Goal: Task Accomplishment & Management: Complete application form

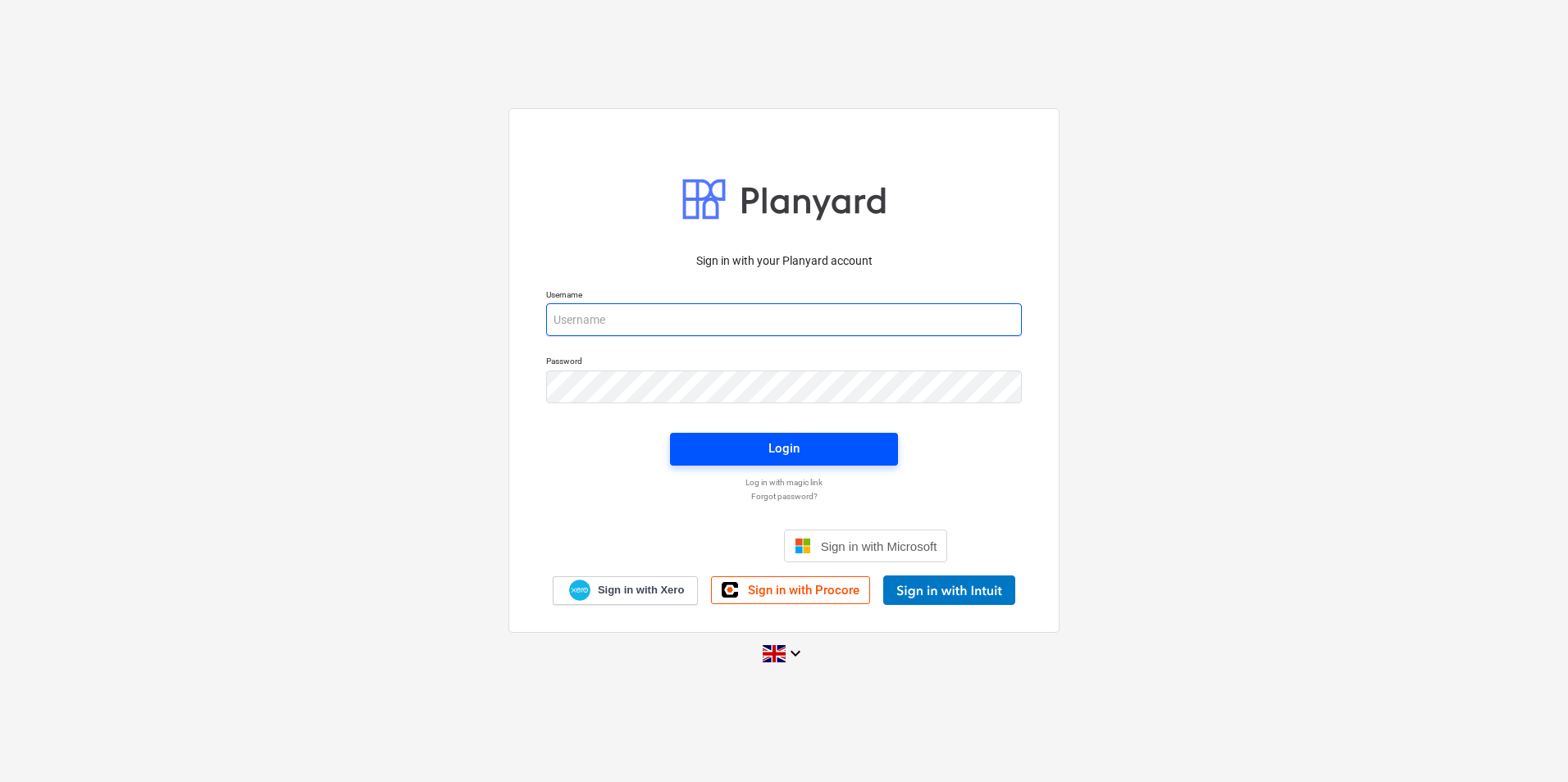
type input "[EMAIL_ADDRESS][DOMAIN_NAME]"
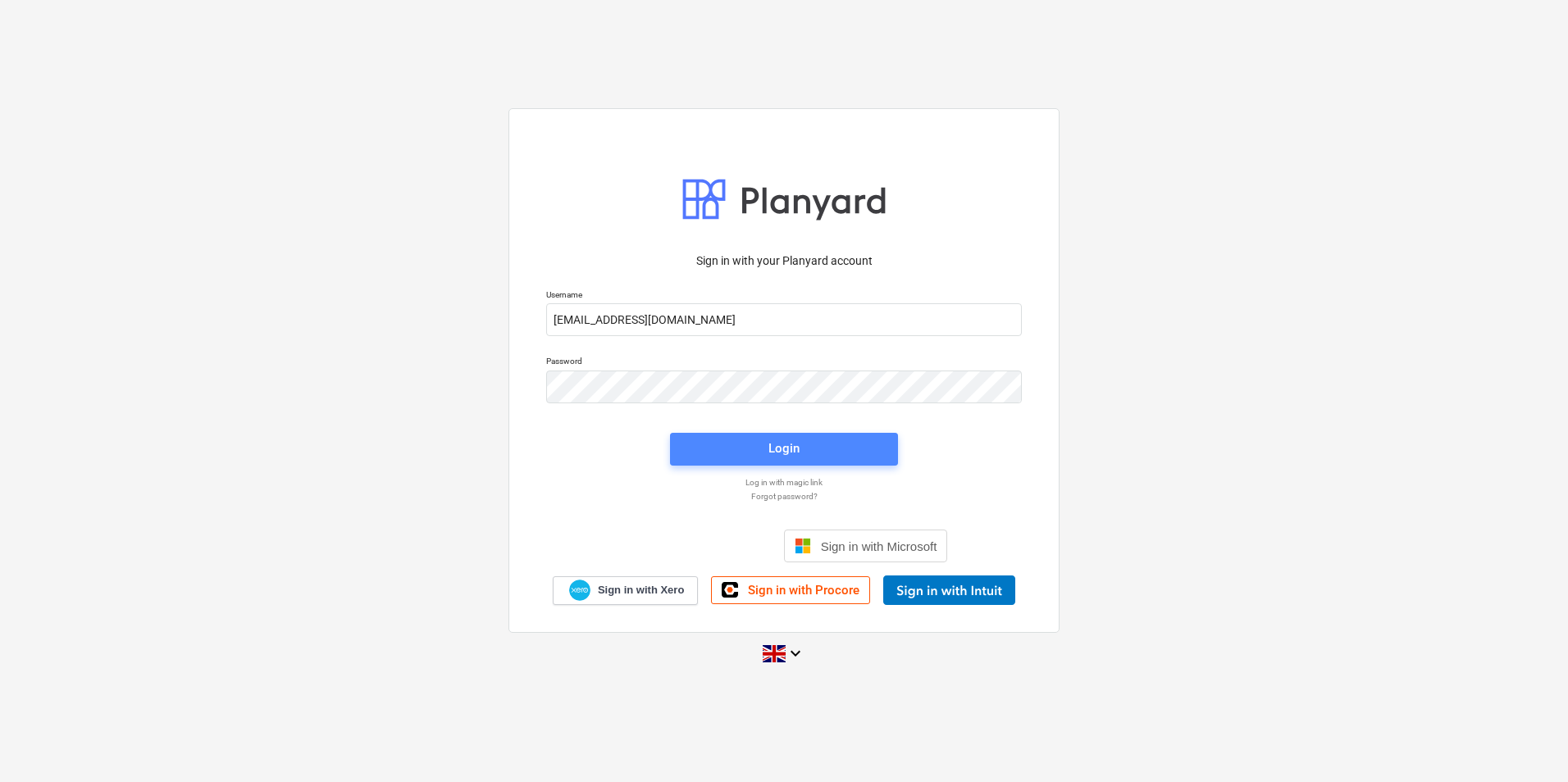
click at [805, 448] on span "Login" at bounding box center [784, 449] width 189 height 22
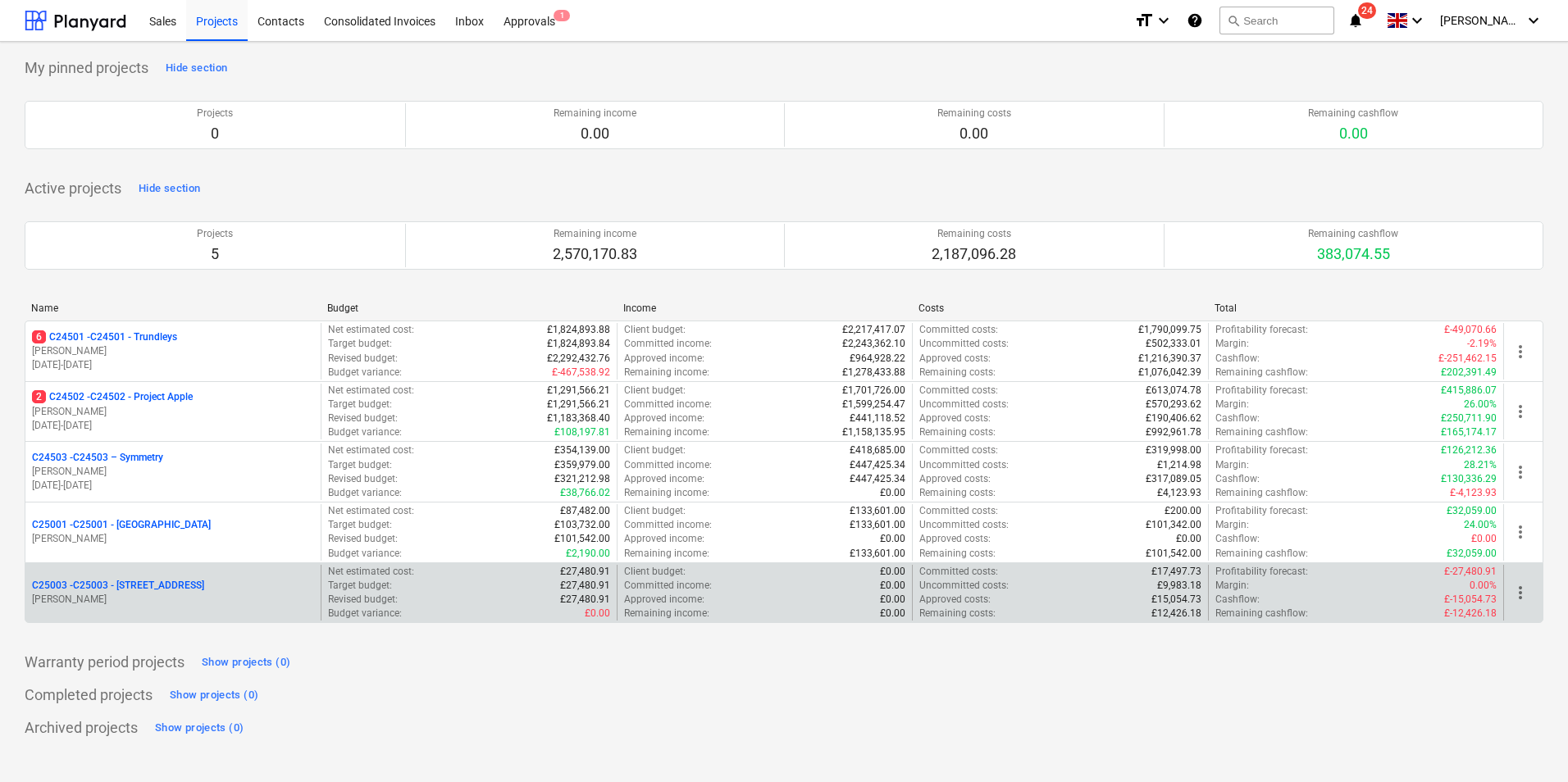
click at [200, 588] on p "C25003 - C25003 - [STREET_ADDRESS]" at bounding box center [118, 586] width 172 height 14
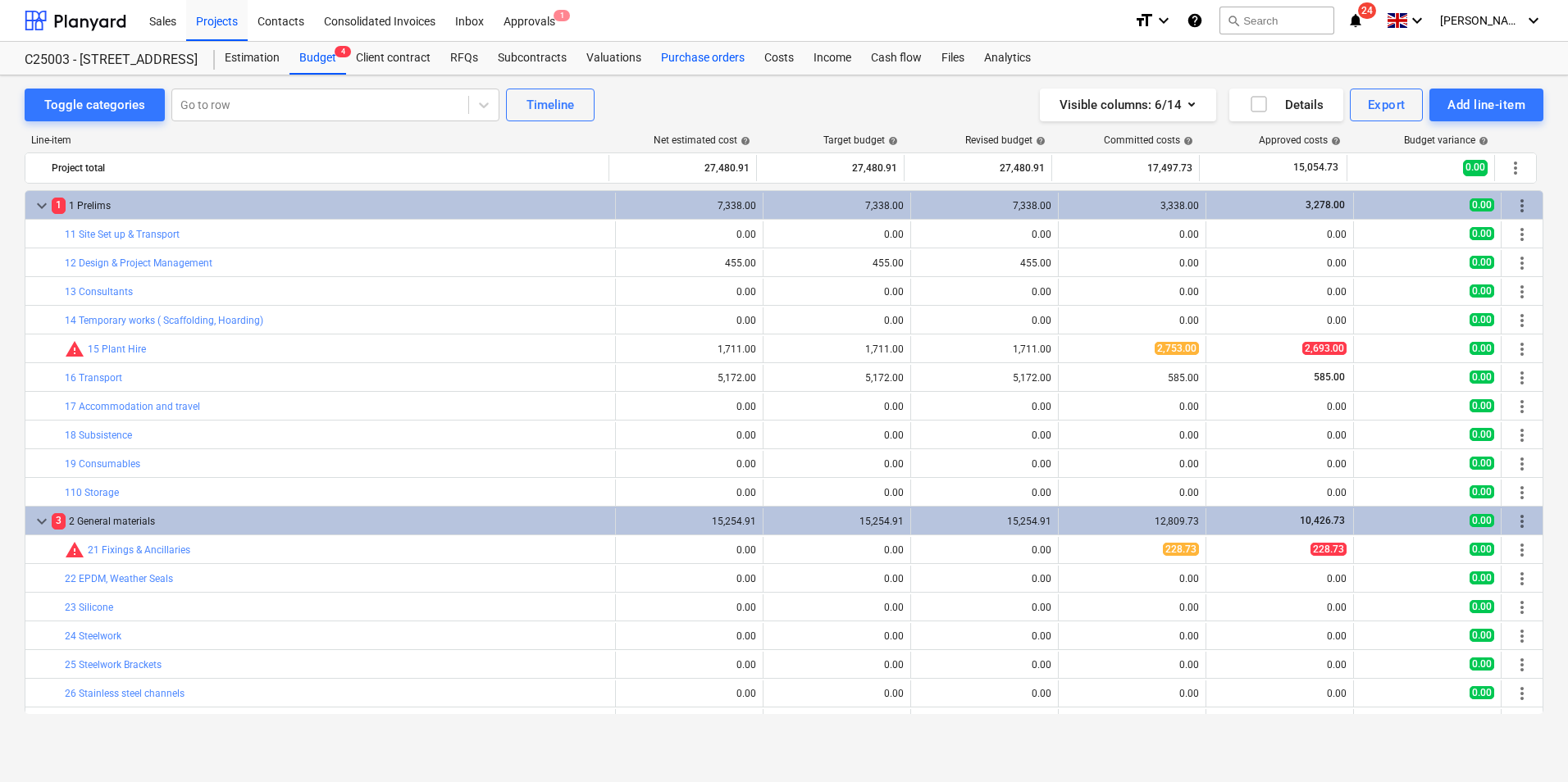
click at [692, 56] on div "Purchase orders" at bounding box center [702, 58] width 103 height 32
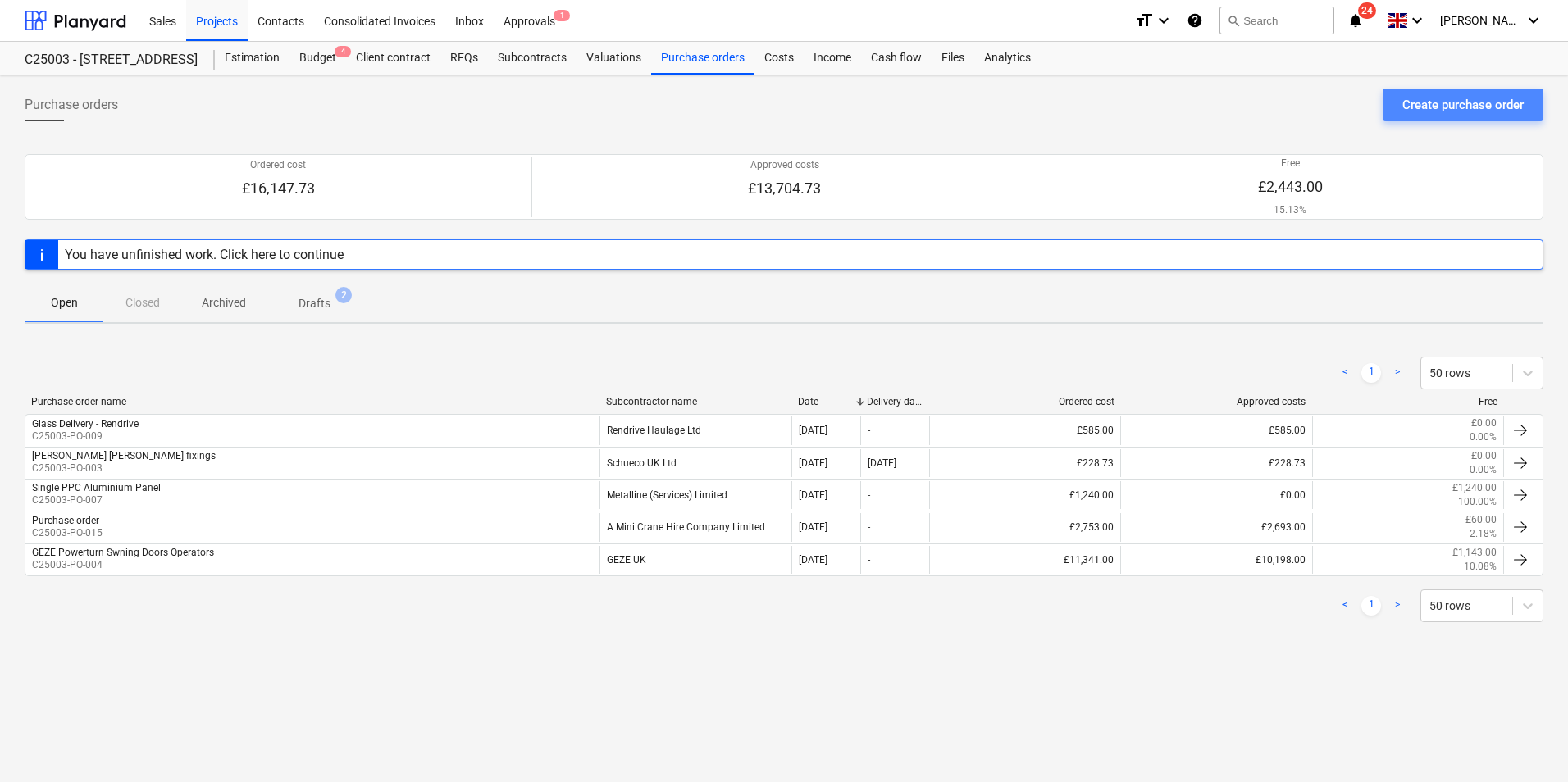
click at [1439, 107] on div "Create purchase order" at bounding box center [1463, 105] width 122 height 22
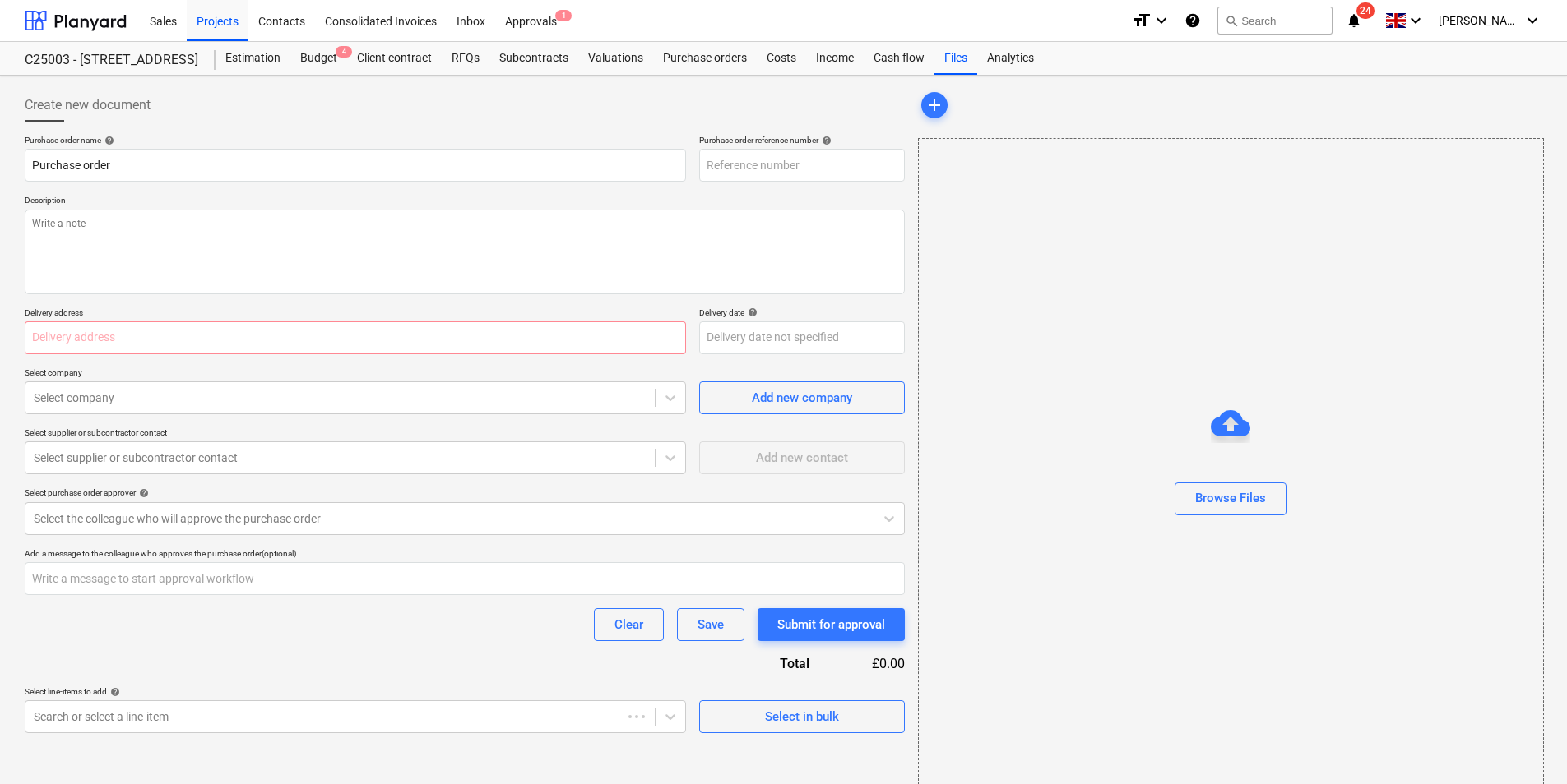
type textarea "x"
type input "C25003-PO-010"
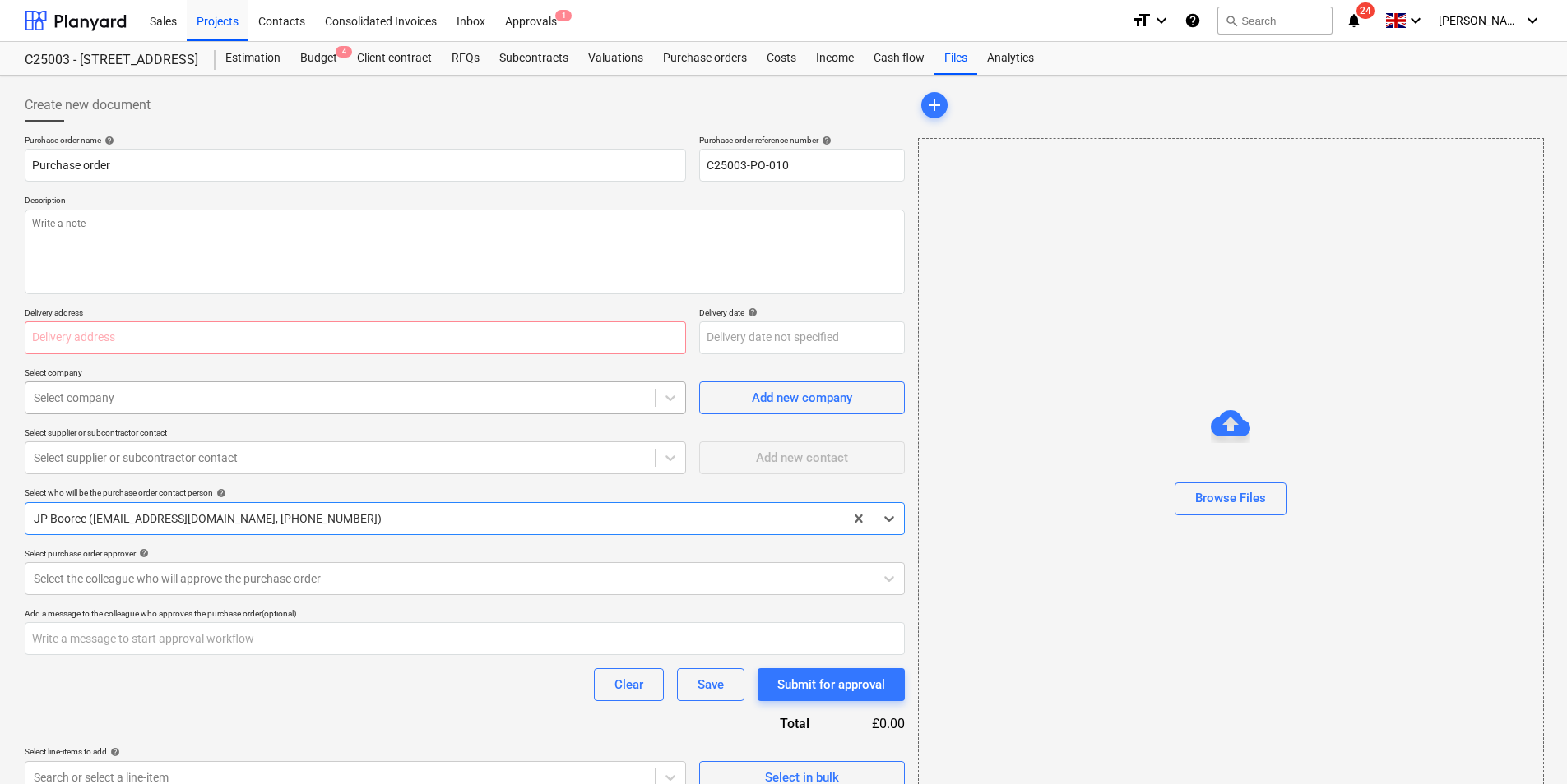
click at [87, 399] on div at bounding box center [340, 398] width 613 height 17
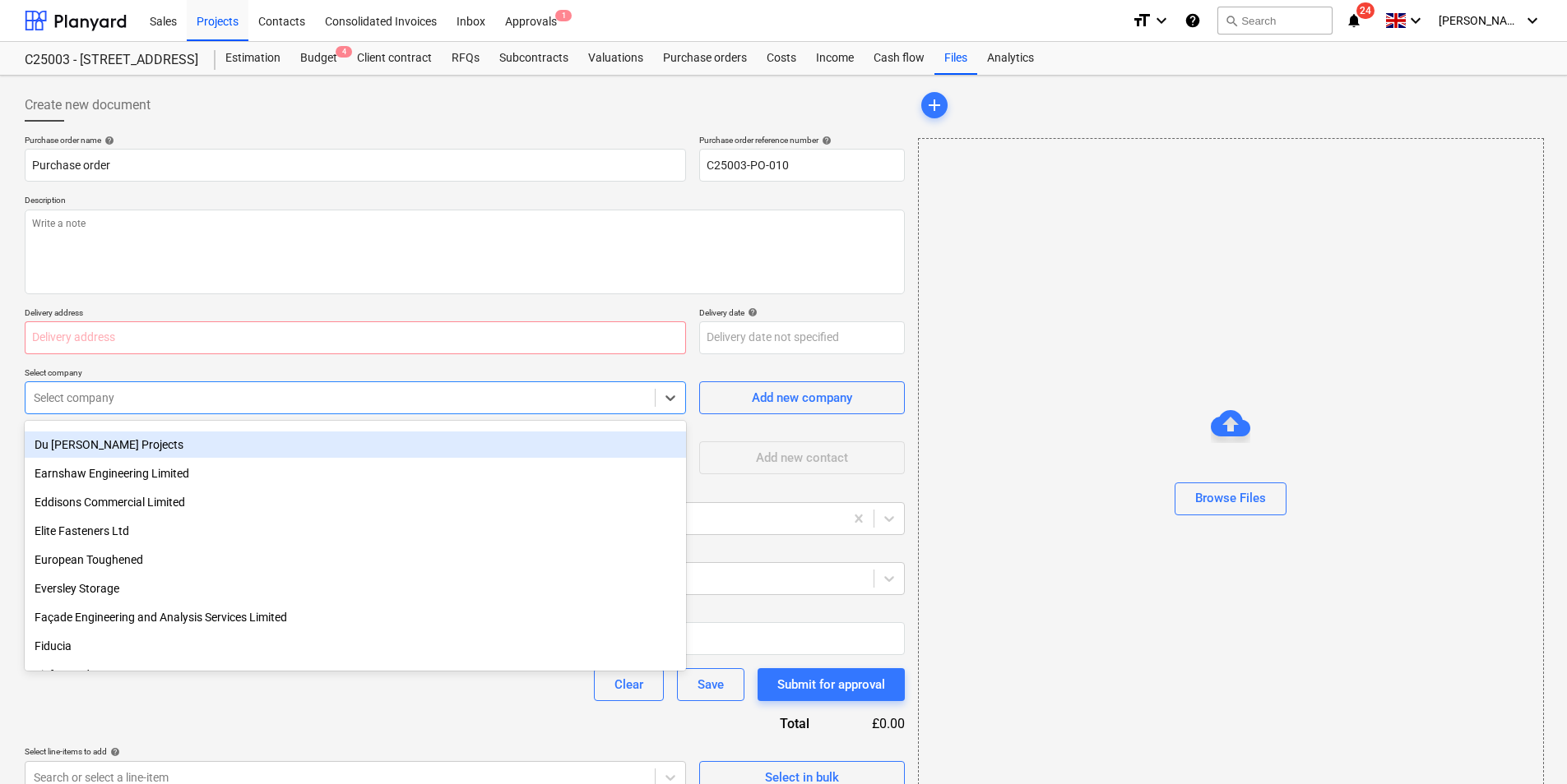
scroll to position [740, 0]
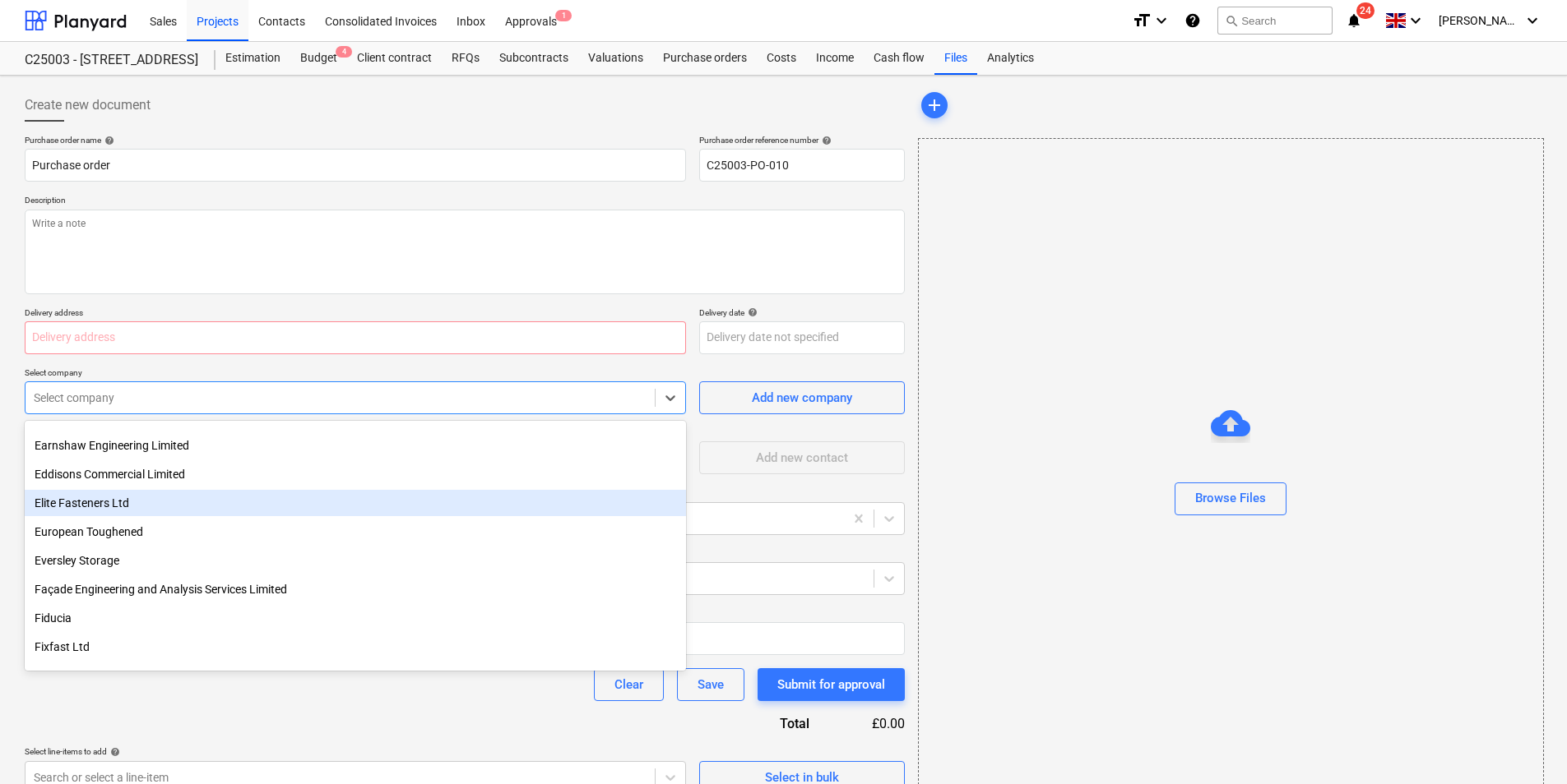
click at [107, 503] on div "Elite Fasteners Ltd" at bounding box center [355, 502] width 661 height 27
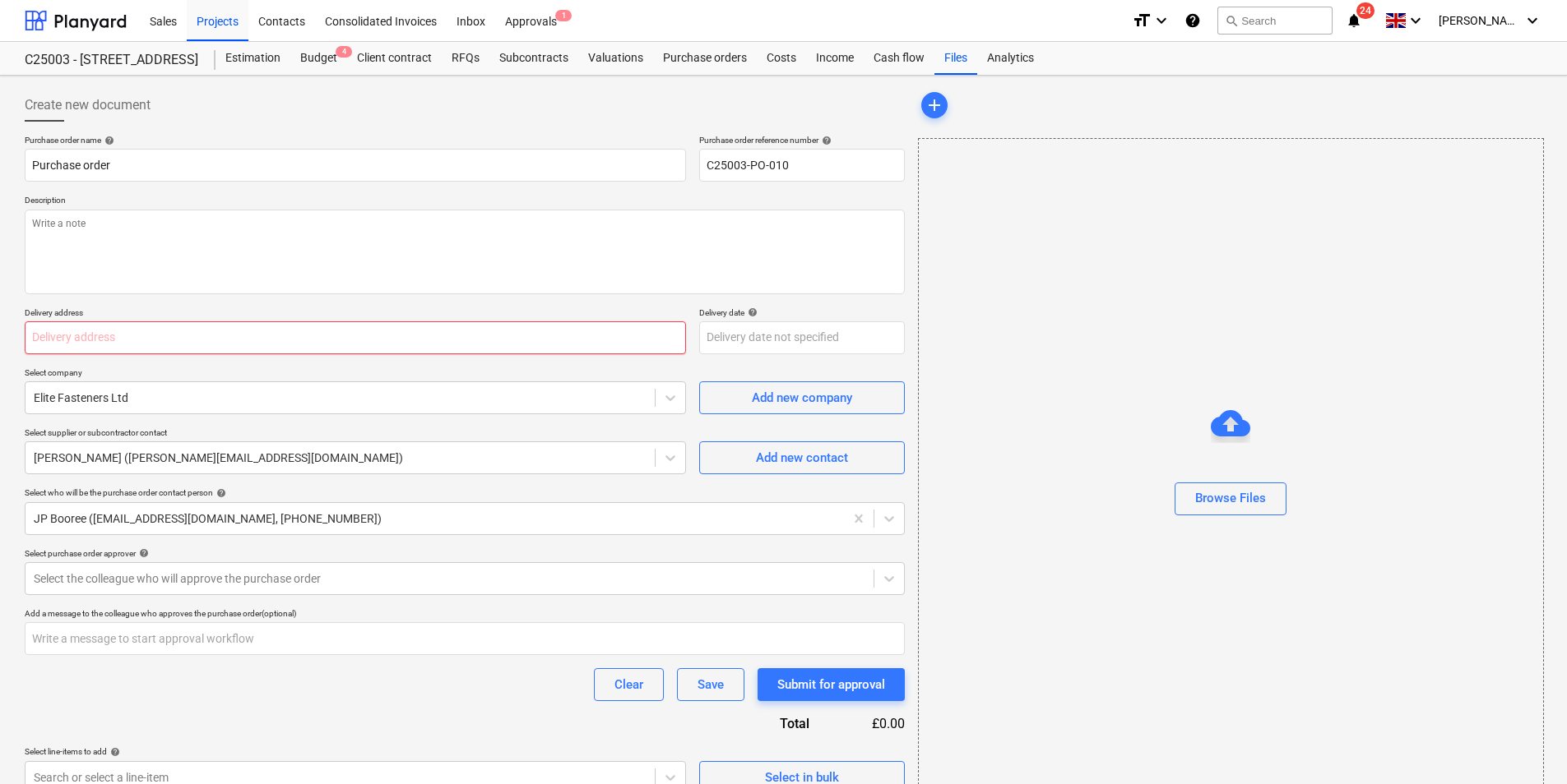
click at [264, 335] on input "text" at bounding box center [355, 337] width 661 height 33
type textarea "x"
type input "2"
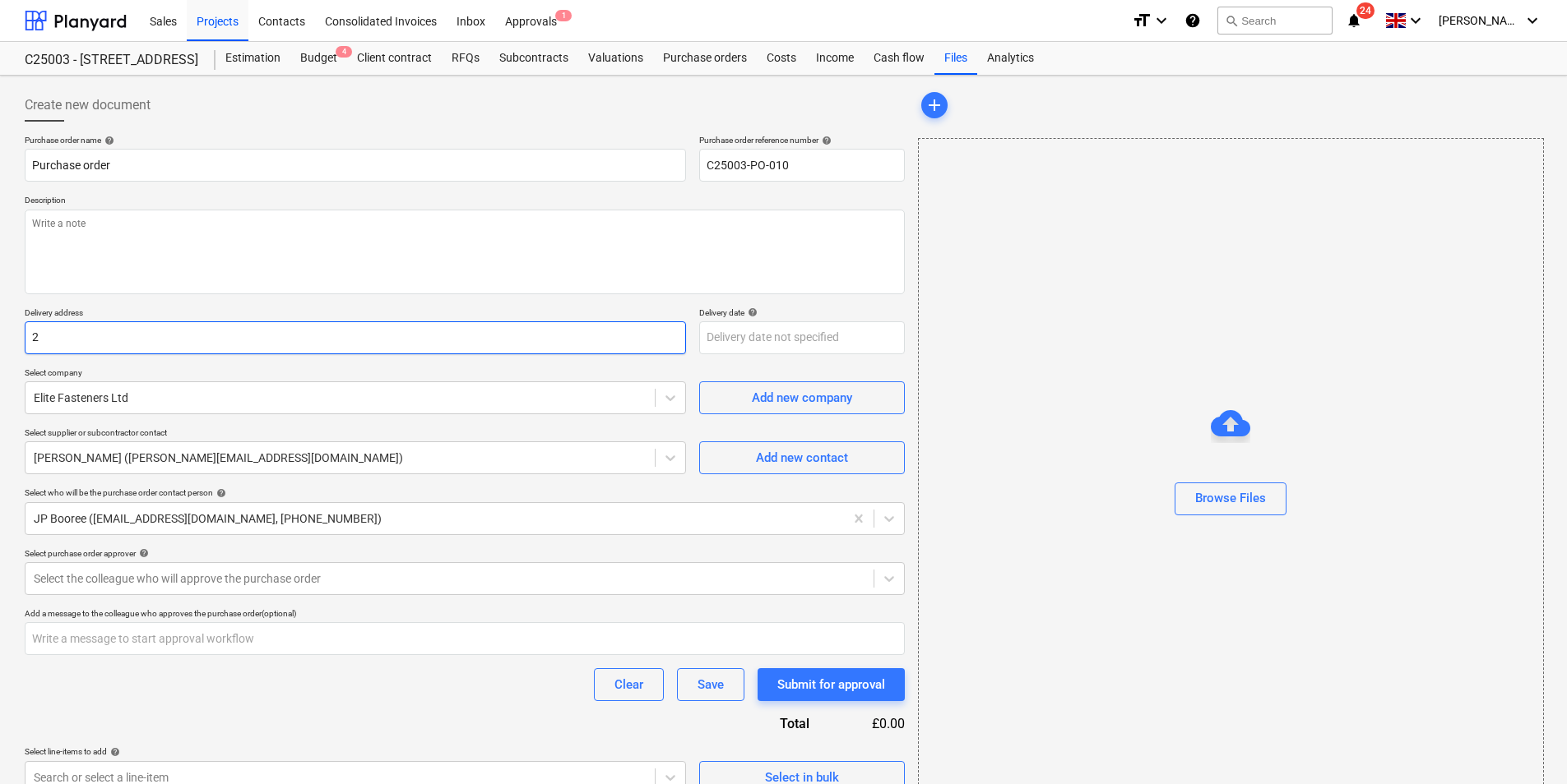
type textarea "x"
type input "24"
type textarea "x"
type input "242"
type textarea "x"
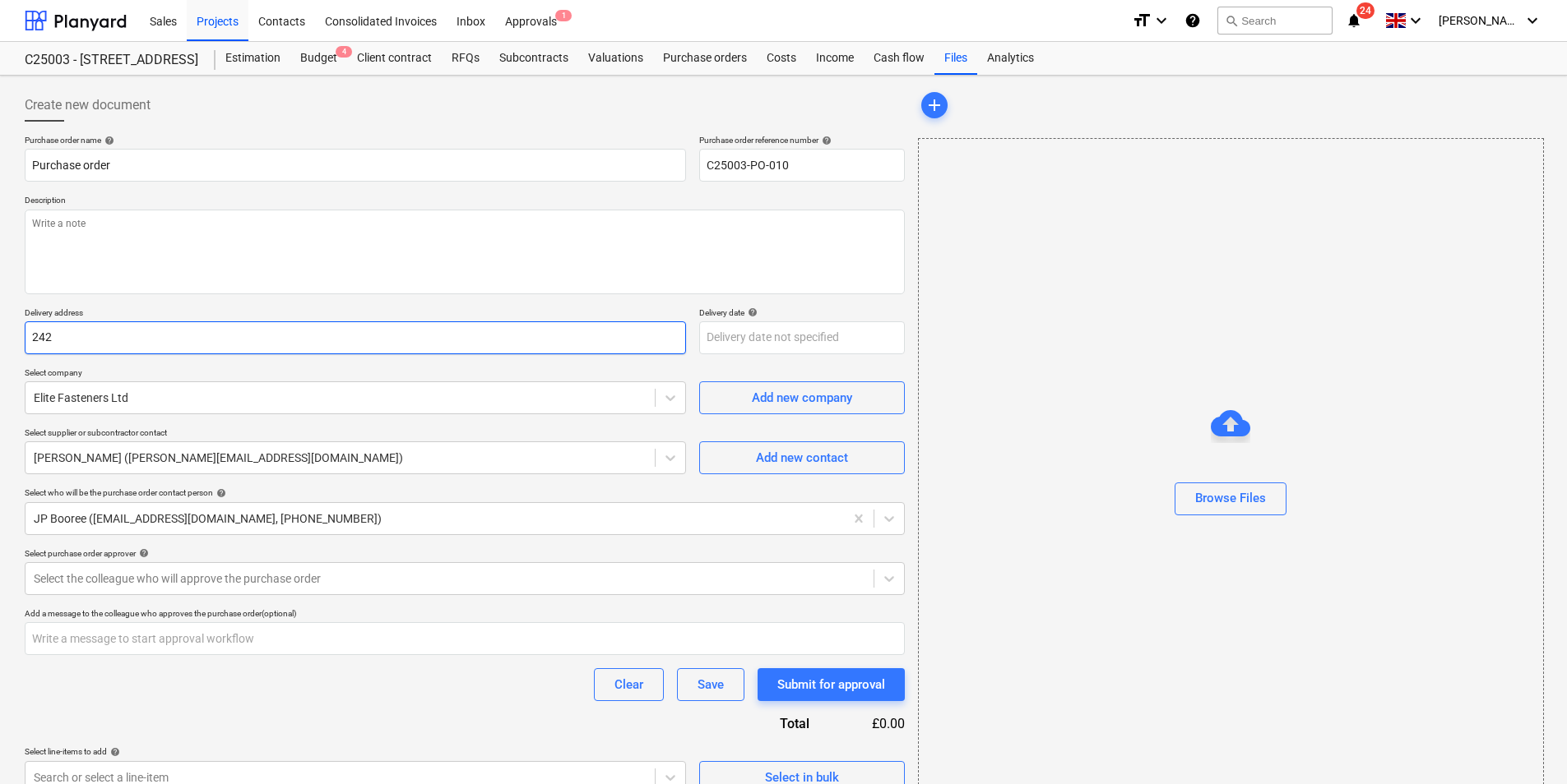
type input "242"
type textarea "x"
type input "242 M"
type textarea "x"
type input "242 Ma"
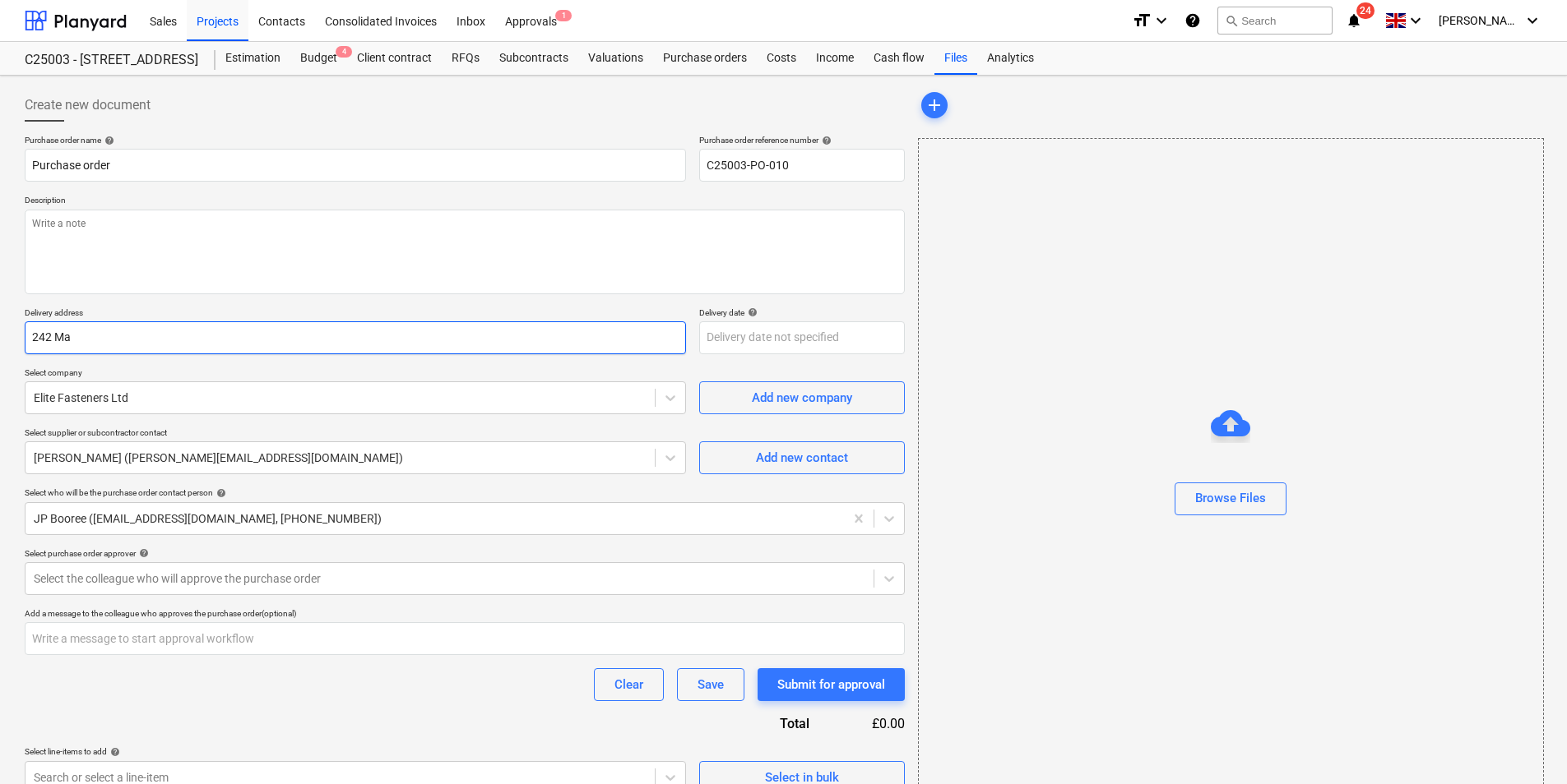
type textarea "x"
type input "242 Mar"
type textarea "x"
type input "242 [PERSON_NAME]"
type textarea "x"
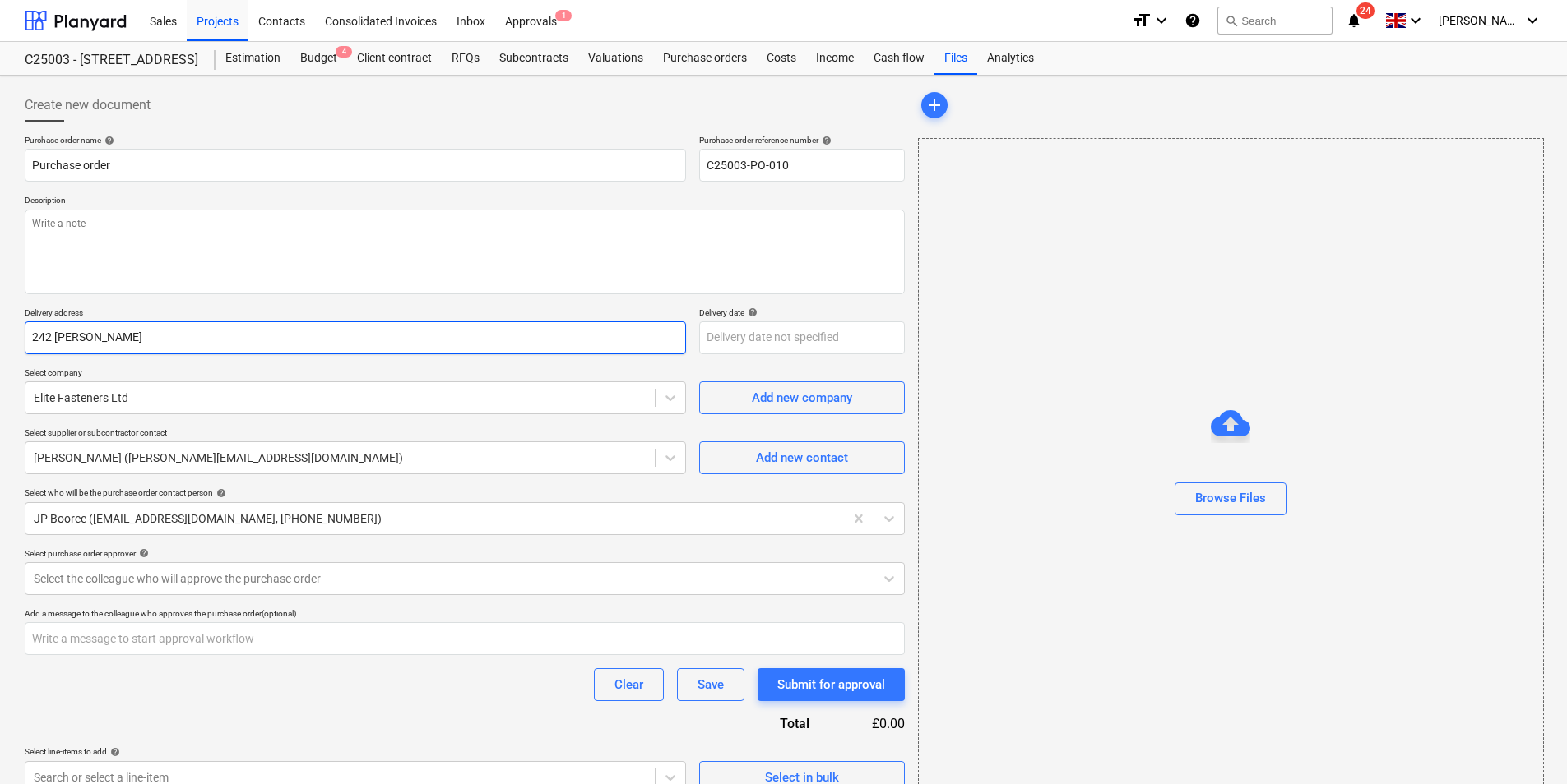
type input "242 [PERSON_NAME]"
type textarea "x"
type input "242 Maryle"
type textarea "x"
type input "242 Maryleb"
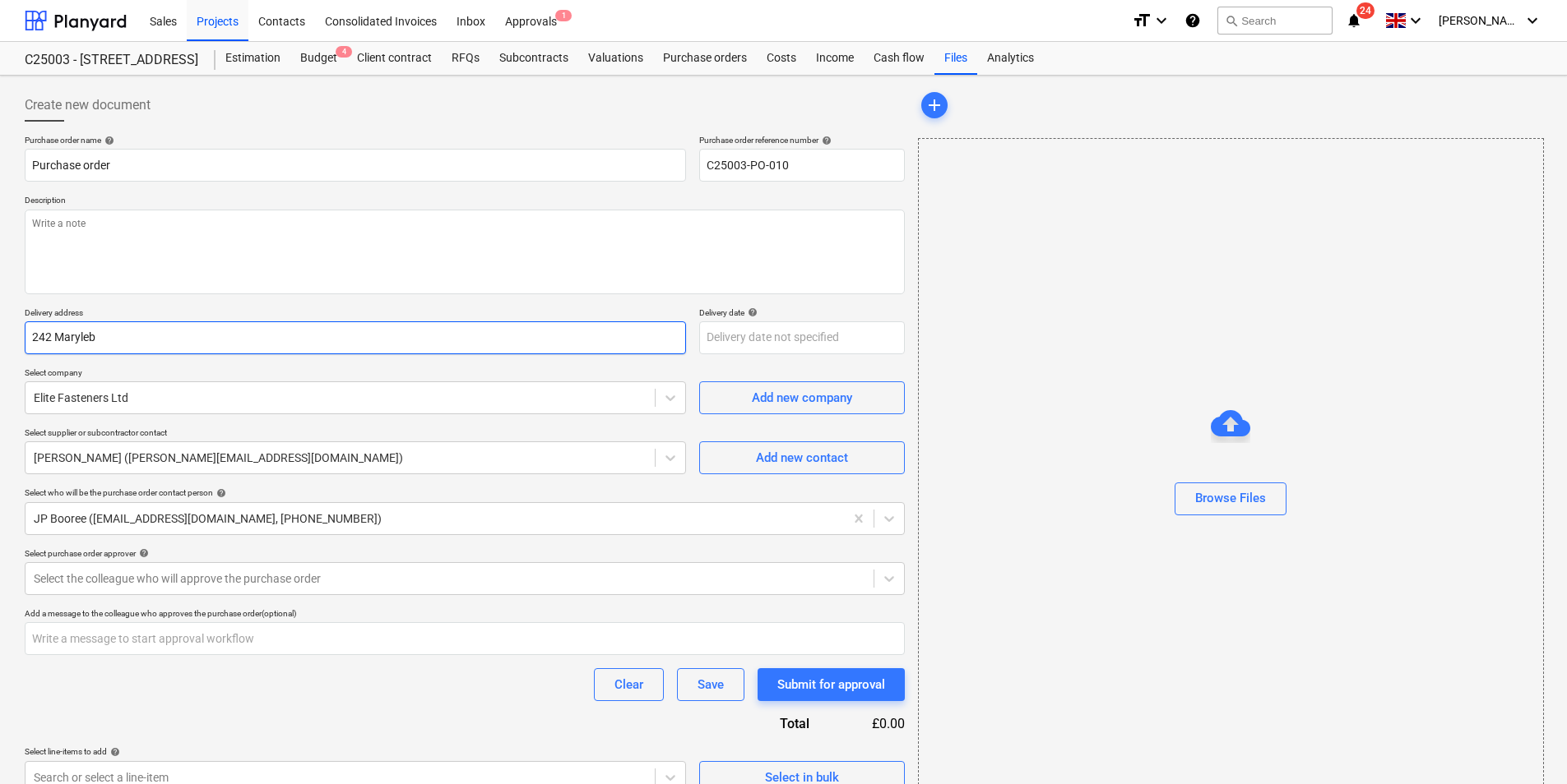
type textarea "x"
type input "242 Marylebo"
type textarea "x"
type input "242 Marylebon"
type textarea "x"
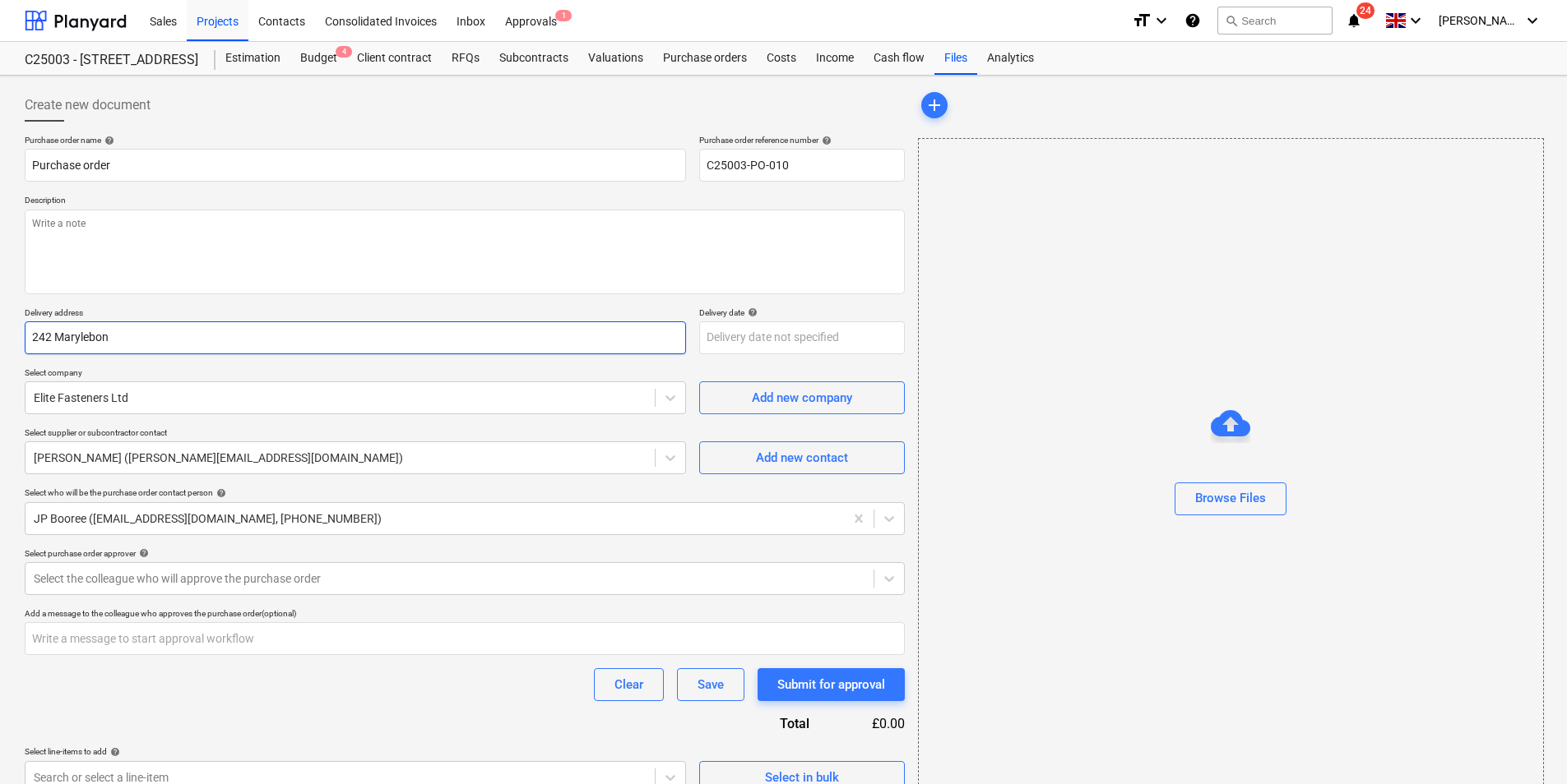
type input "242 Marylebone"
type textarea "x"
type input "242 Marylebone,"
type textarea "x"
type input "242 Marylebone,"
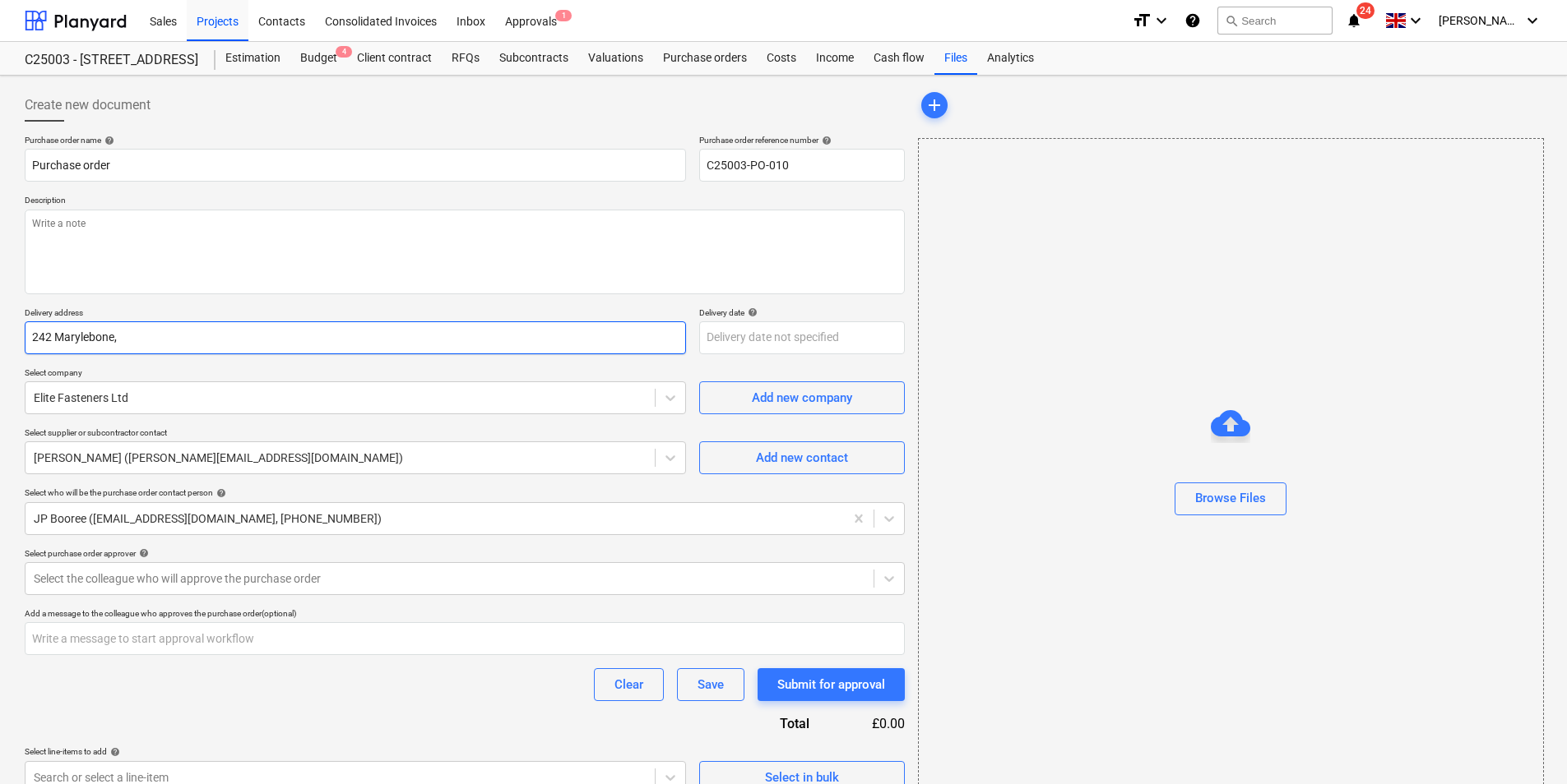
type textarea "x"
type input "242 Marylebone, L"
type textarea "x"
type input "[STREET_ADDRESS]"
type textarea "x"
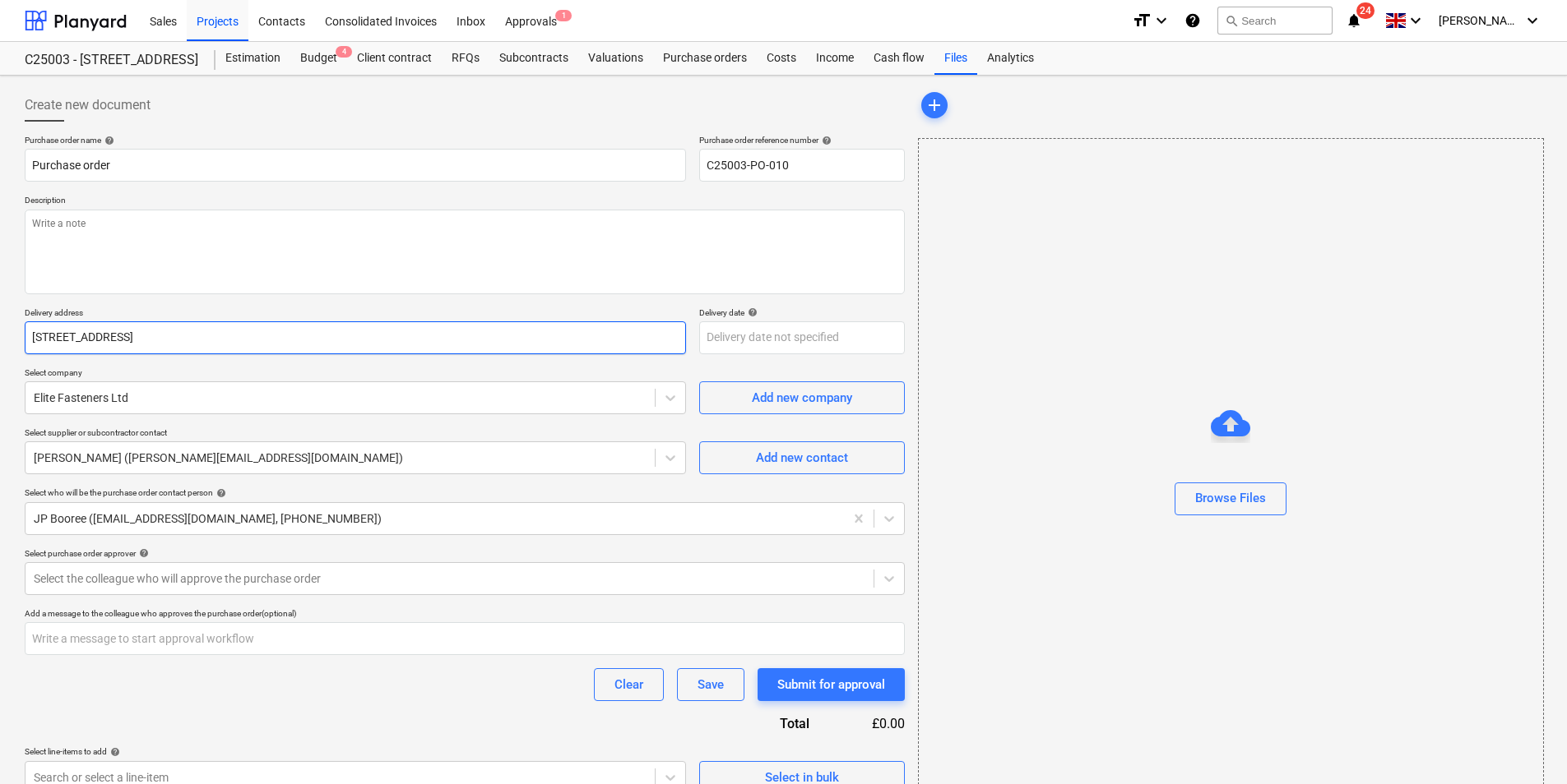
type input "[STREET_ADDRESS]"
type textarea "x"
type input "[STREET_ADDRESS]"
type textarea "x"
type input "242 Marylebone, Londo"
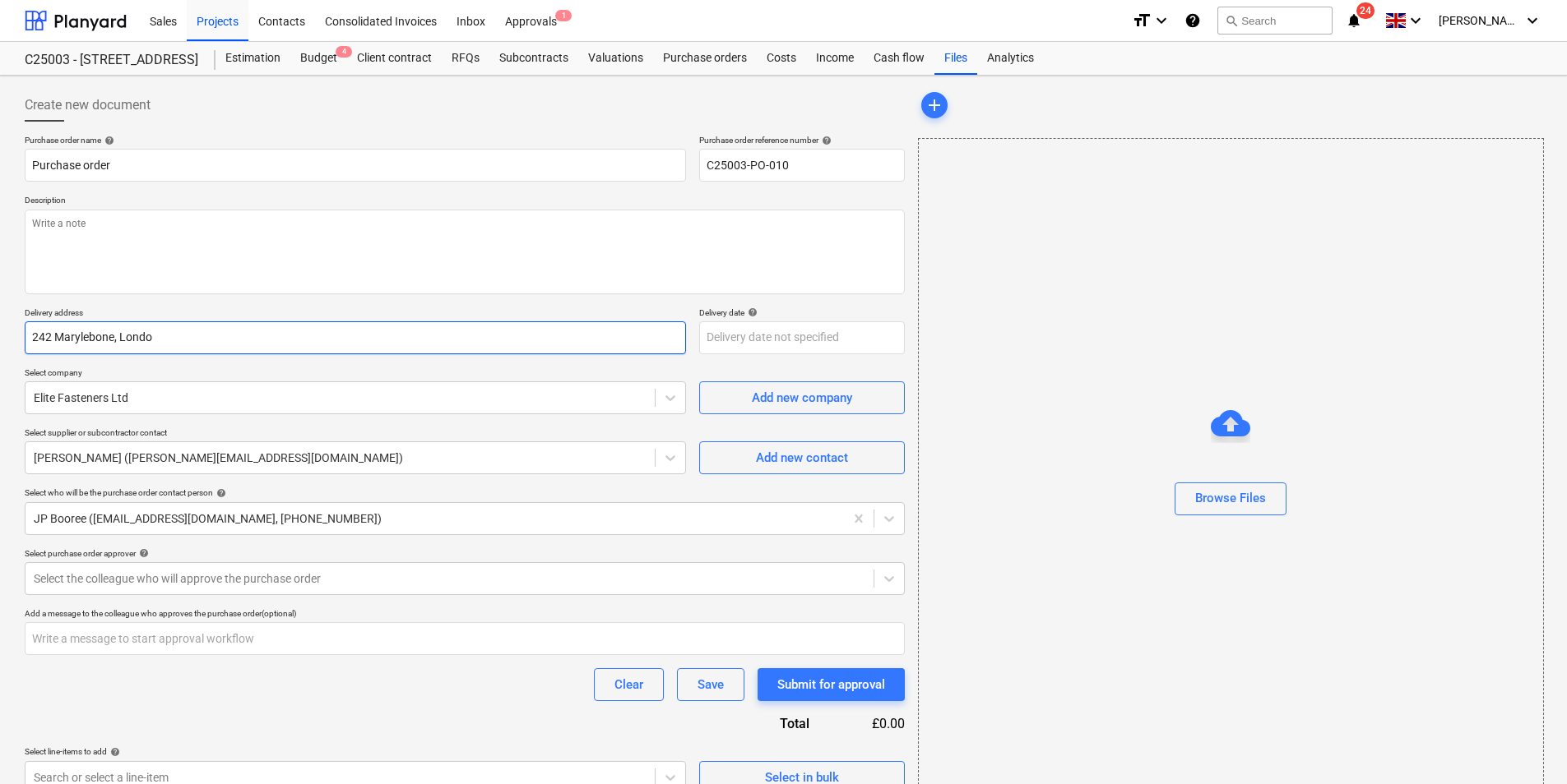
type textarea "x"
type input "[STREET_ADDRESS]"
type textarea "x"
type input "[STREET_ADDRESS]."
type textarea "x"
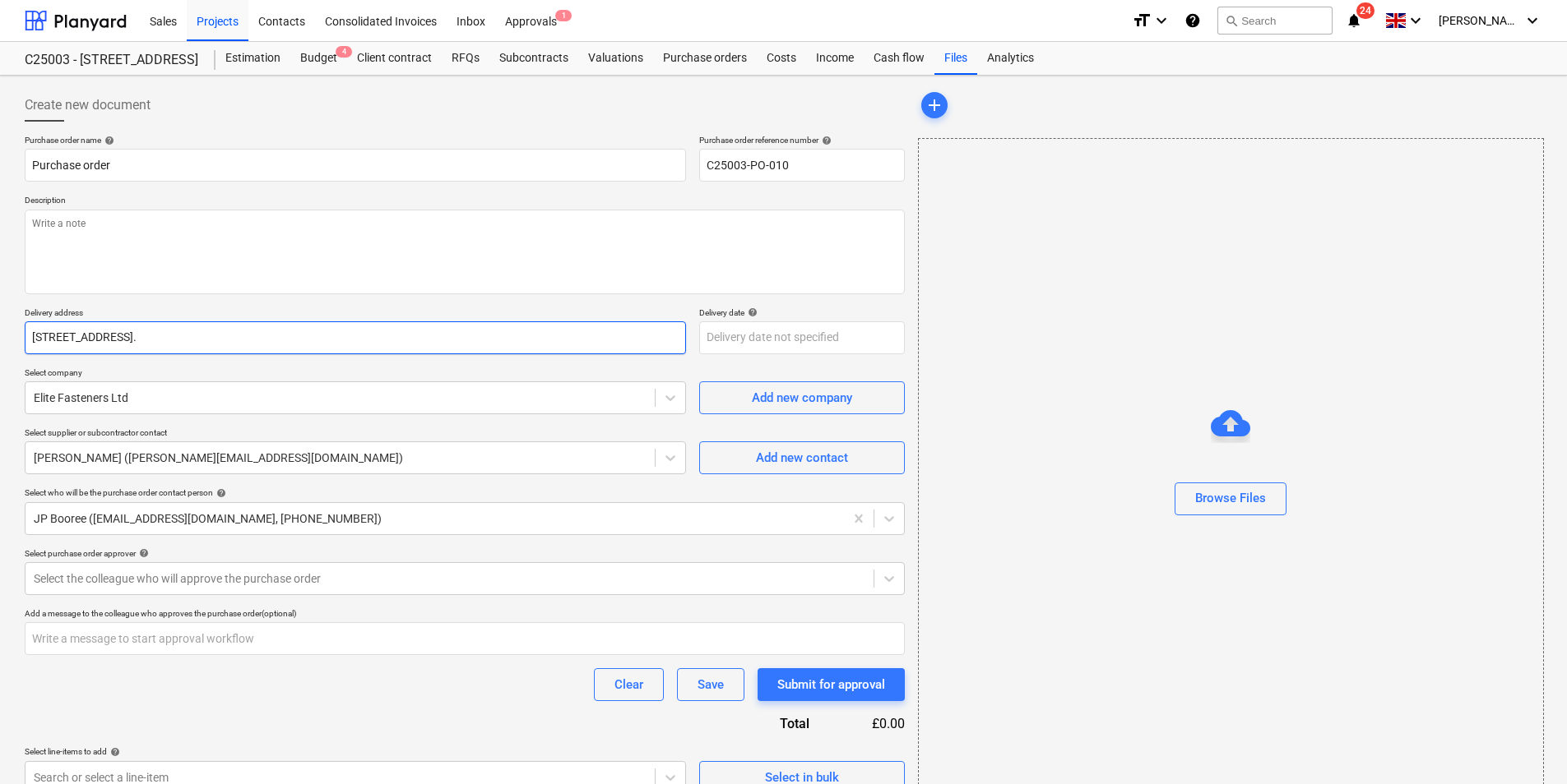
type input "[STREET_ADDRESS]."
type textarea "x"
type input "[STREET_ADDRESS]. M"
type textarea "x"
type input "[STREET_ADDRESS]. Mc"
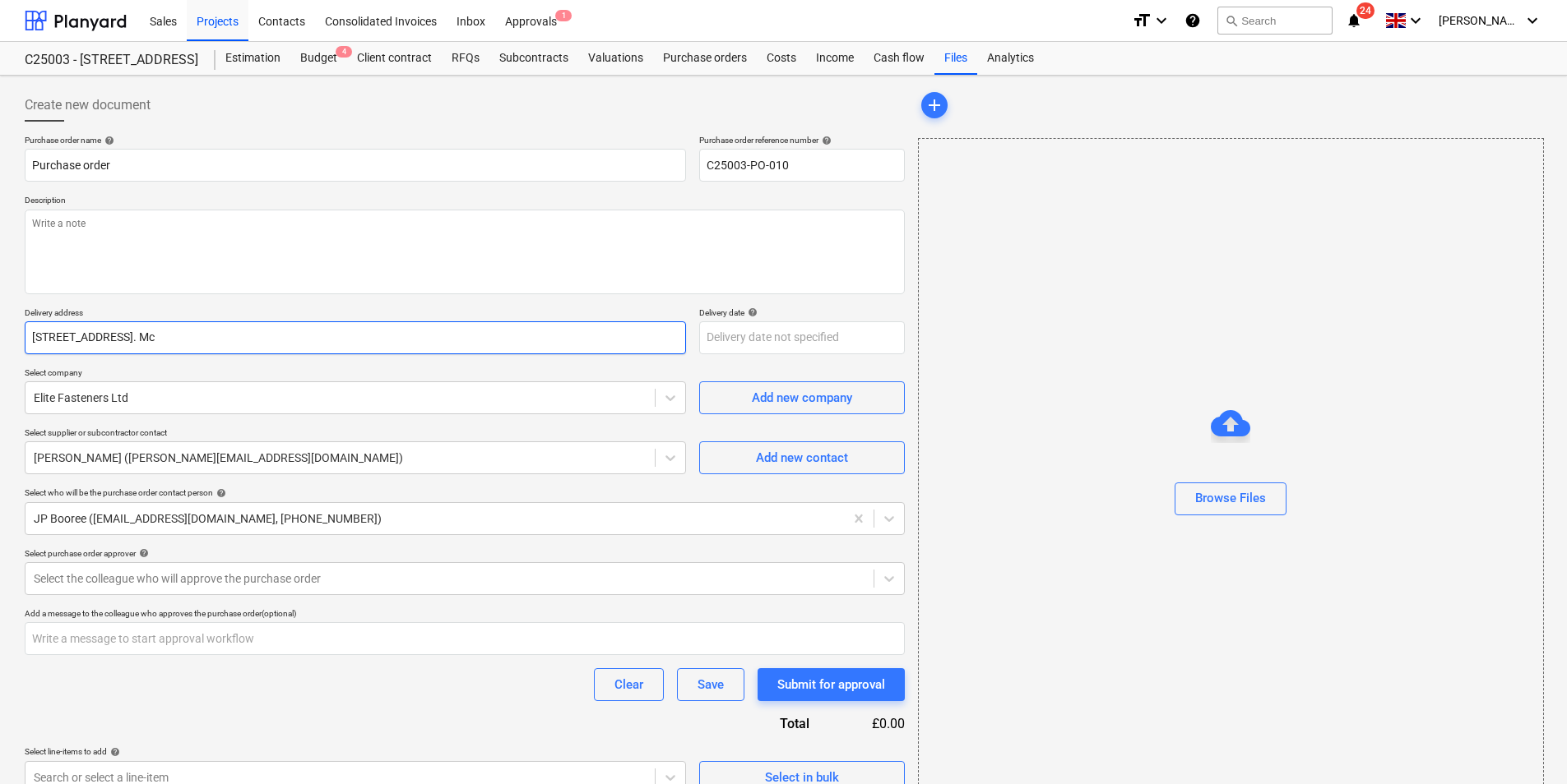
type textarea "x"
type input "[STREET_ADDRESS]. McL"
type textarea "x"
type input "[STREET_ADDRESS]. McLa"
type textarea "x"
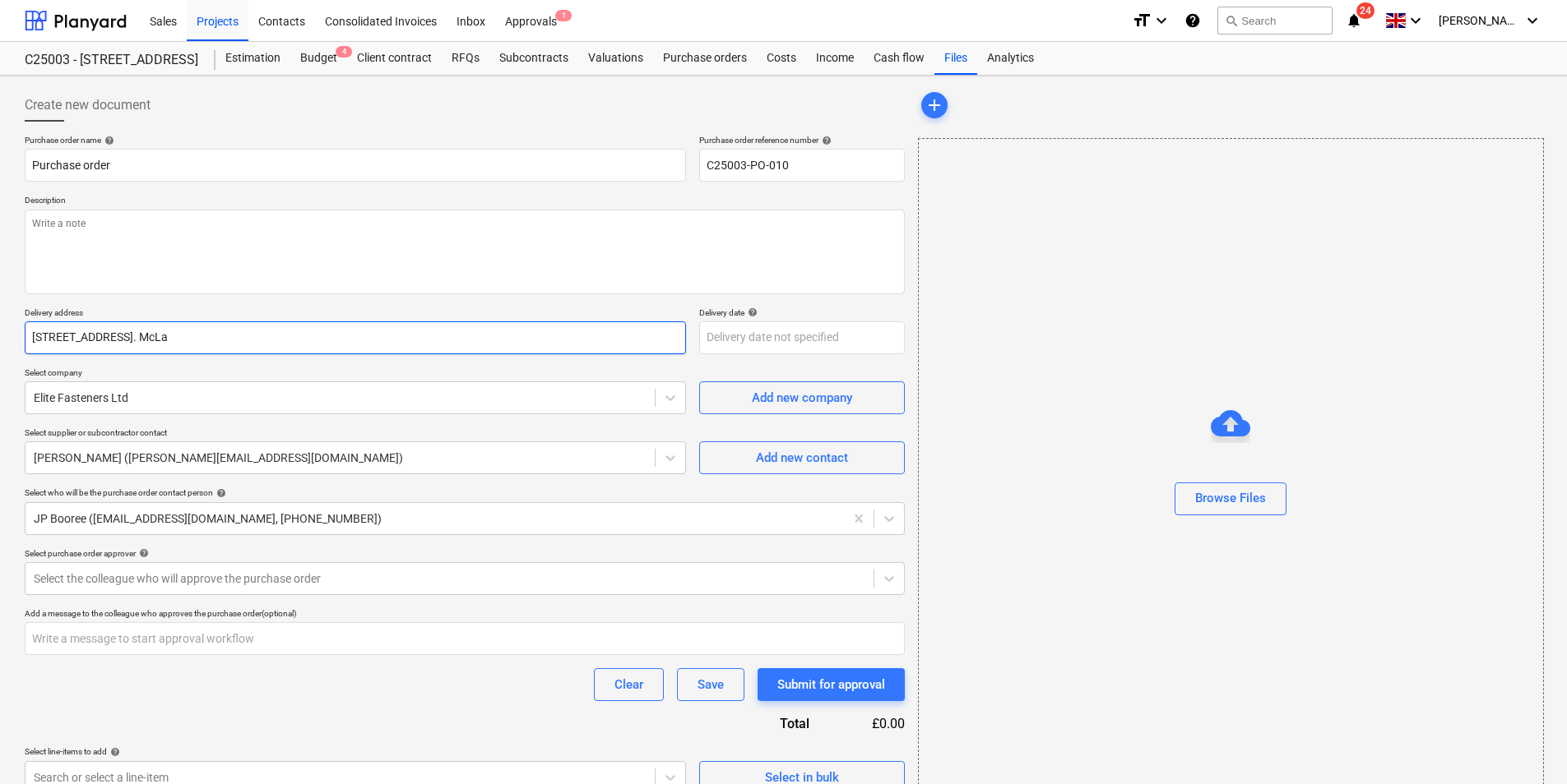
type input "[STREET_ADDRESS]. McLar"
type textarea "x"
type input "[STREET_ADDRESS]. McLare"
type textarea "x"
type input "[STREET_ADDRESS]. McLaren"
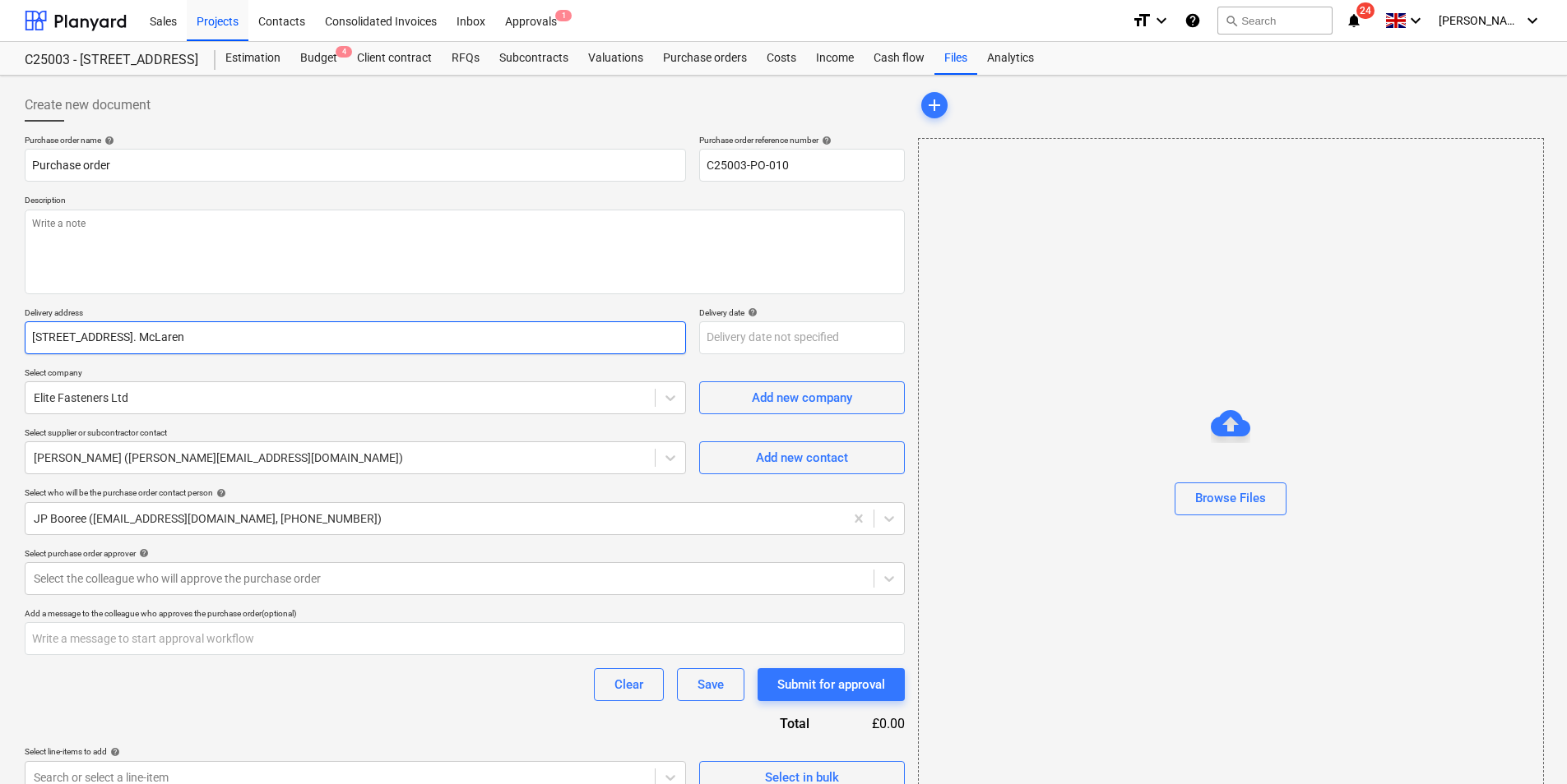
type textarea "x"
type input "[STREET_ADDRESS]. McLaren"
type textarea "x"
type input "[STREET_ADDRESS]. McLaren s"
type textarea "x"
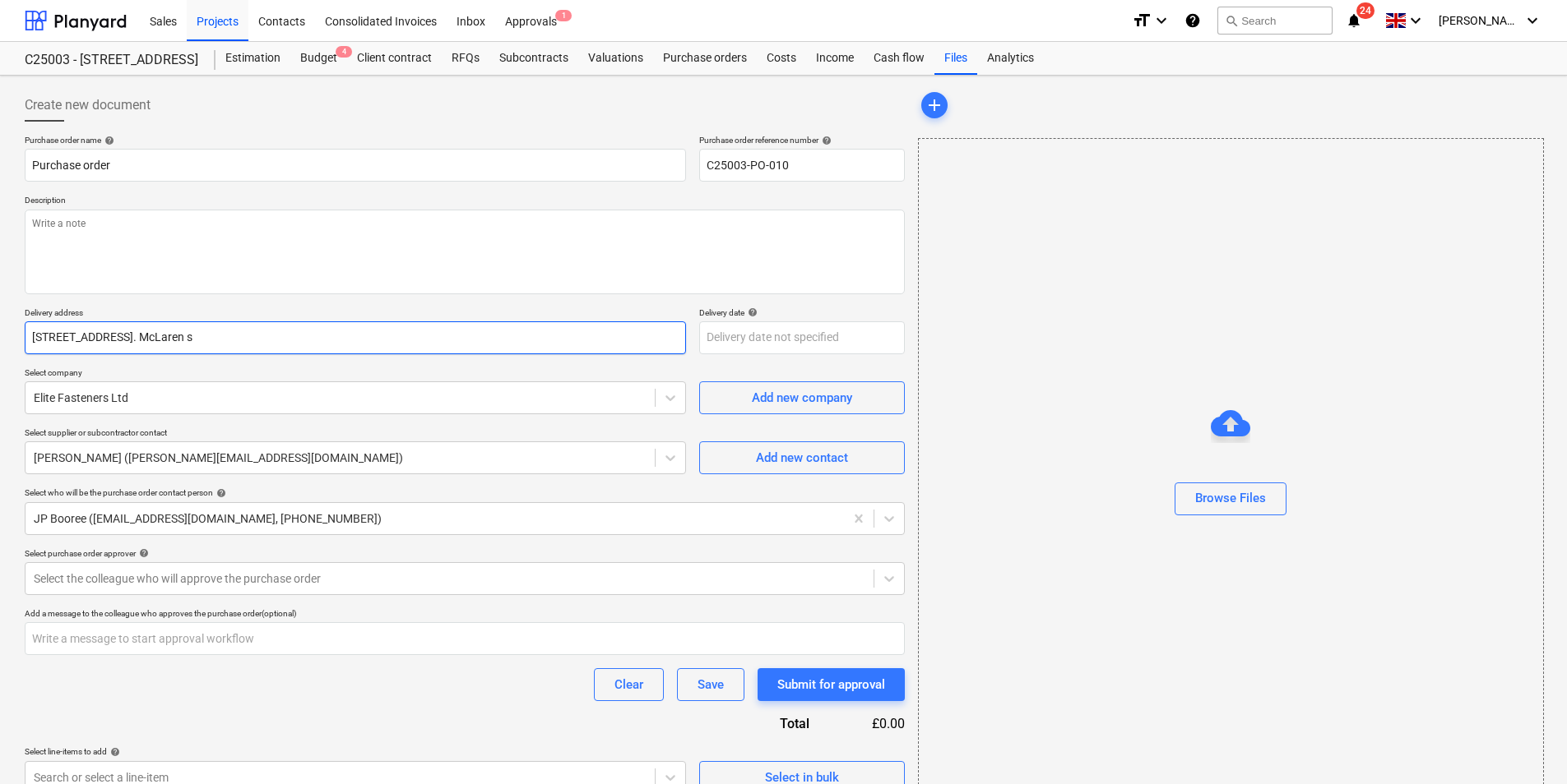
type input "[STREET_ADDRESS]. McLaren si"
type textarea "x"
type input "[STREET_ADDRESS]. McLaren sit"
type textarea "x"
type input "[STREET_ADDRESS]. McLaren site"
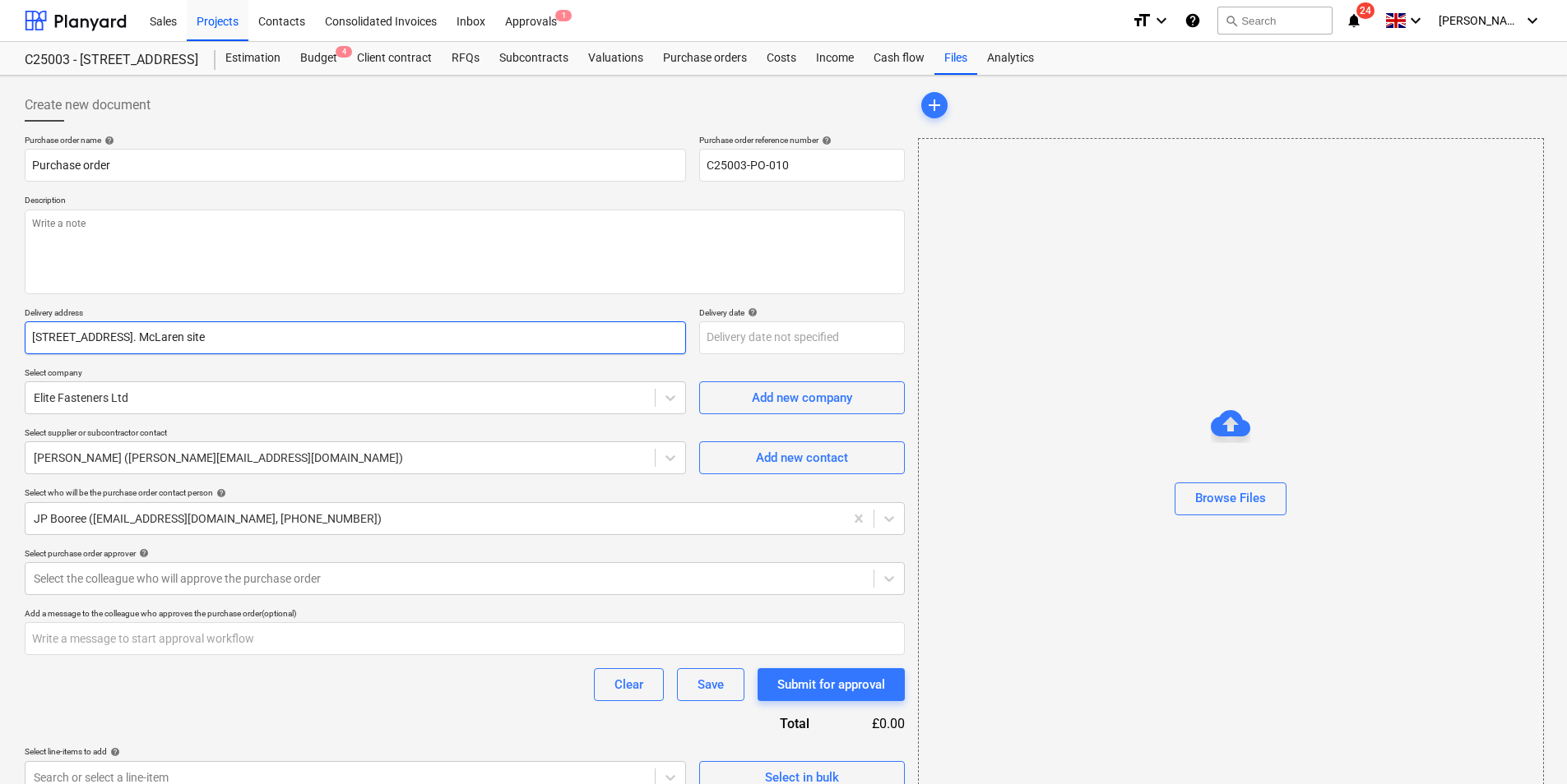
type textarea "x"
type input "[STREET_ADDRESS]. McLaren site."
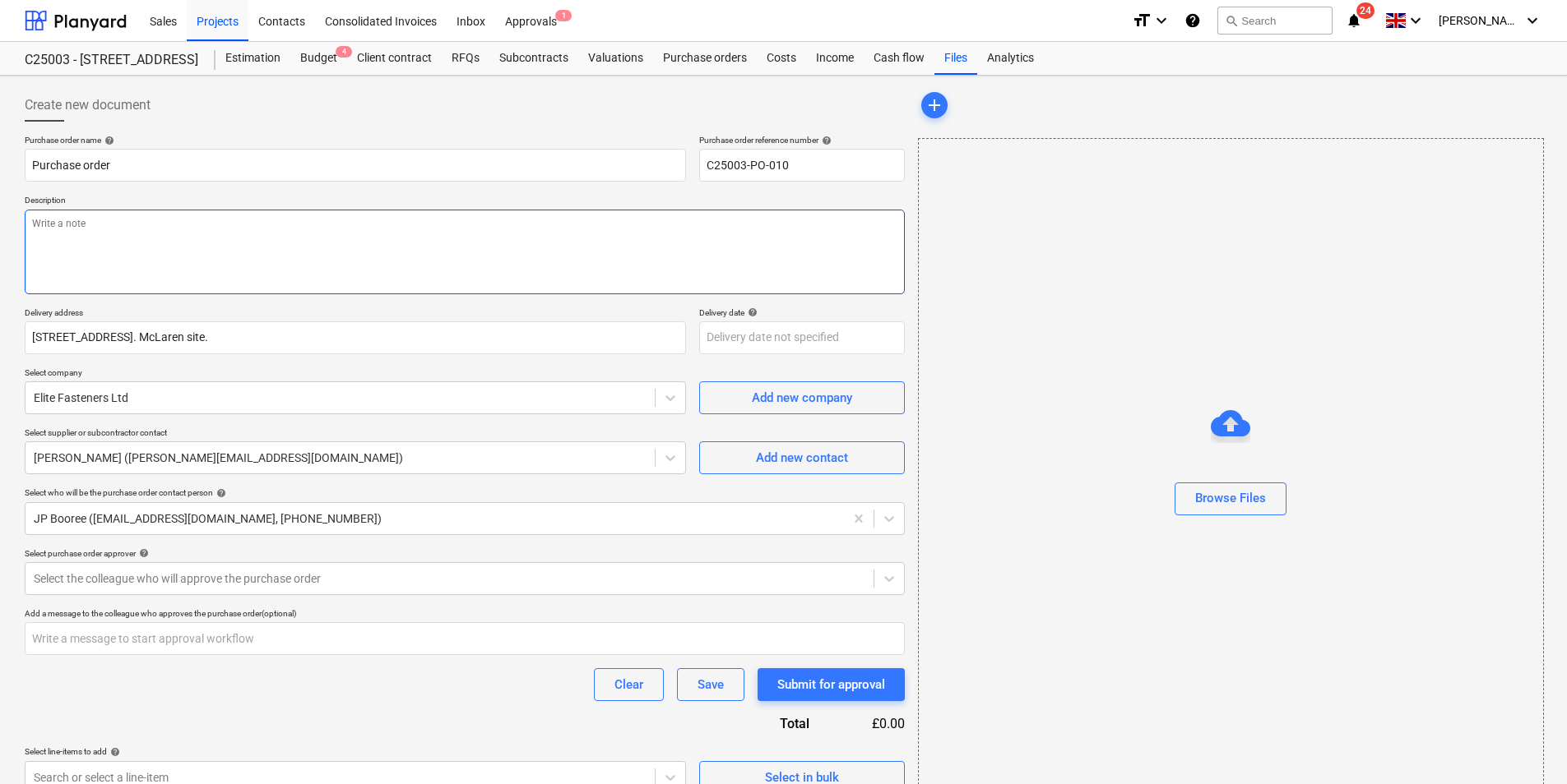
click at [195, 237] on textarea at bounding box center [464, 252] width 880 height 85
type textarea "x"
type textarea "T"
type textarea "x"
type textarea "To"
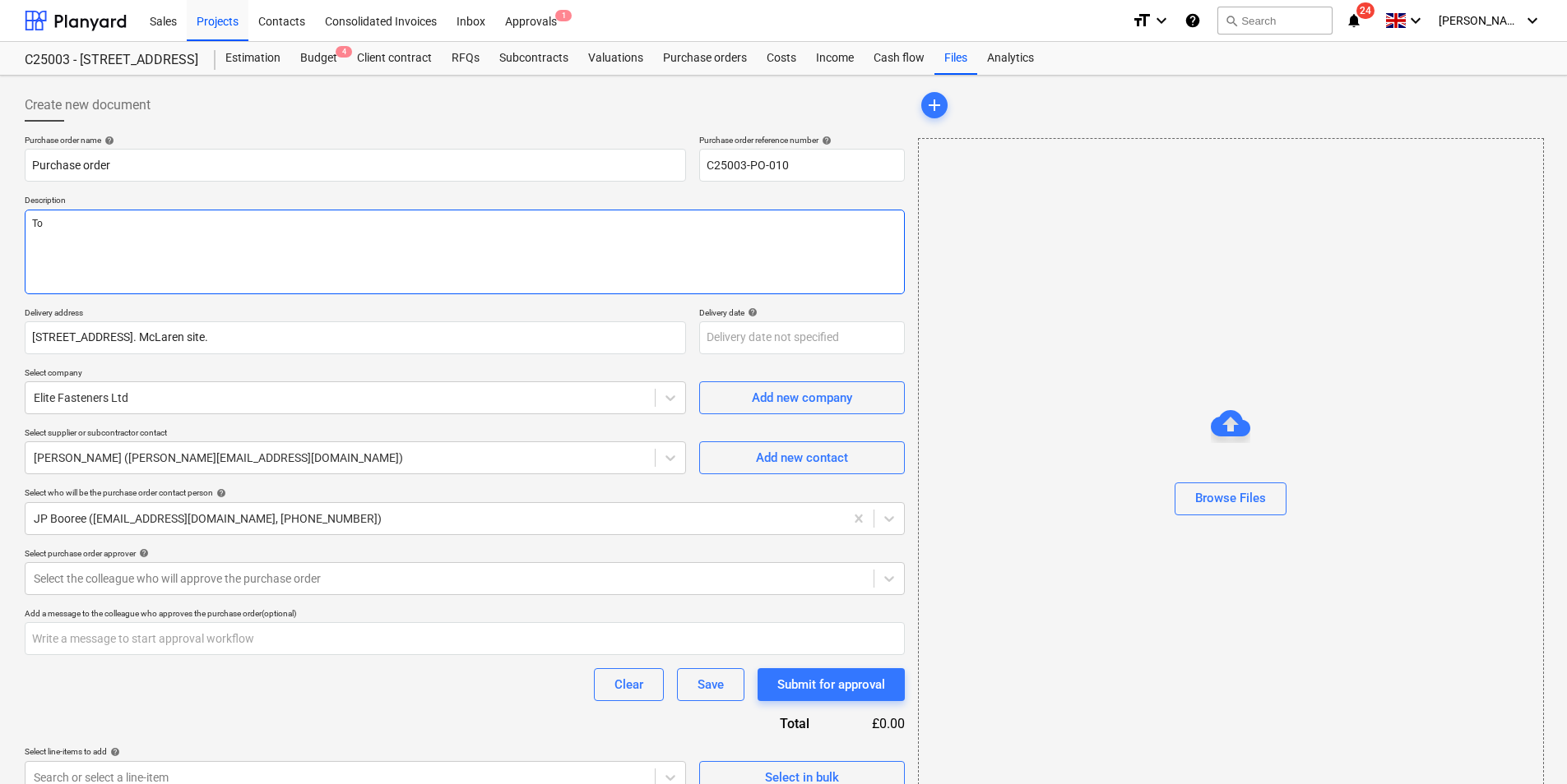
type textarea "x"
type textarea "To"
type textarea "x"
type textarea "T"
type textarea "x"
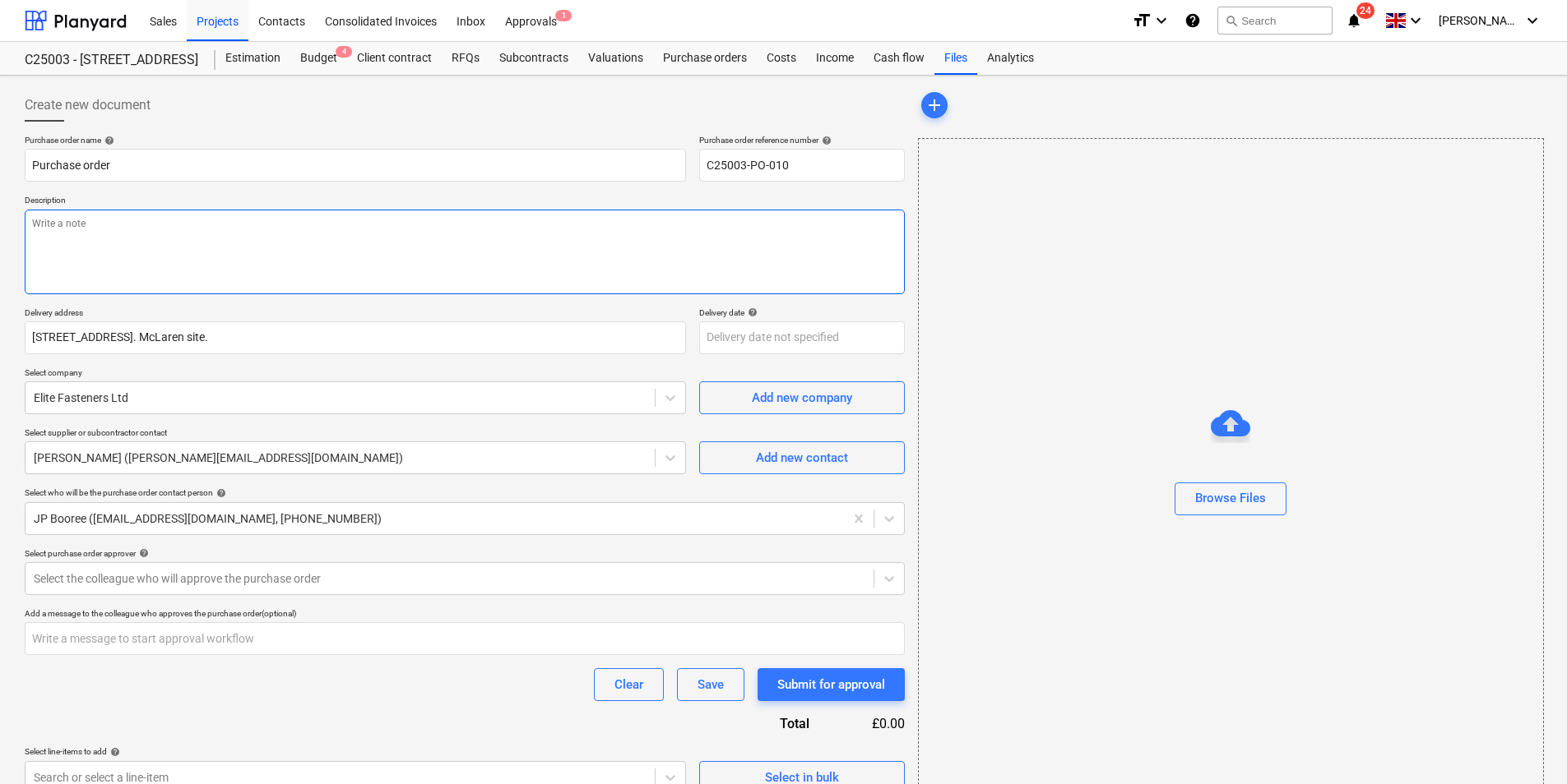
type textarea "x"
type textarea "T"
type textarea "x"
type textarea "To"
type textarea "x"
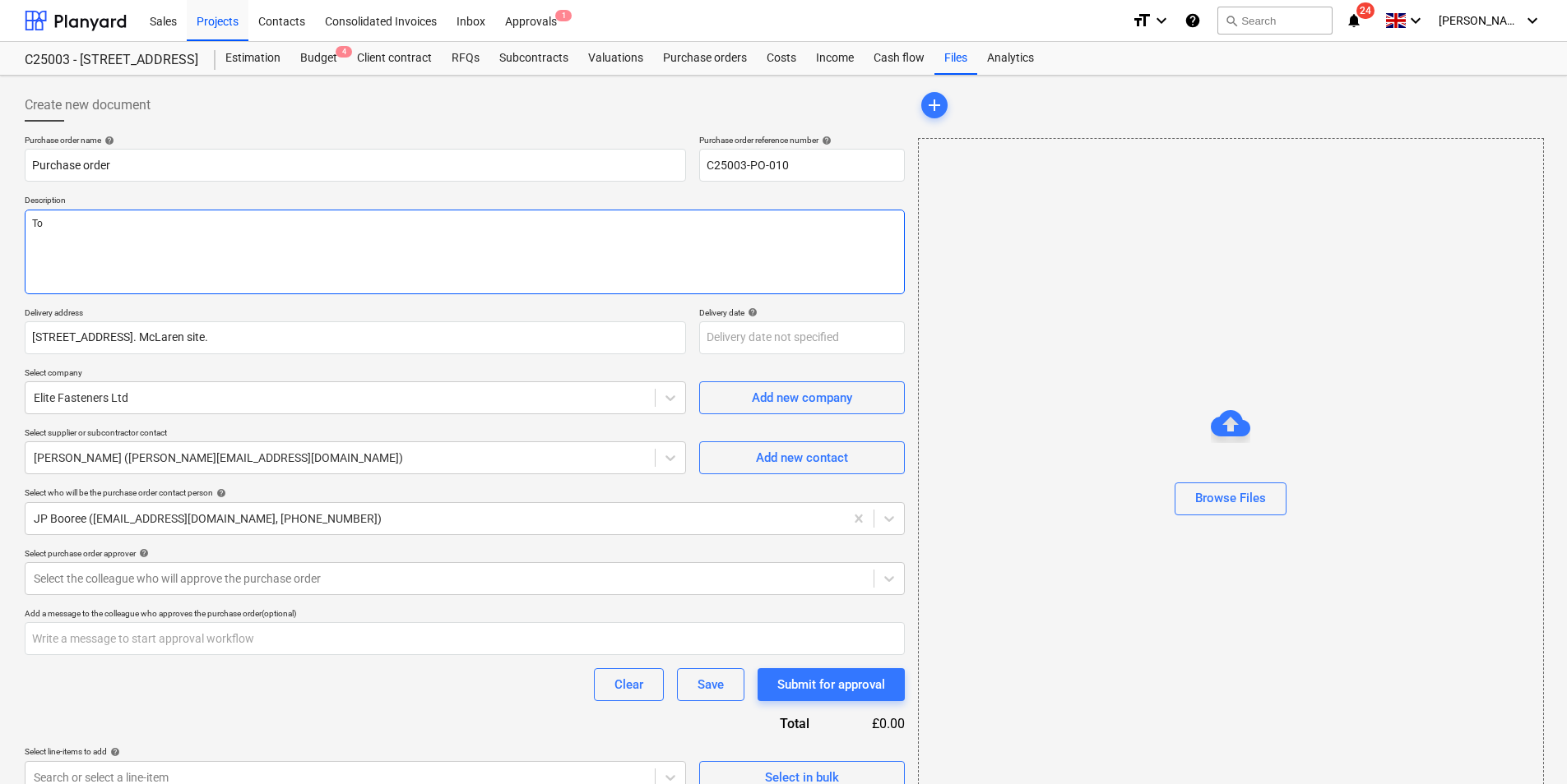
type textarea "To"
type textarea "x"
type textarea "To b"
type textarea "x"
type textarea "To be"
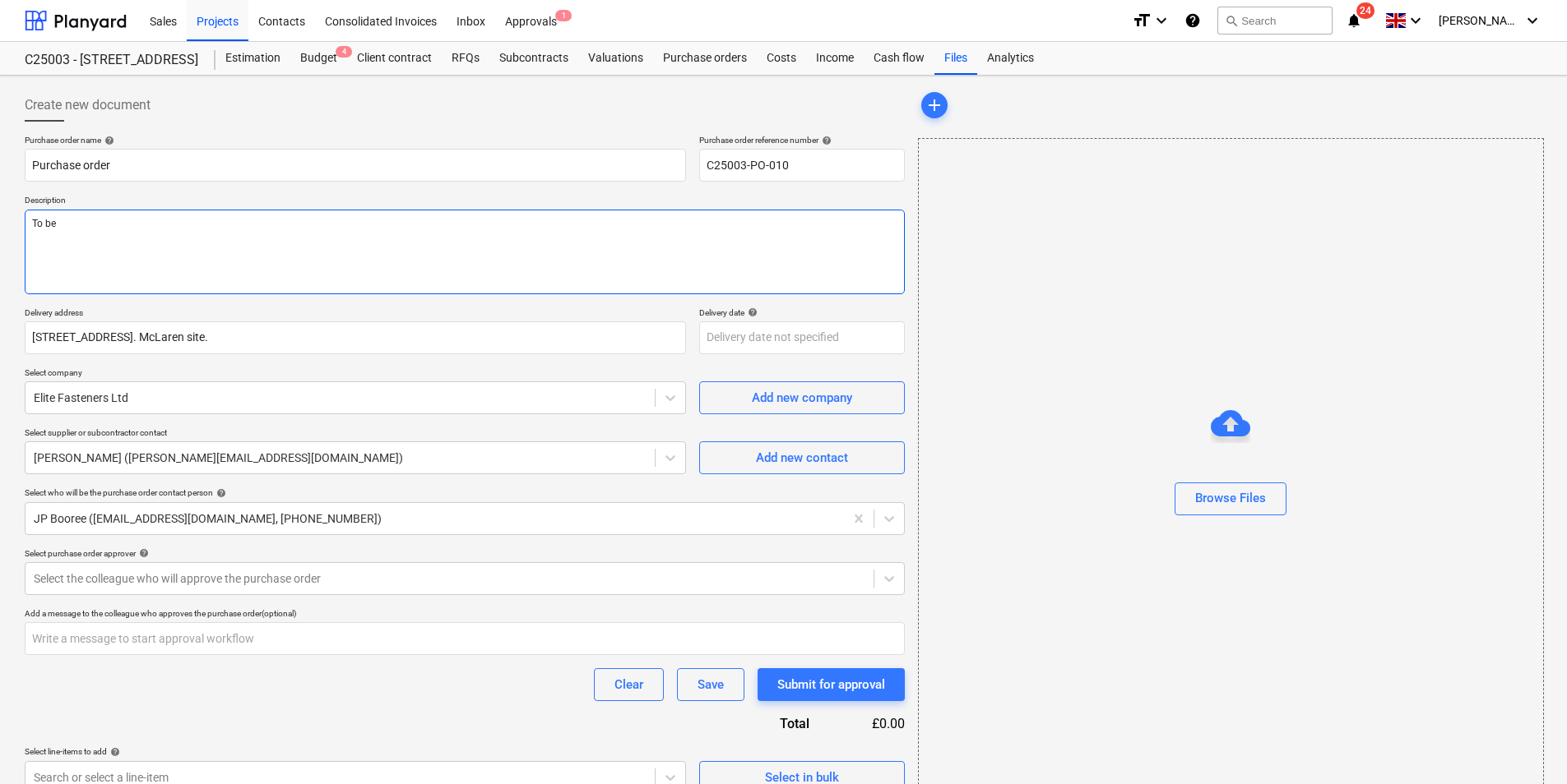
type textarea "x"
type textarea "To be d"
type textarea "x"
type textarea "To be de"
type textarea "x"
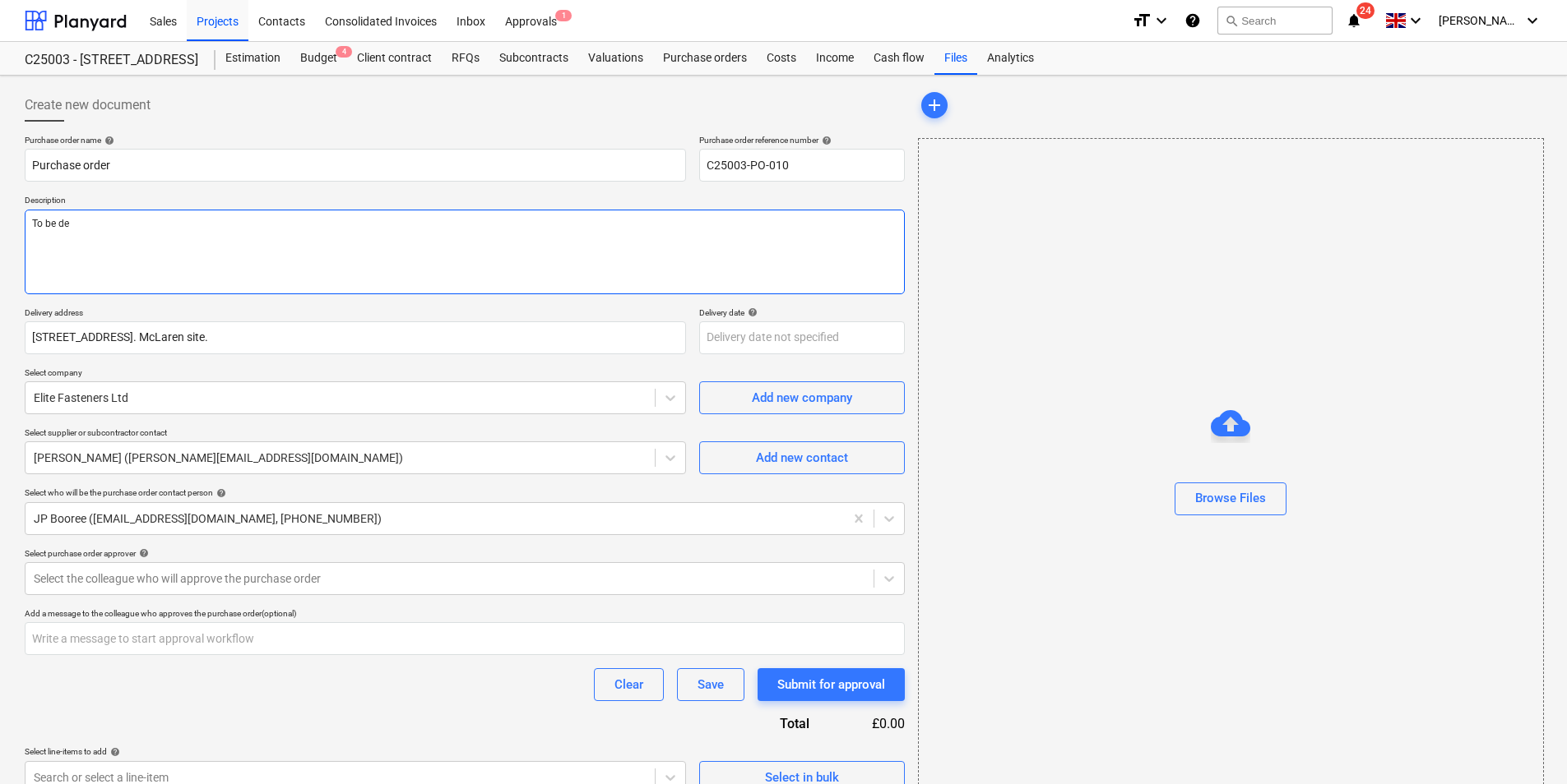
type textarea "To be del"
type textarea "x"
type textarea "To be deli"
type textarea "x"
type textarea "To be deliv"
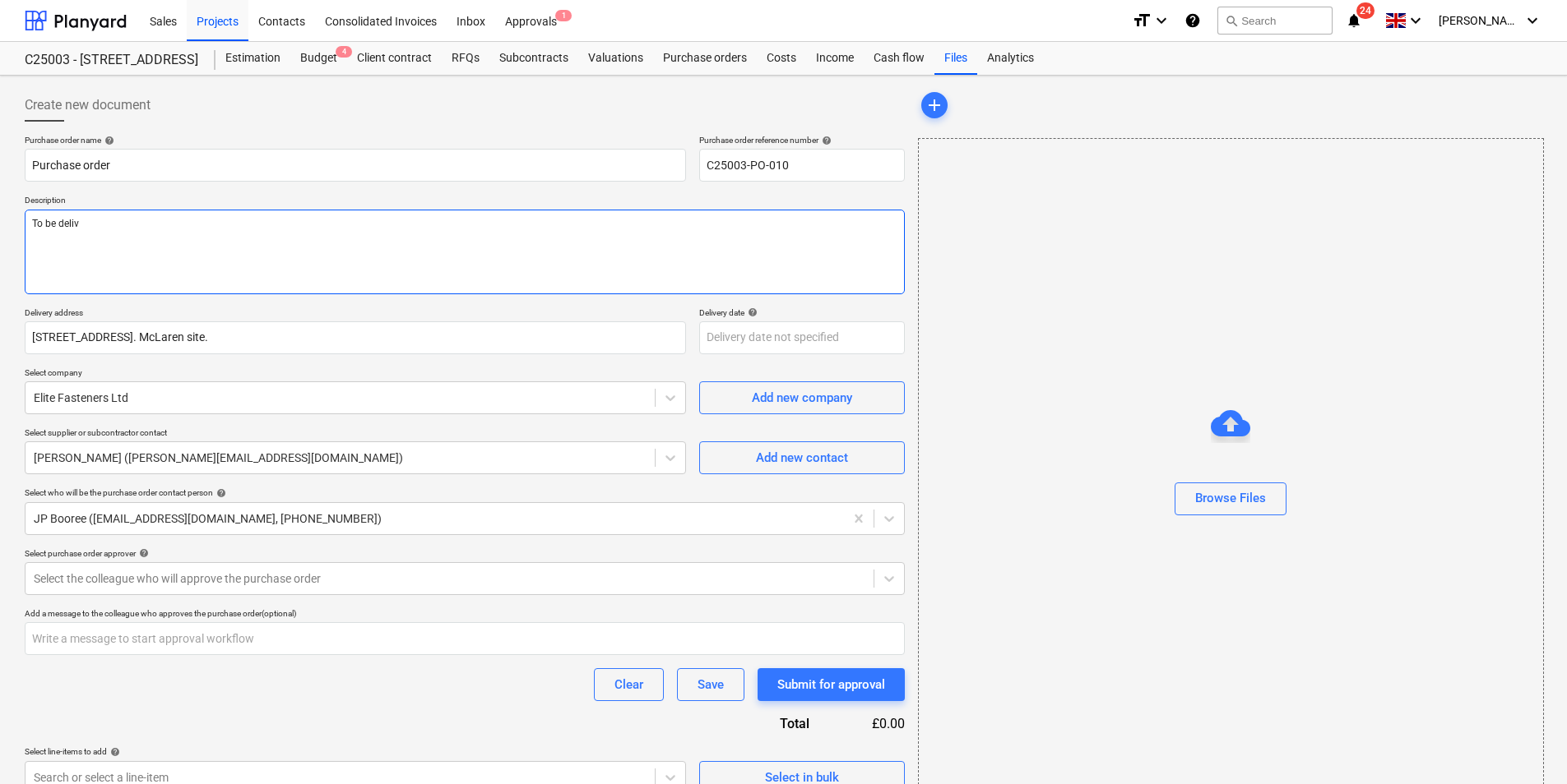
type textarea "x"
type textarea "To be delive"
type textarea "x"
type textarea "To be deliver"
type textarea "x"
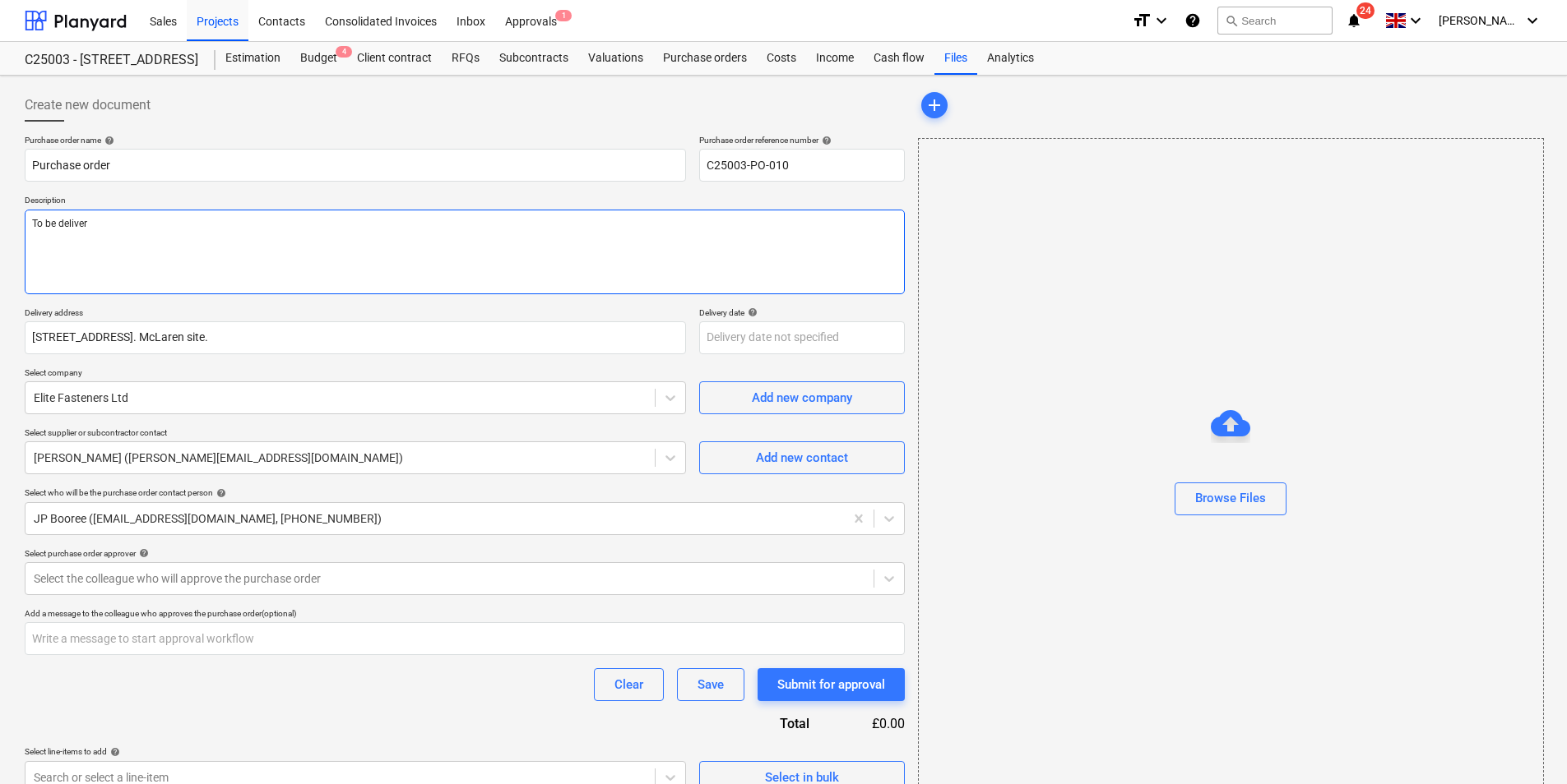
type textarea "To be delivere"
type textarea "x"
type textarea "To be delivered"
type textarea "x"
type textarea "To be delivered"
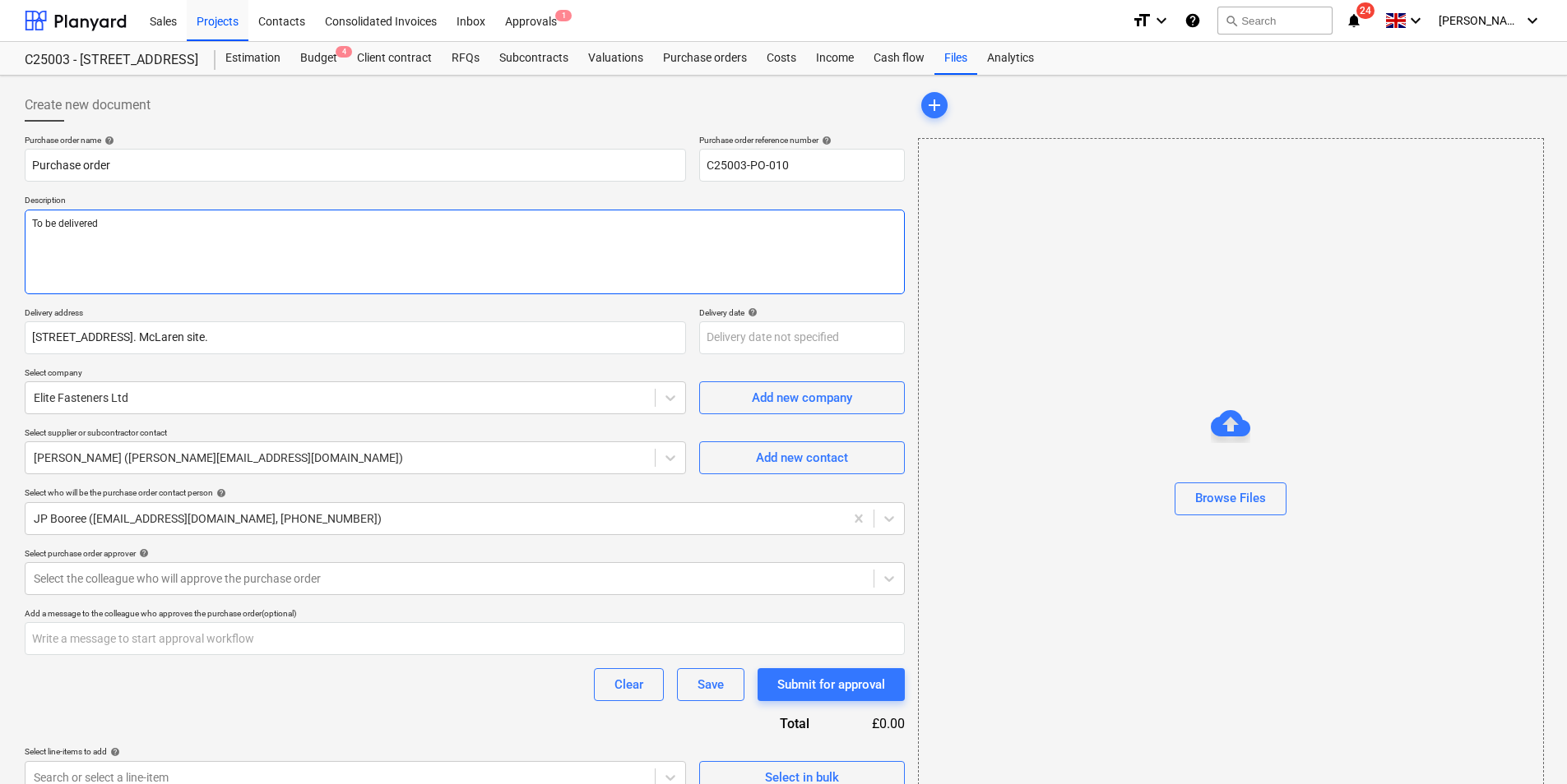
type textarea "x"
type textarea "To be delivered t"
type textarea "x"
type textarea "To be delivered to"
type textarea "x"
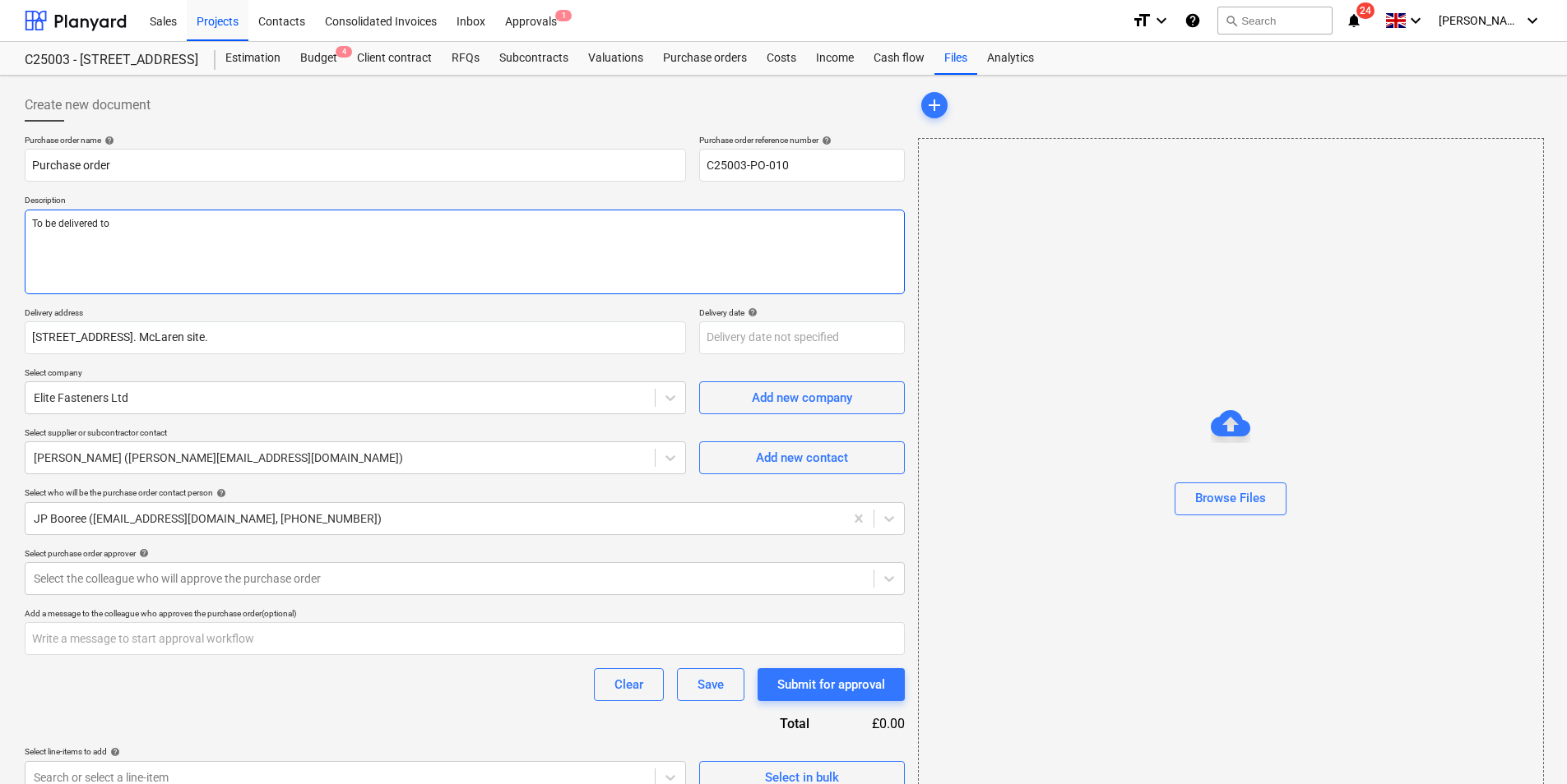
type textarea "To be delivered to"
drag, startPoint x: 128, startPoint y: 224, endPoint x: 26, endPoint y: 222, distance: 102.0
click at [26, 222] on textarea "To be delivered to" at bounding box center [464, 252] width 880 height 85
type textarea "x"
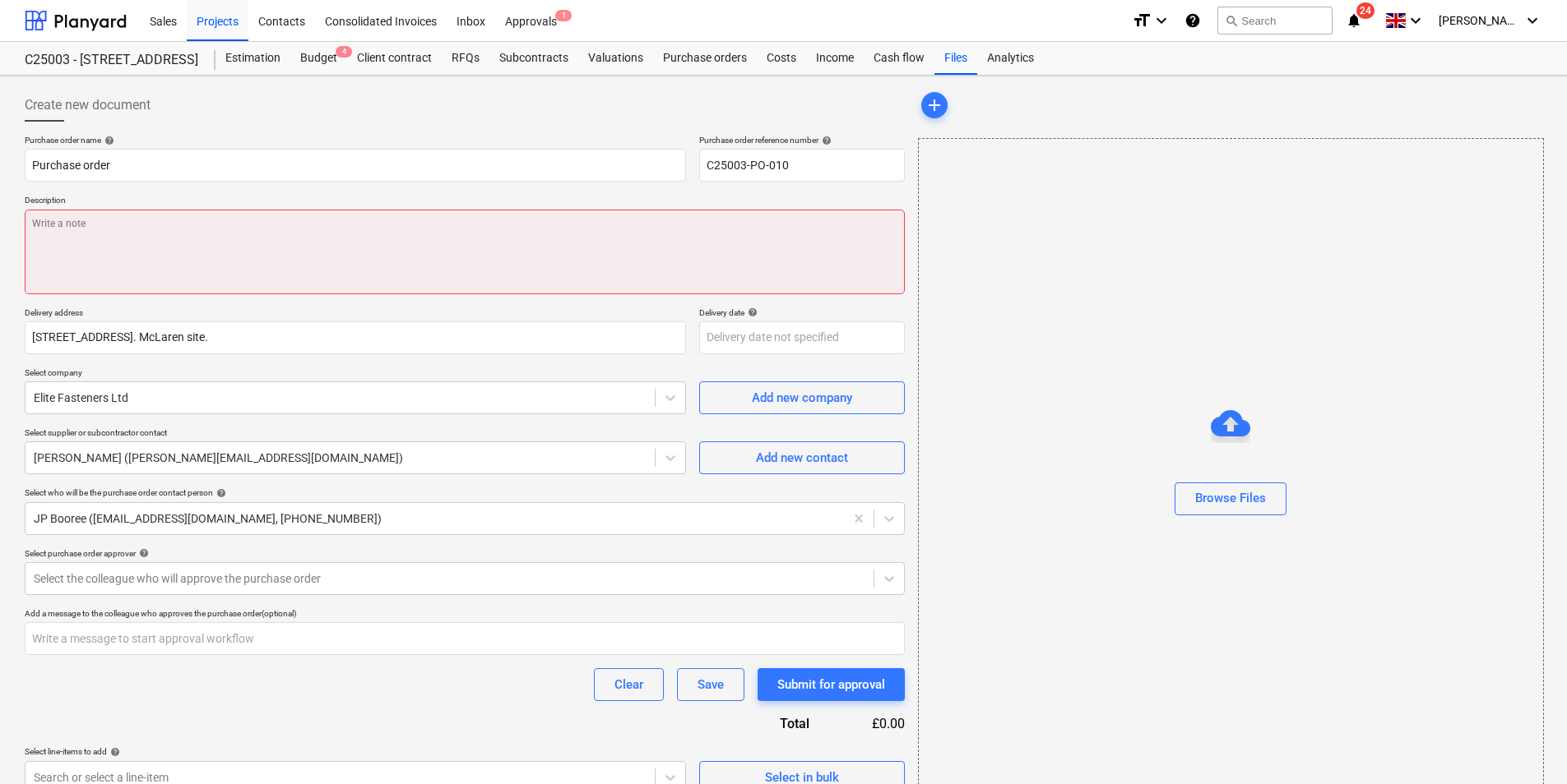
click at [124, 222] on textarea at bounding box center [464, 252] width 880 height 85
type textarea "x"
type textarea "1"
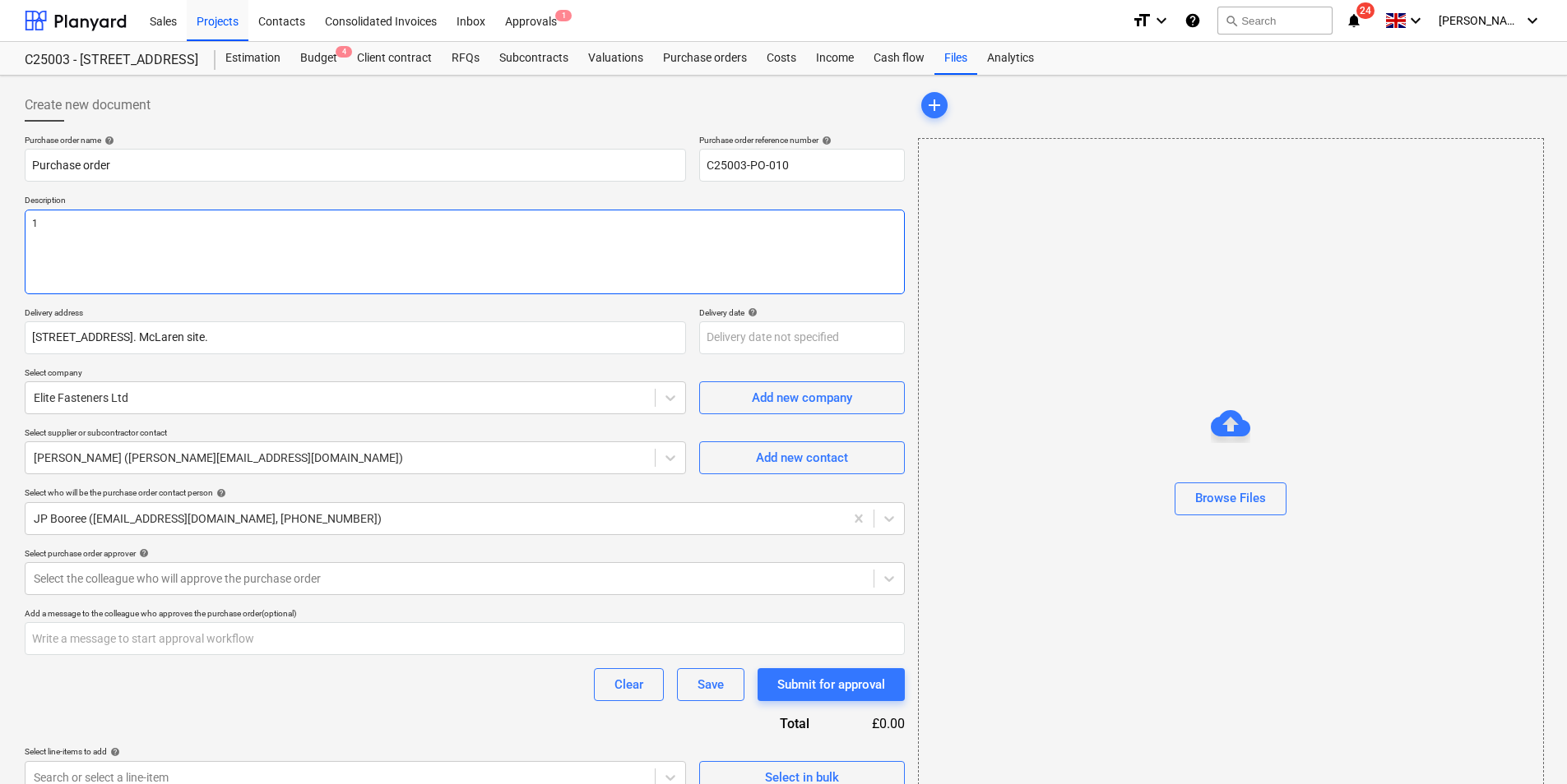
type textarea "x"
type textarea "12"
type textarea "x"
type textarea "12"
type textarea "x"
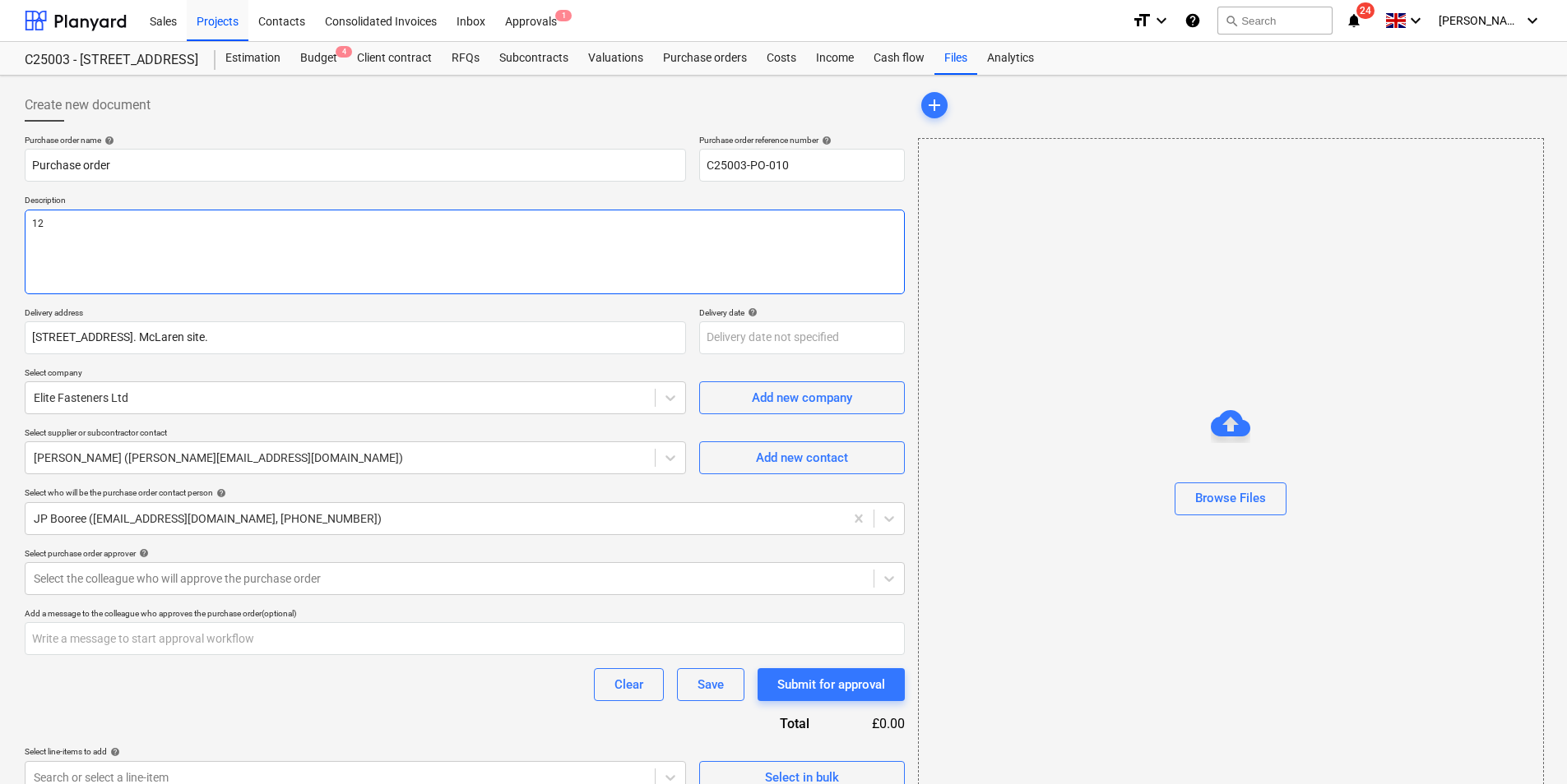
type textarea "12 t"
type textarea "x"
type textarea "12 tu"
type textarea "x"
type textarea "12 tub"
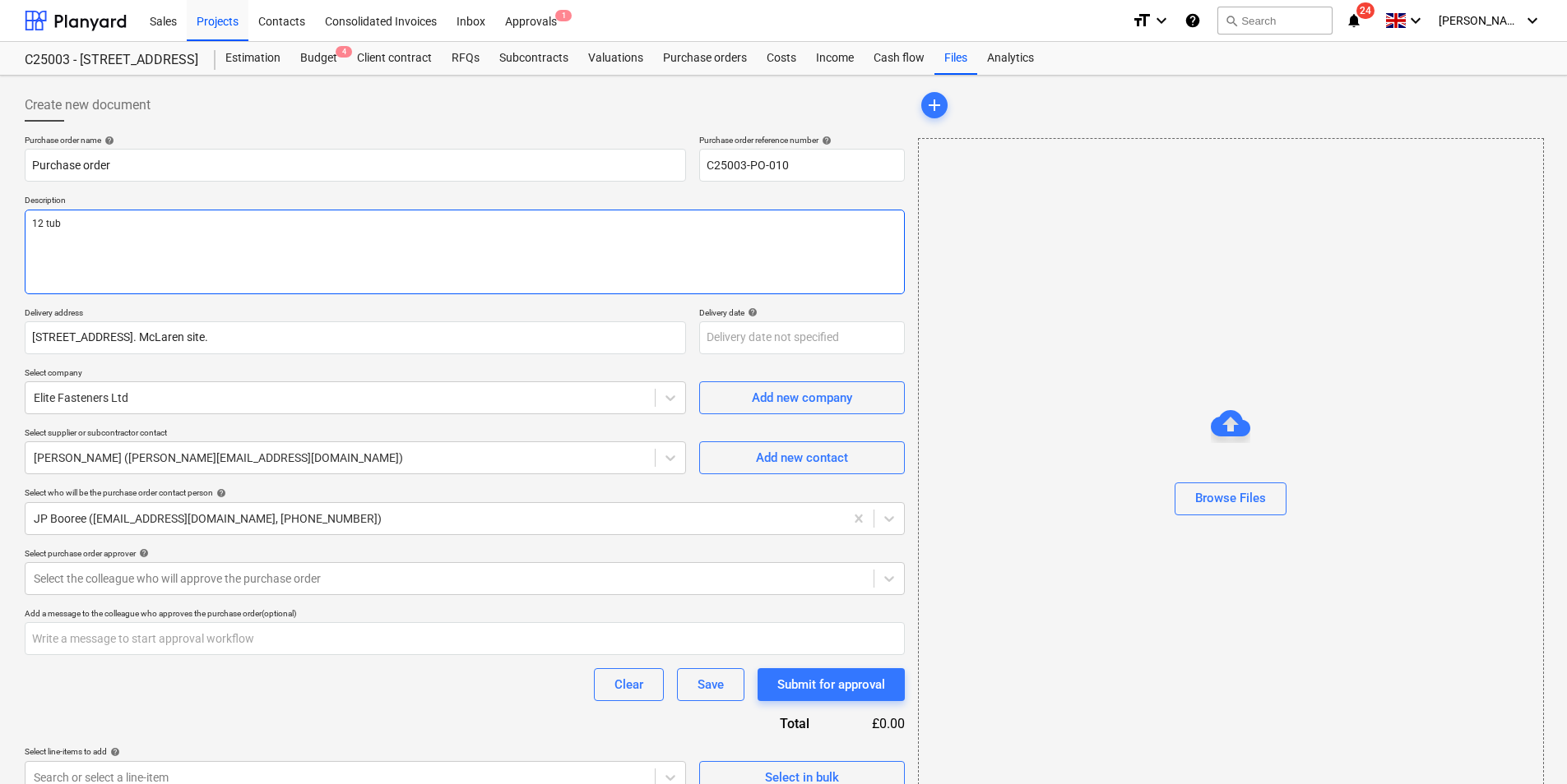
type textarea "x"
type textarea "12 tube"
type textarea "x"
type textarea "12 tubes"
type textarea "x"
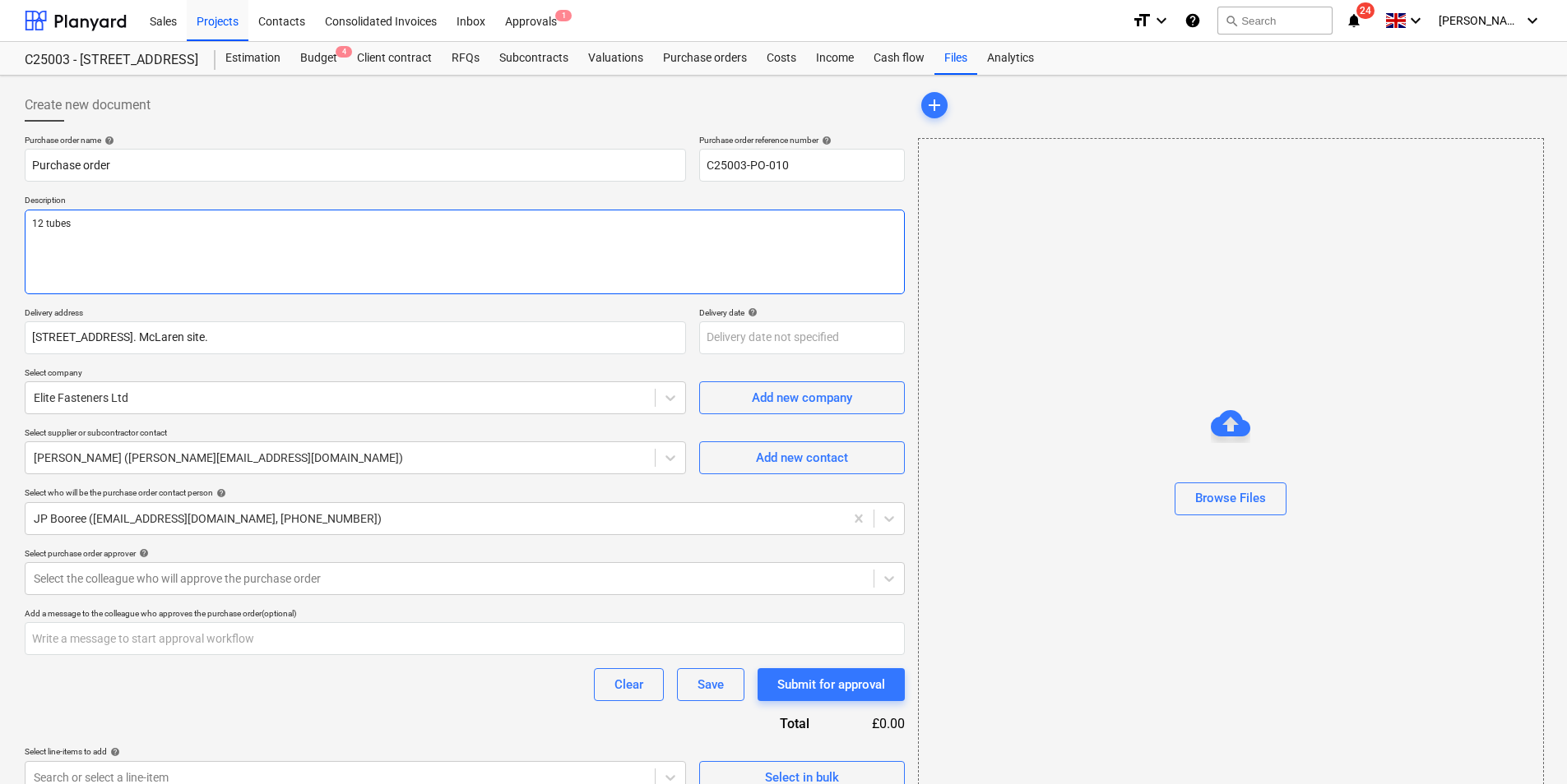
type textarea "12 tubes"
type textarea "x"
type textarea "12 tubes o"
type textarea "x"
type textarea "12 tubes of"
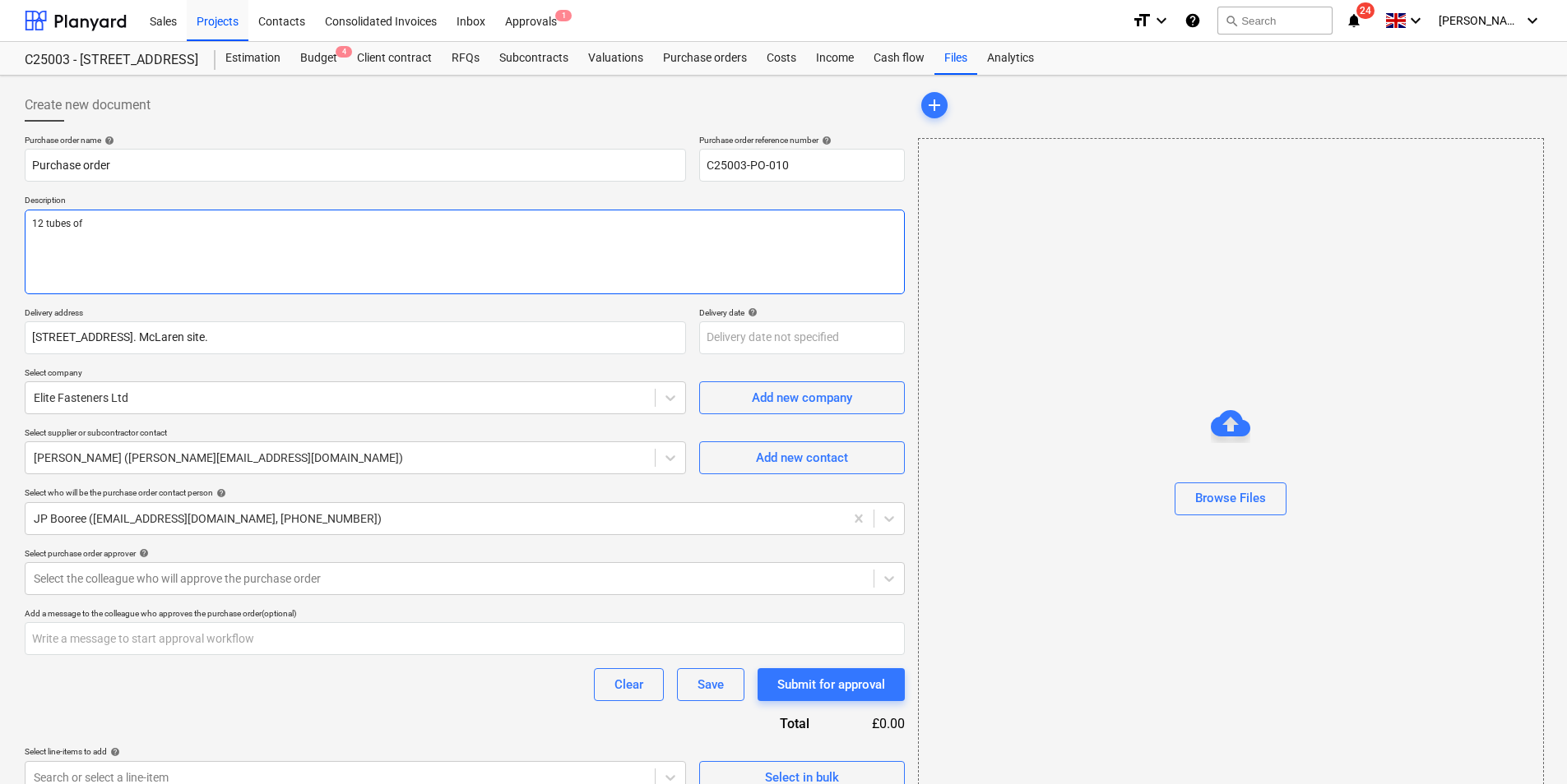
type textarea "x"
type textarea "12 tubes of"
click at [105, 229] on textarea "12 tubes of" at bounding box center [464, 252] width 880 height 85
paste textarea "SIKASIL 670 FIRE SEALANT (WHITE)"
type textarea "x"
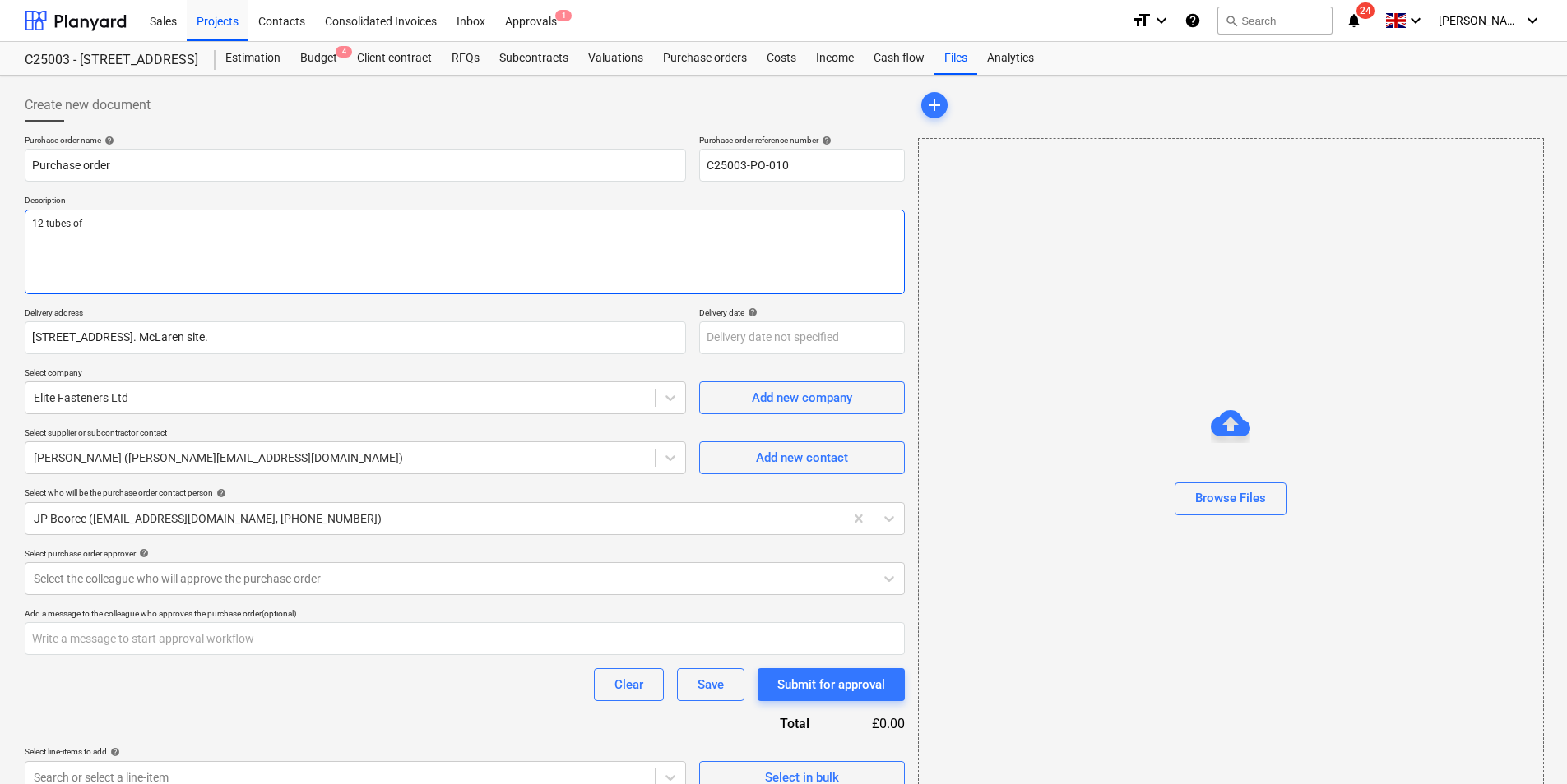
type textarea "12 tubes of SIKASIL 670 FIRE SEALANT (WHITE)"
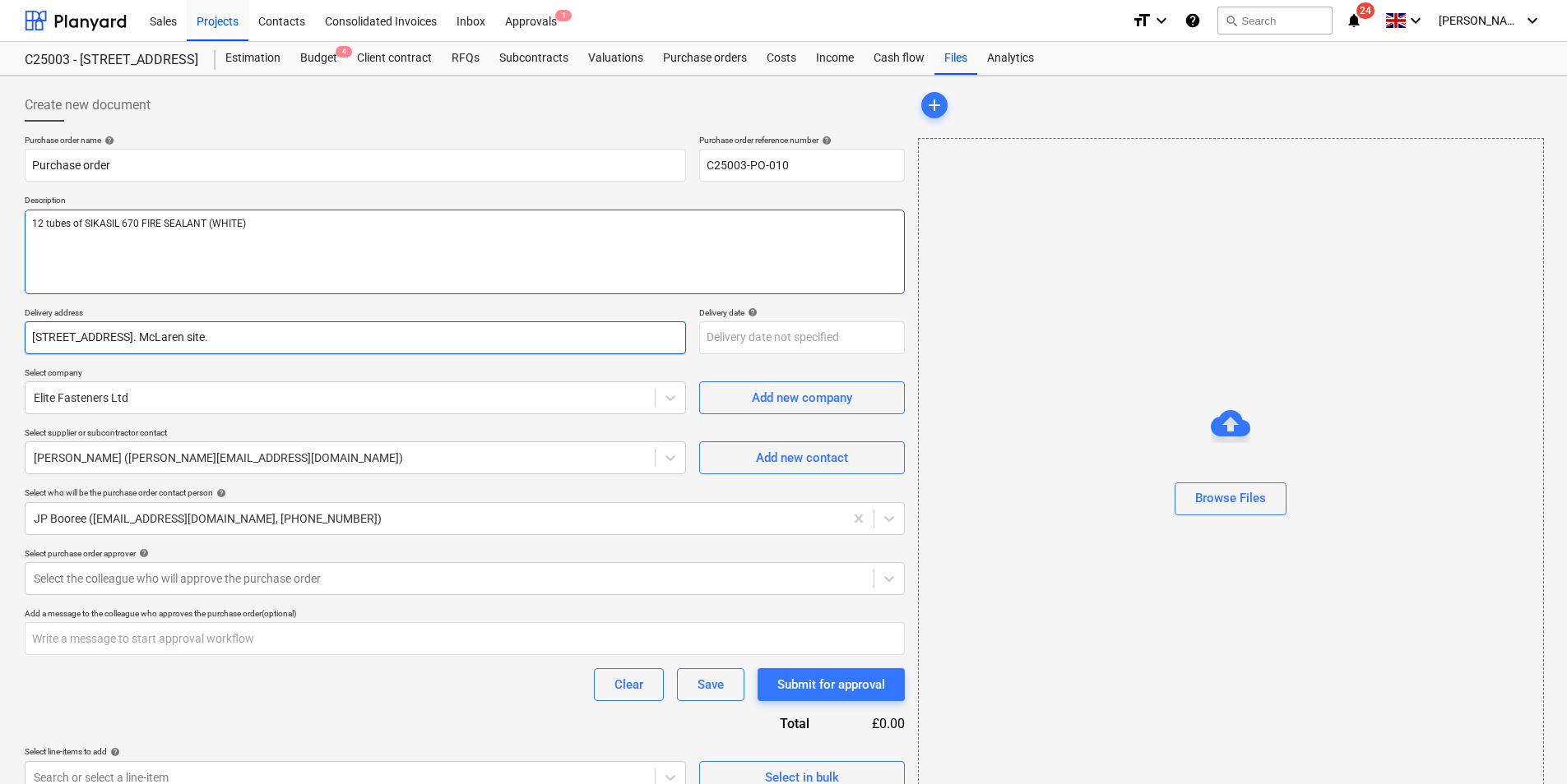
type textarea "x"
type textarea "12 tubes of SIKASIL 670 FIRE SEALANT (WHITE)"
click at [287, 340] on input "[STREET_ADDRESS]. McLaren site." at bounding box center [355, 337] width 661 height 33
type textarea "x"
type input "[STREET_ADDRESS]. McLaren site."
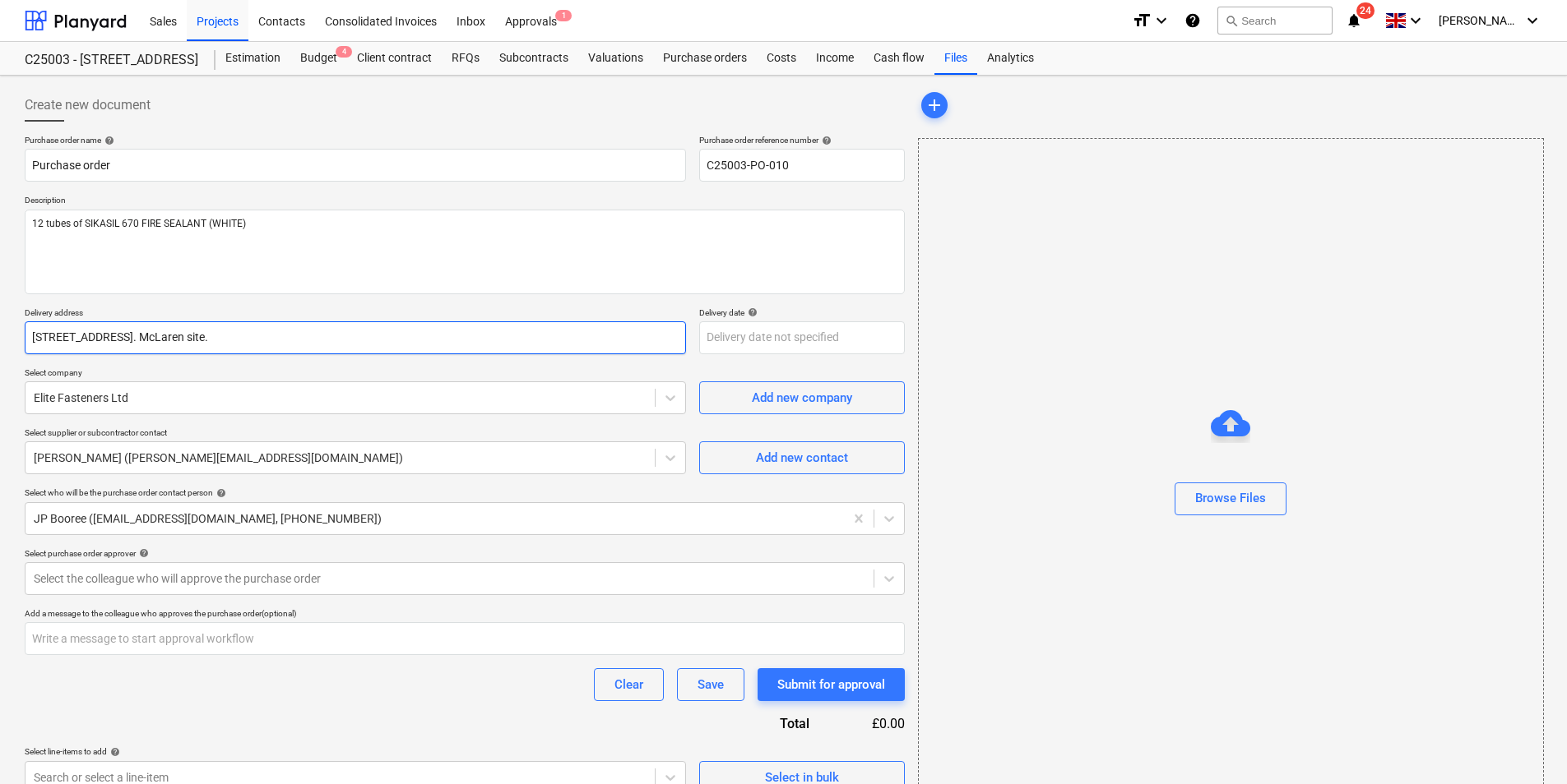
type textarea "x"
type input "[STREET_ADDRESS]. McLaren site. F"
type textarea "x"
type input "[STREET_ADDRESS]. McLaren site. FA"
type textarea "x"
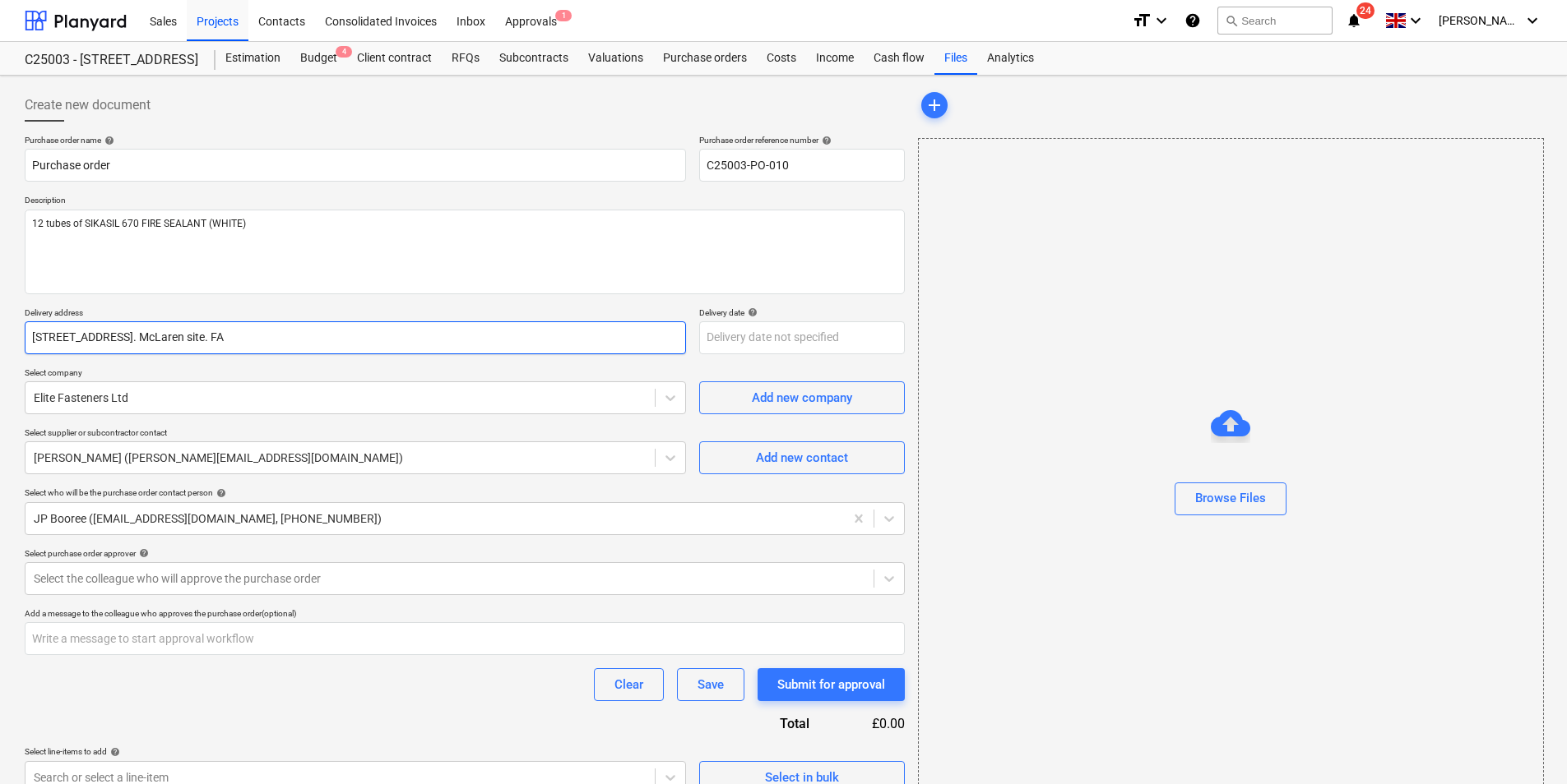
type input "[STREET_ADDRESS]. McLaren site. FAO"
type textarea "x"
type input "[STREET_ADDRESS]. McLaren site. FAO"
type textarea "x"
type input "[STREET_ADDRESS]. McLaren site. FAO N"
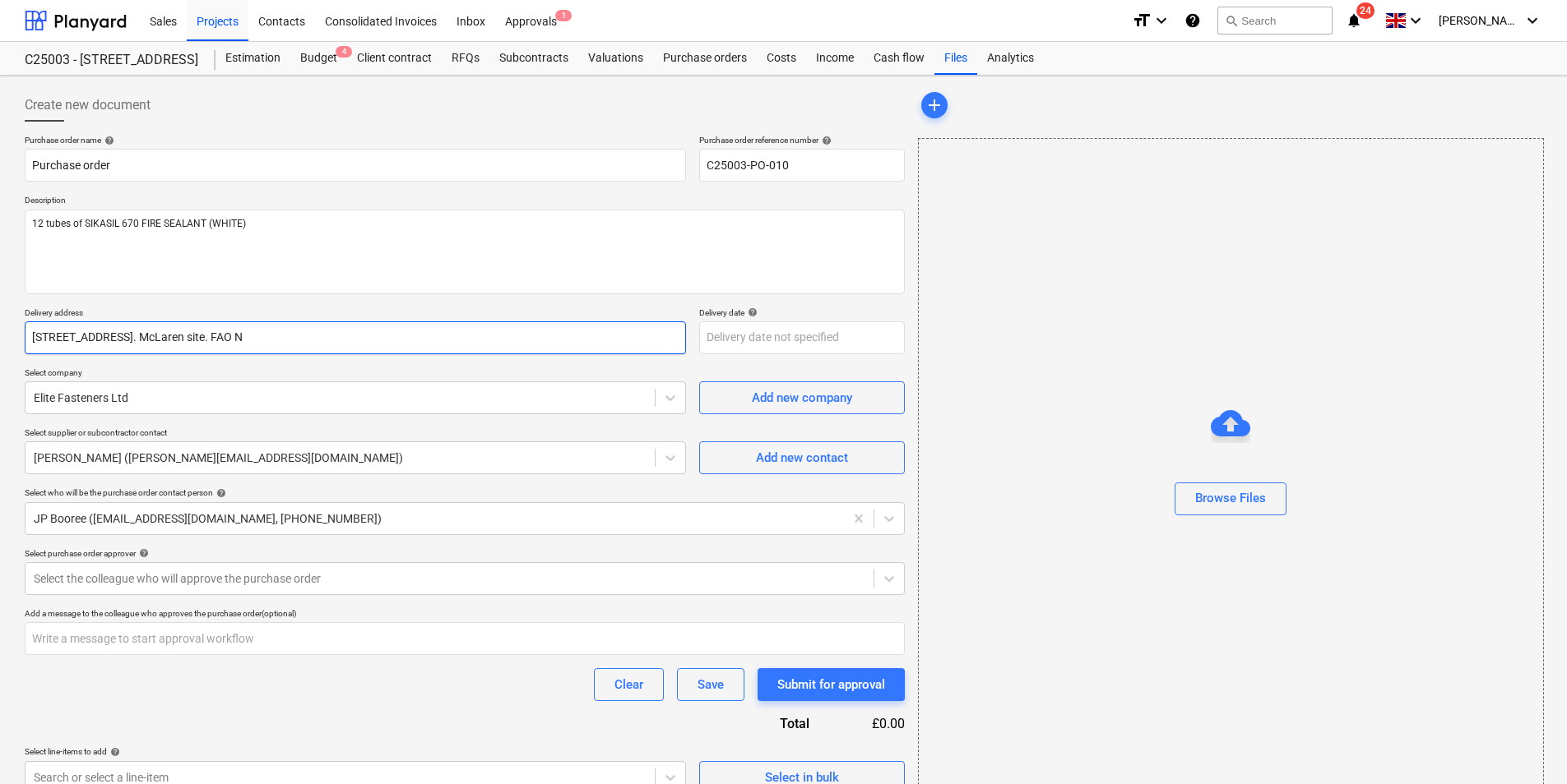
type textarea "x"
type input "[STREET_ADDRESS]. McLaren site. FAO Ni"
type textarea "x"
type input "[STREET_ADDRESS]. McLaren site. FAO Nic"
type textarea "x"
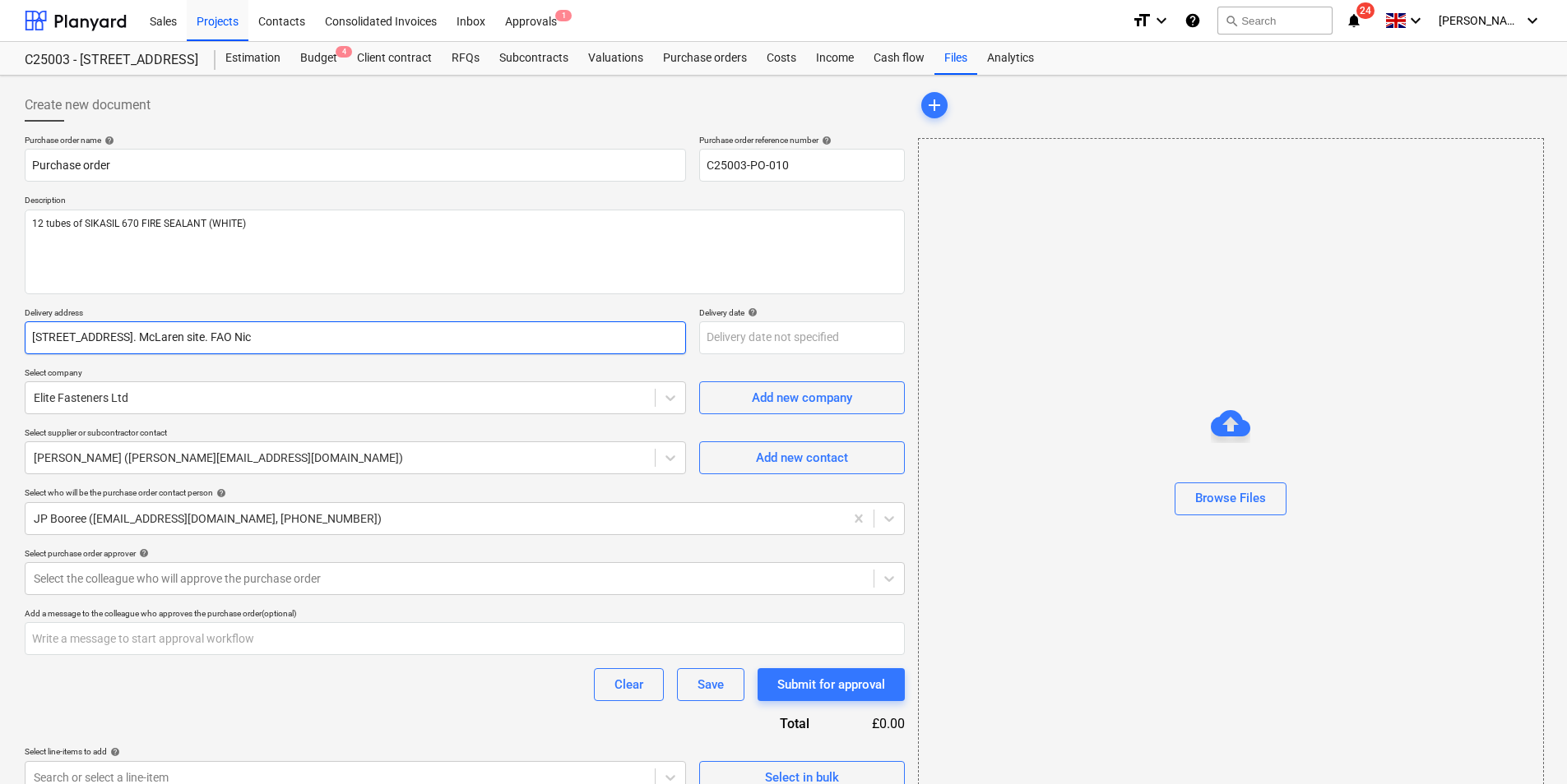
type input "[STREET_ADDRESS]. McLaren site. FAO [PERSON_NAME]"
type textarea "x"
type input "[STREET_ADDRESS]. McLaren site. FAO [PERSON_NAME]"
type textarea "x"
type input "[STREET_ADDRESS]. McLaren site. FAO [PERSON_NAME]"
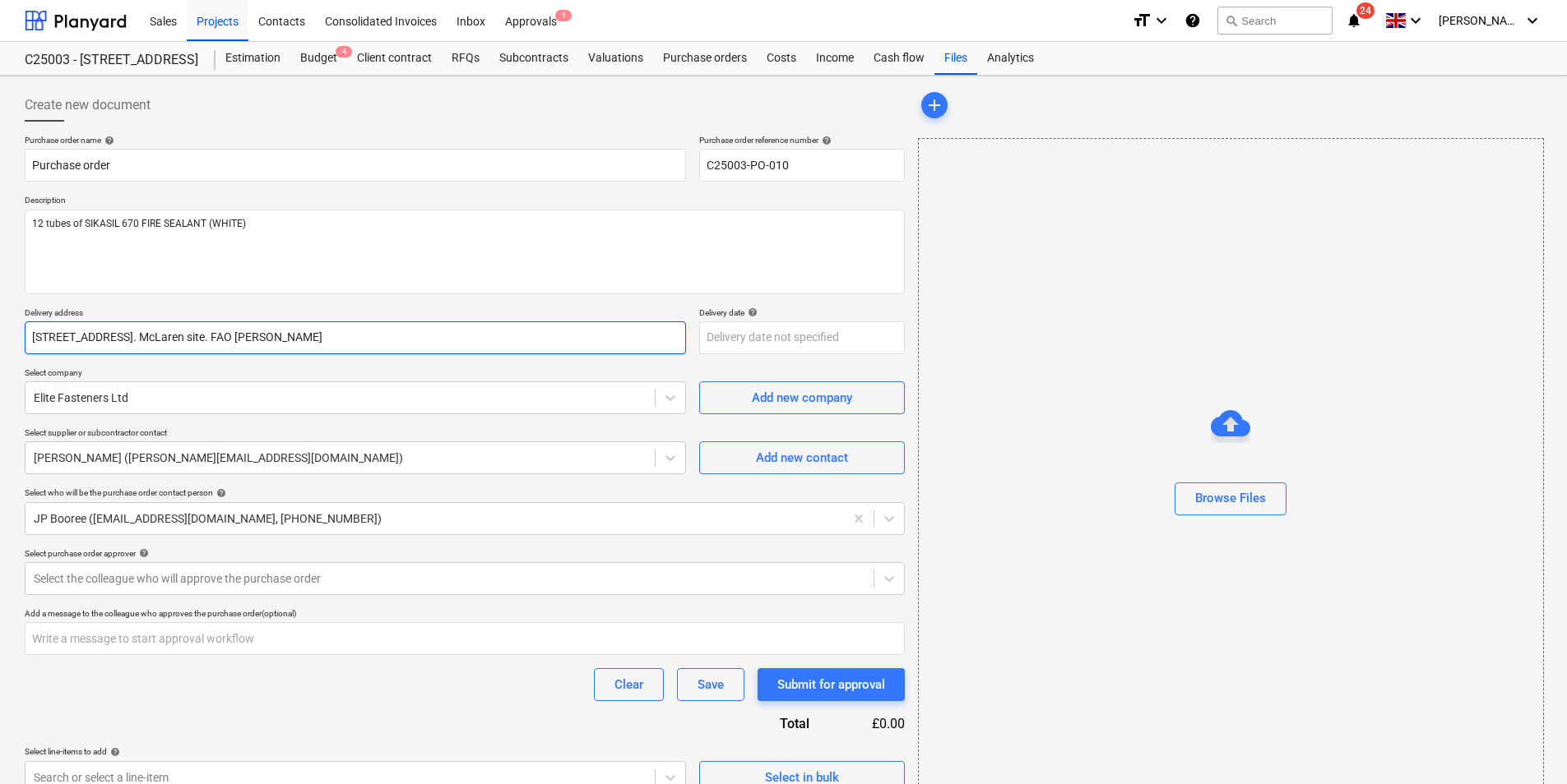
type textarea "x"
type input "[STREET_ADDRESS]. McLaren site. FAO [PERSON_NAME]"
type textarea "x"
type input "[STREET_ADDRESS]. McLaren site. FAO [PERSON_NAME]"
type textarea "x"
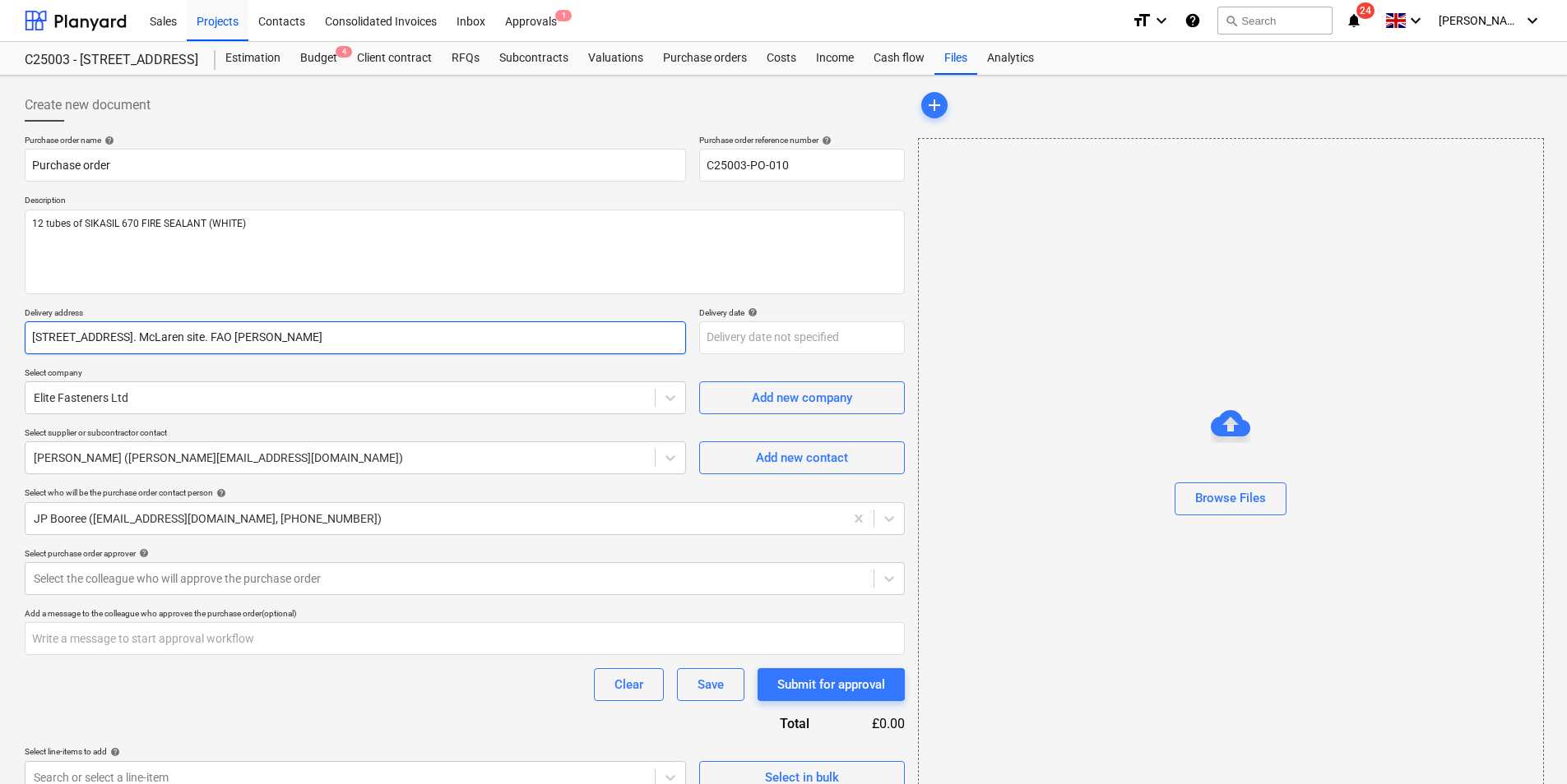
type input "[STREET_ADDRESS]. McLaren site. FAO [PERSON_NAME] [PERSON_NAME]"
type textarea "x"
type input "[STREET_ADDRESS]. McLaren site. FAO [PERSON_NAME]"
type textarea "x"
type input "[STREET_ADDRESS]. McLaren site. FAO [PERSON_NAME]"
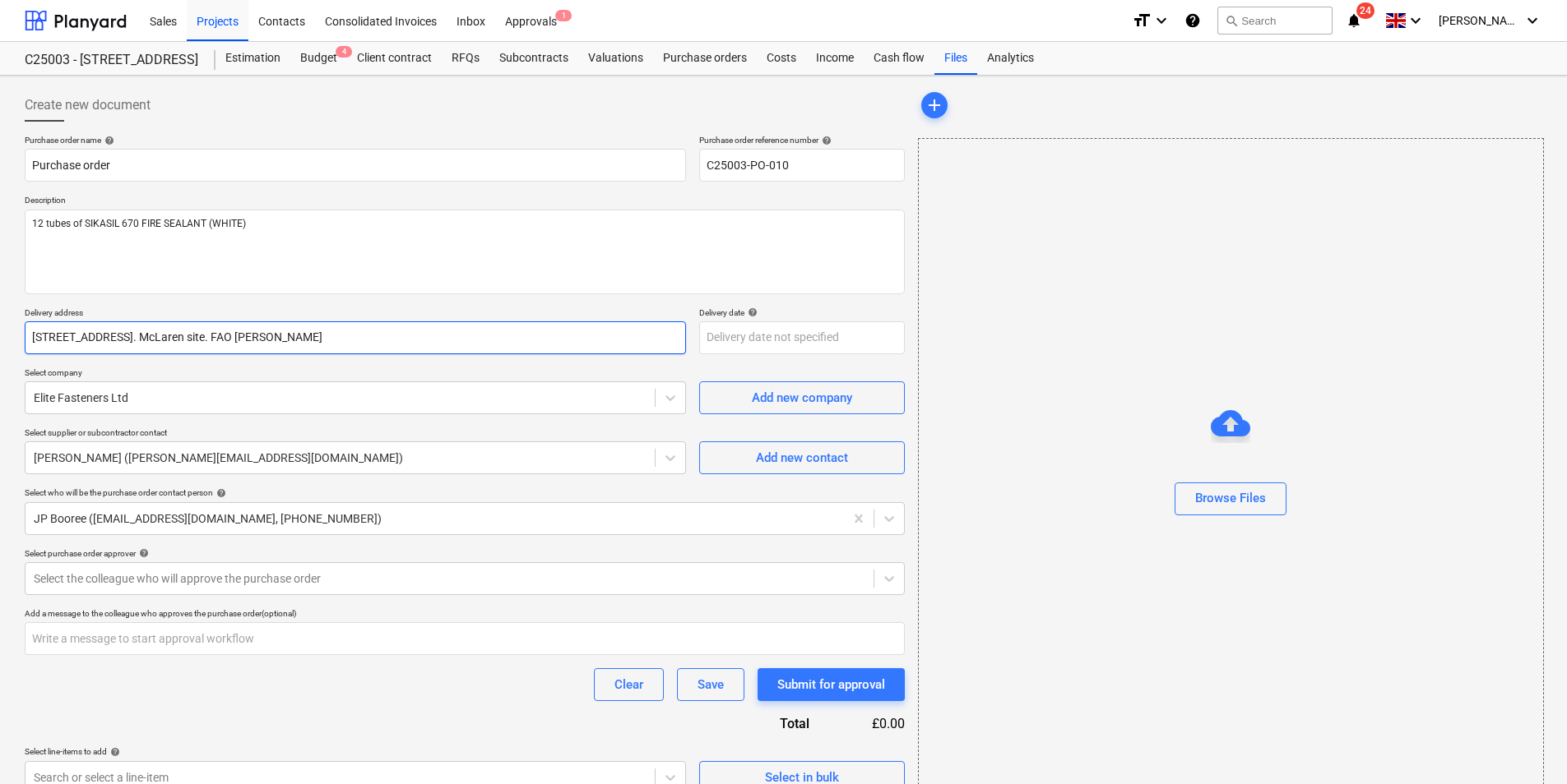
type textarea "x"
type input "[STREET_ADDRESS]. McLaren site. FAO [PERSON_NAME]"
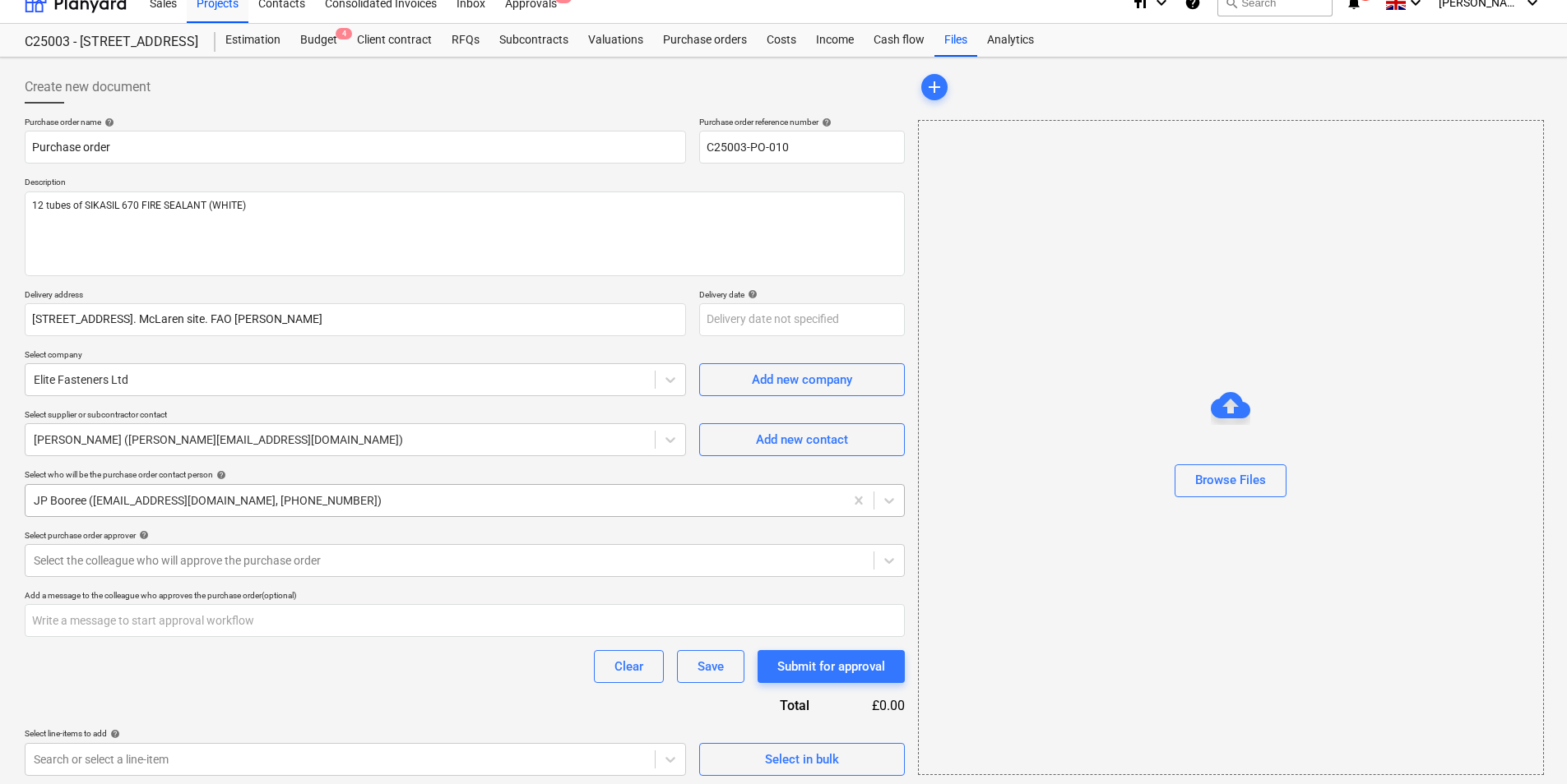
scroll to position [23, 0]
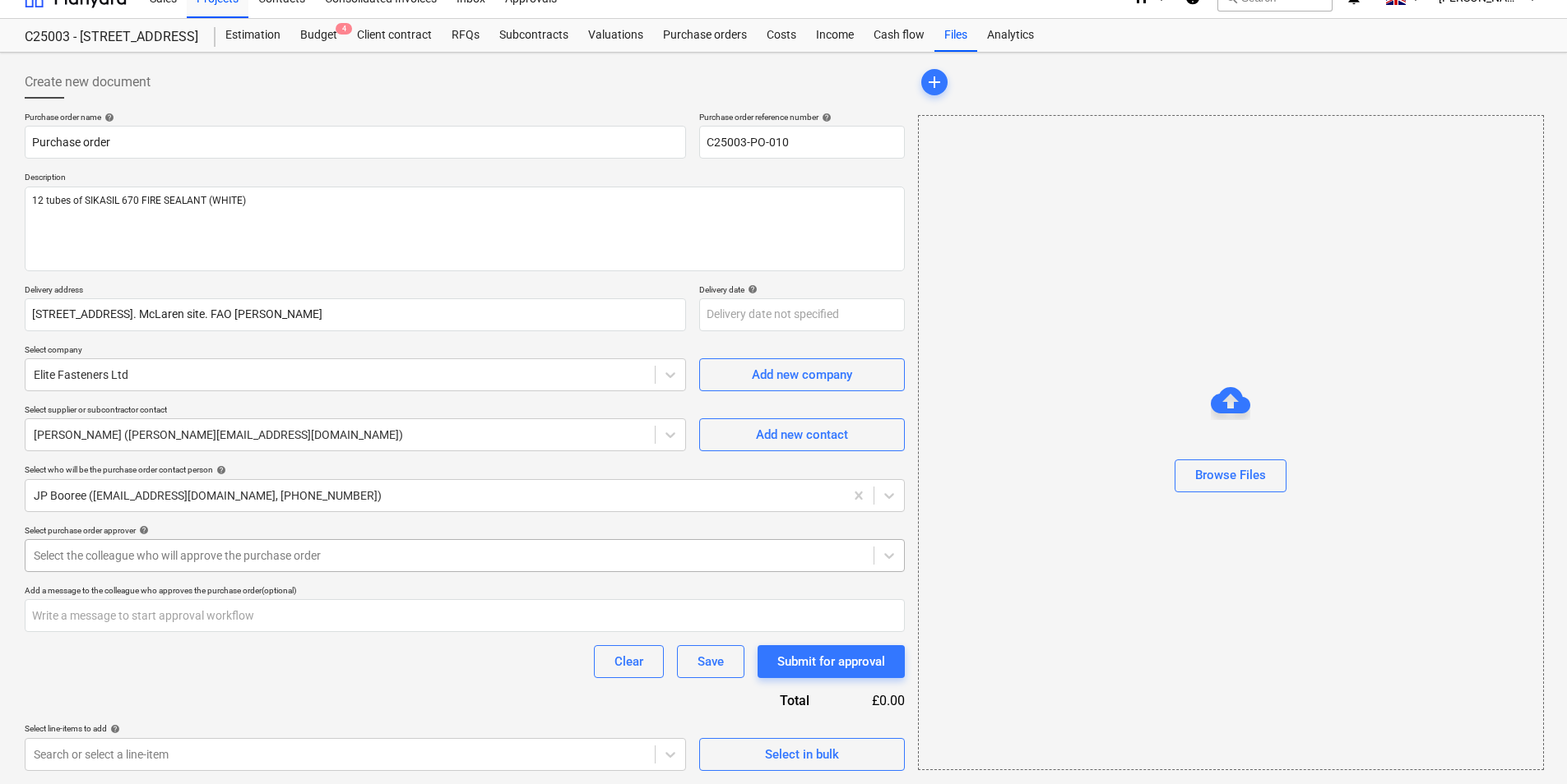
click at [82, 549] on div at bounding box center [449, 555] width 832 height 17
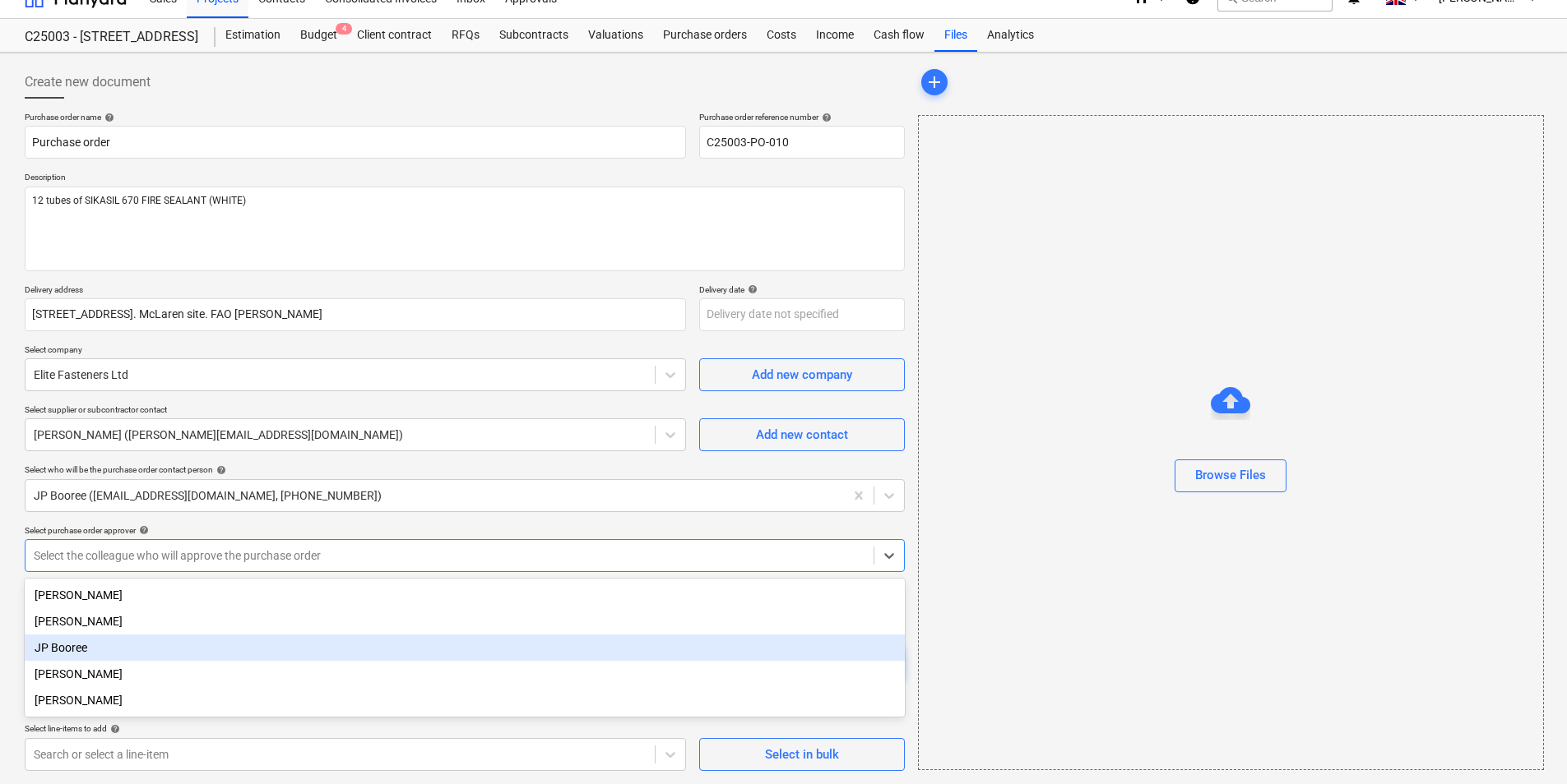
click at [74, 649] on div "JP Booree" at bounding box center [464, 647] width 880 height 27
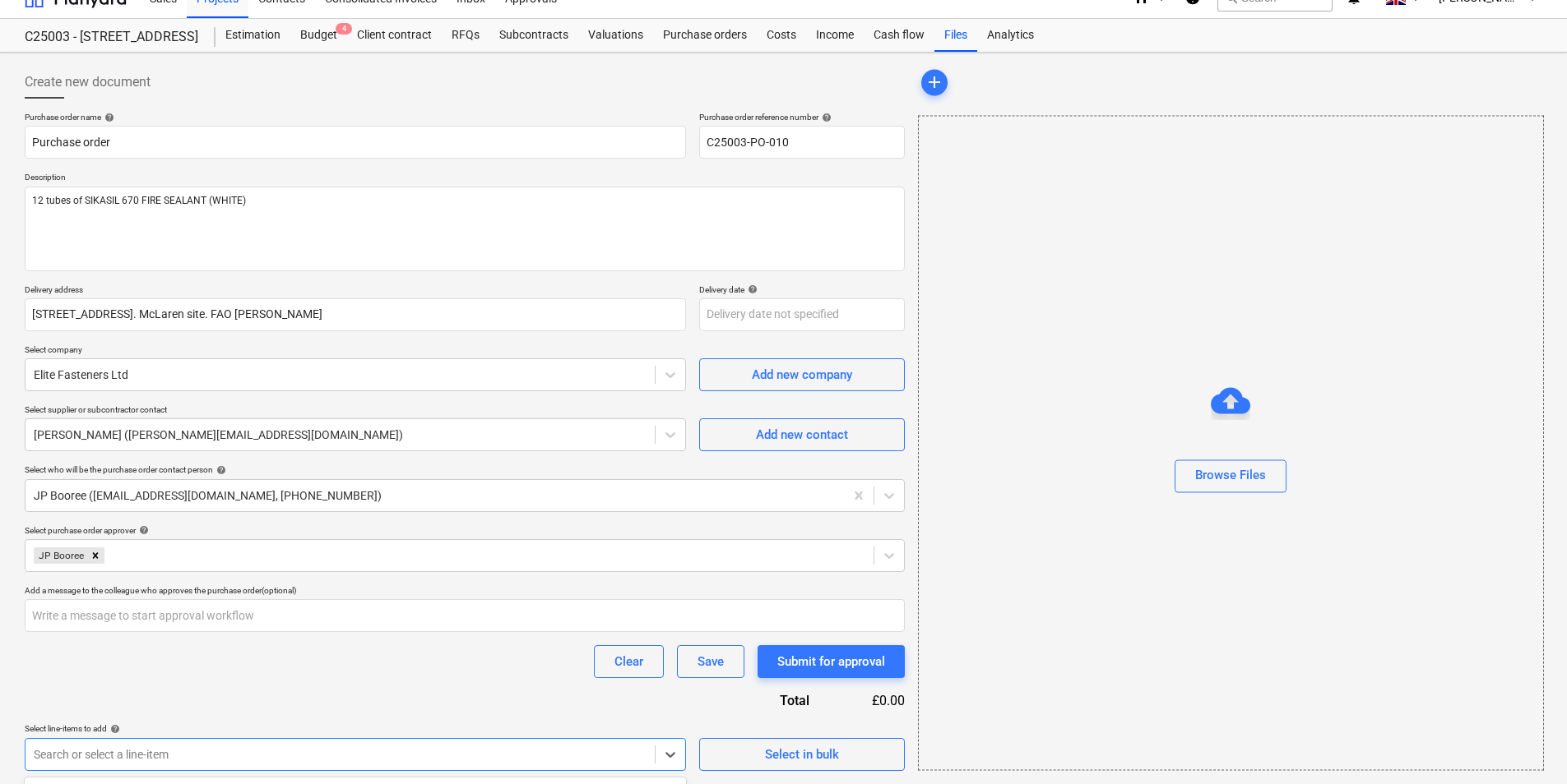
click at [163, 750] on body "Sales Projects Contacts Consolidated Invoices Inbox Approvals 1 format_size key…" at bounding box center [784, 369] width 1567 height 784
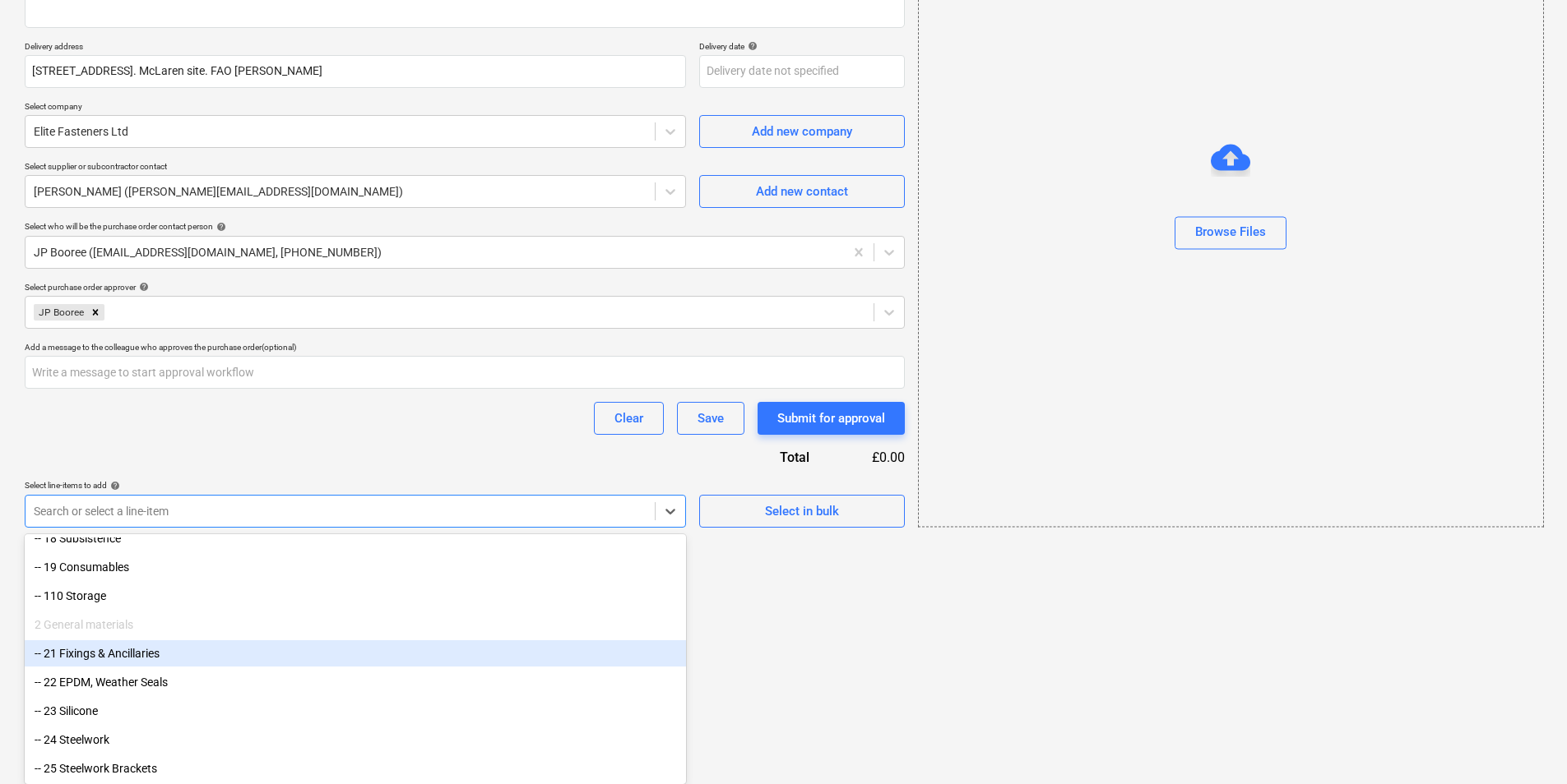
scroll to position [411, 0]
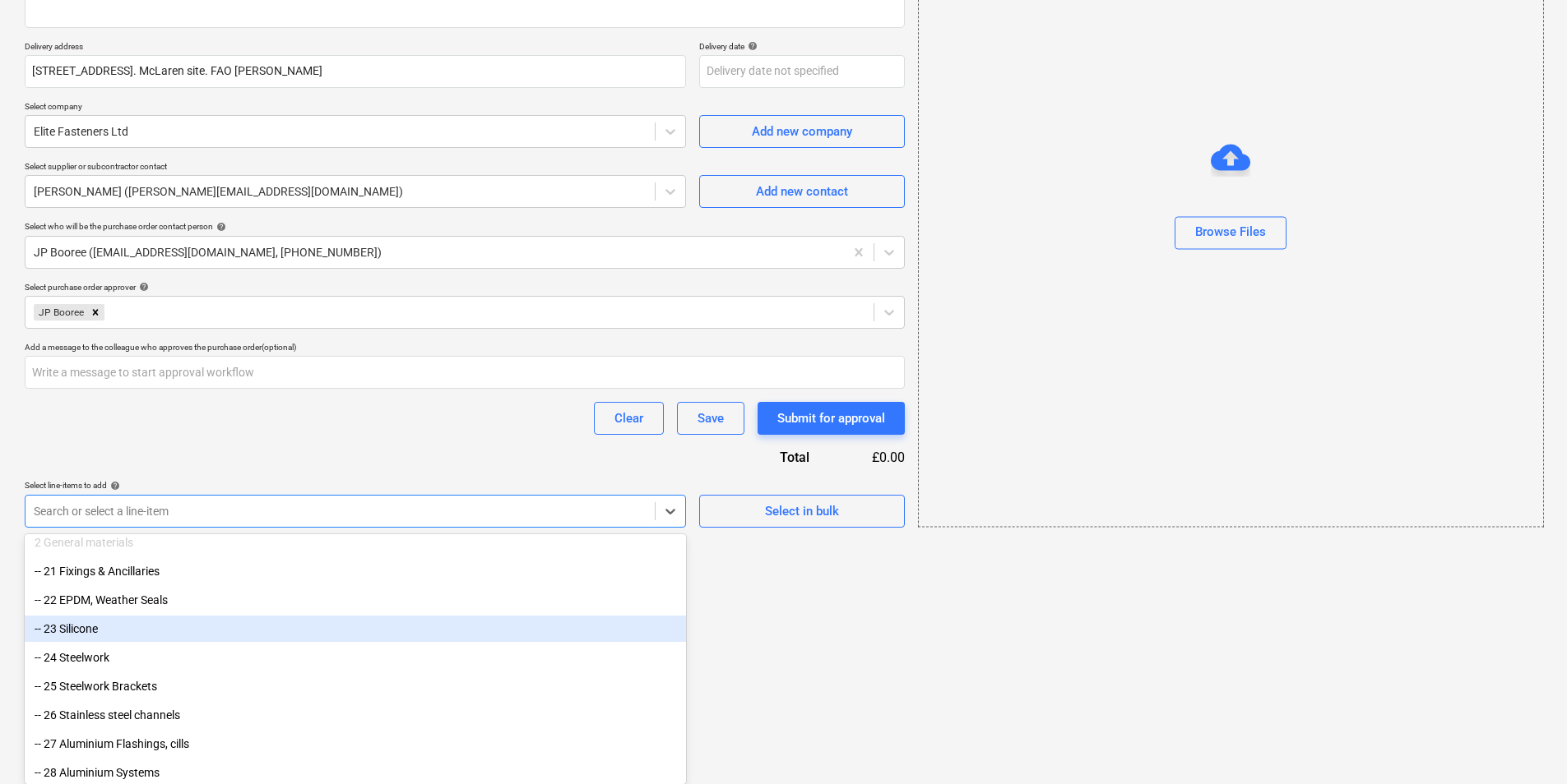
click at [82, 628] on div "-- 23 Silicone" at bounding box center [355, 628] width 661 height 27
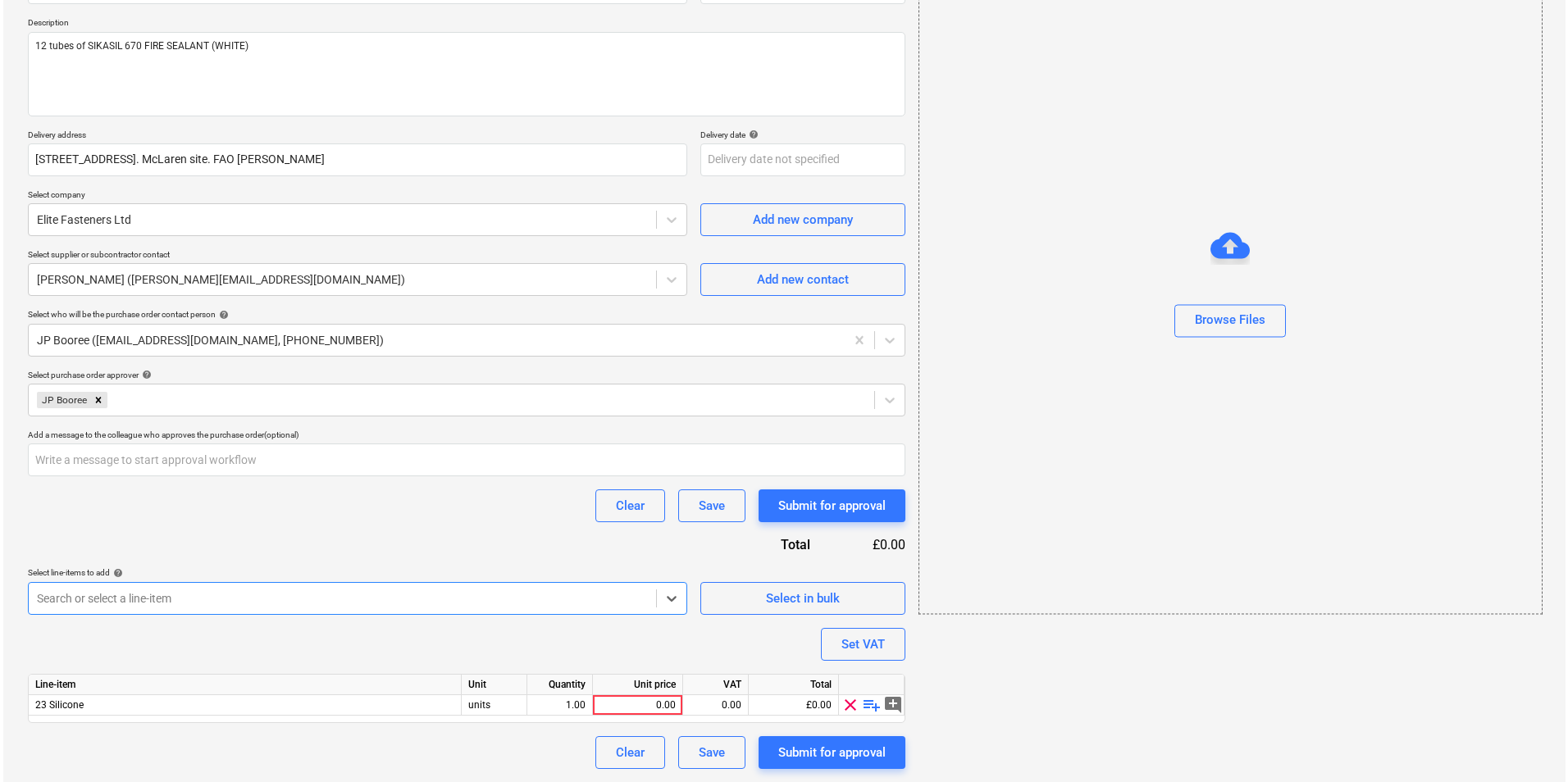
scroll to position [177, 0]
type textarea "x"
click at [668, 708] on div "0.00" at bounding box center [635, 705] width 77 height 21
type input "96.96"
click at [830, 753] on div "Submit for approval" at bounding box center [828, 753] width 107 height 22
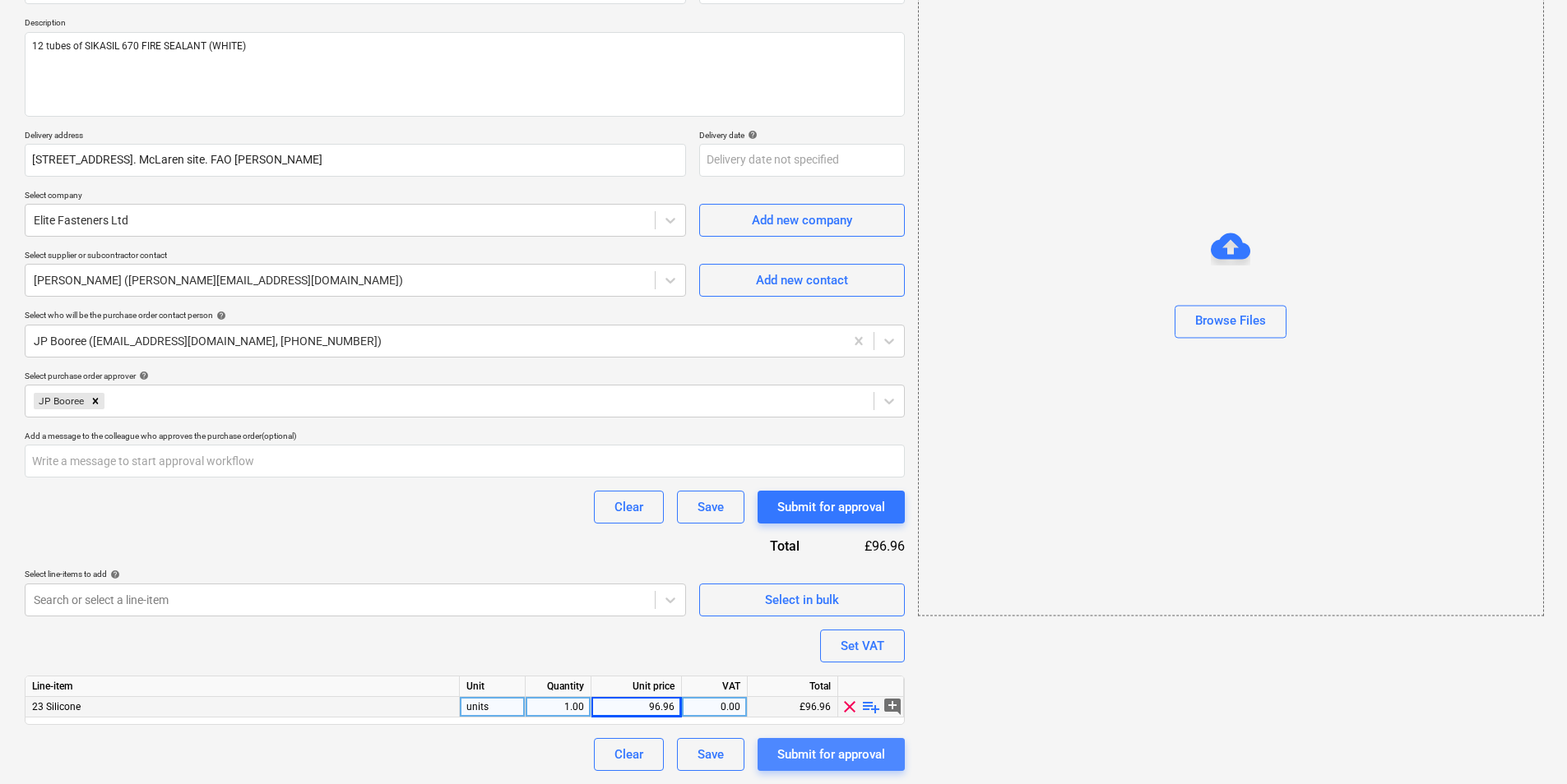
type textarea "x"
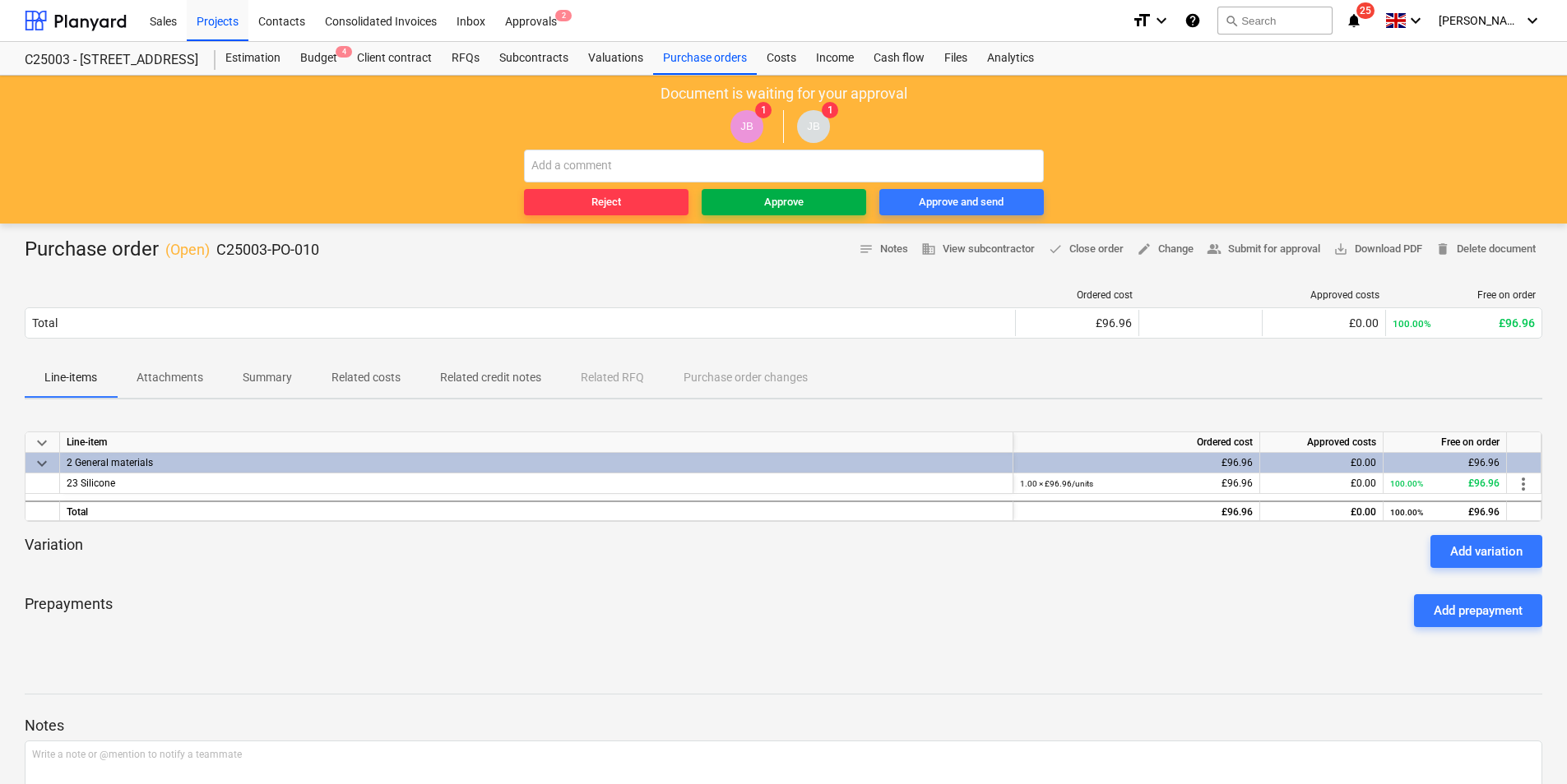
click at [794, 200] on div "Approve" at bounding box center [784, 202] width 39 height 19
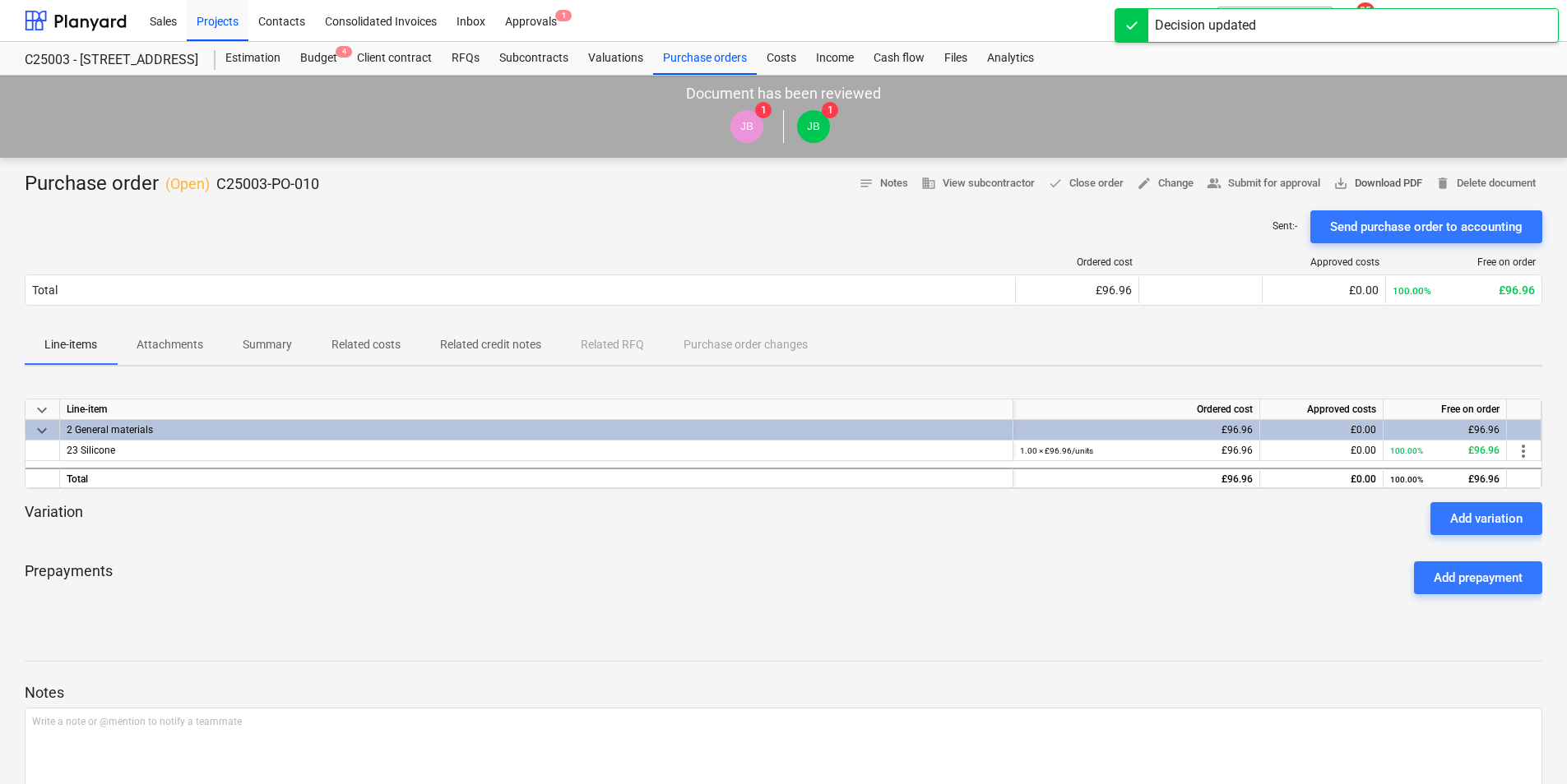
click at [1385, 181] on span "save_alt Download PDF" at bounding box center [1378, 183] width 89 height 19
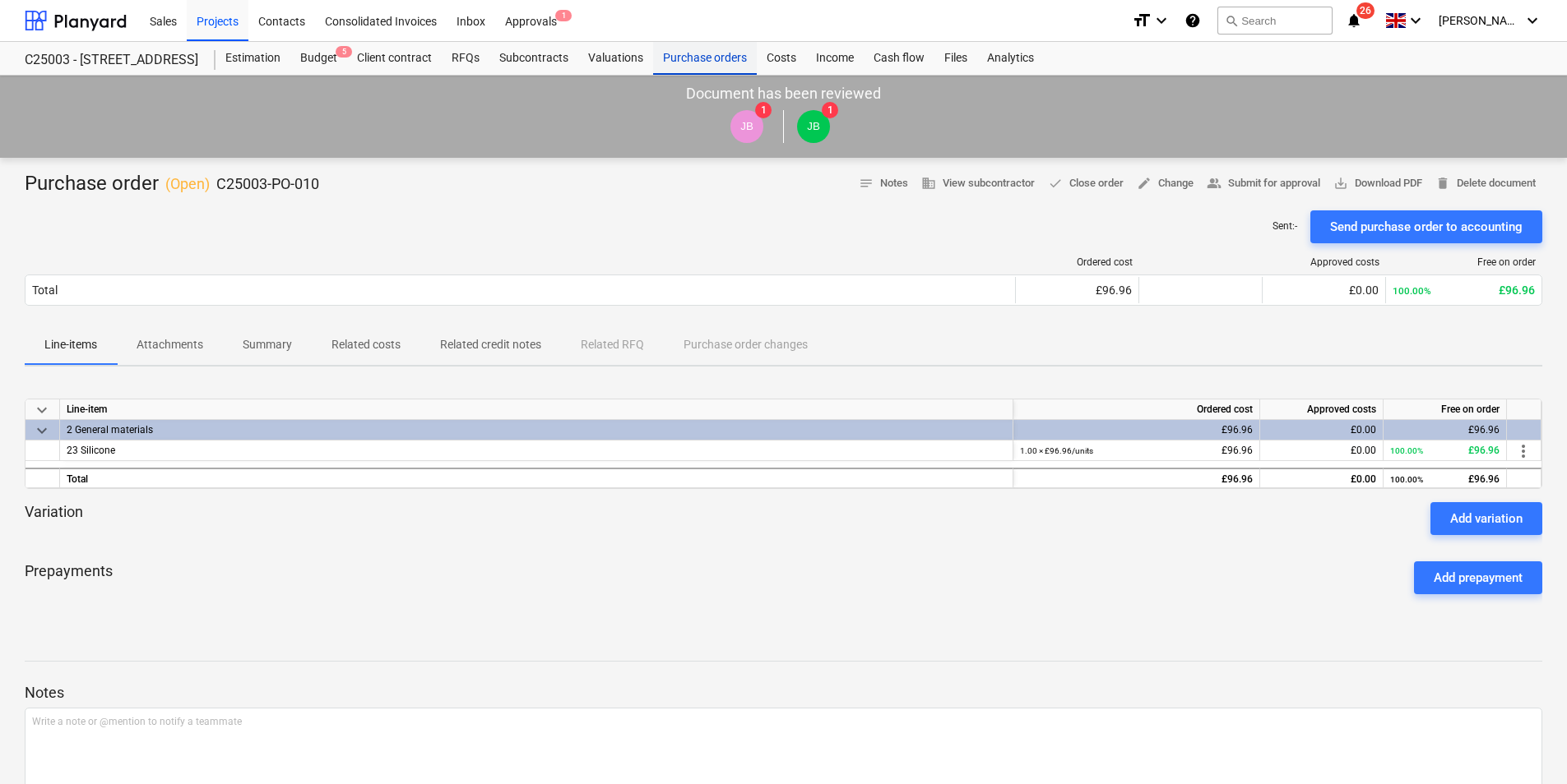
click at [722, 53] on div "Purchase orders" at bounding box center [705, 58] width 103 height 33
